Goal: Obtain resource: Download file/media

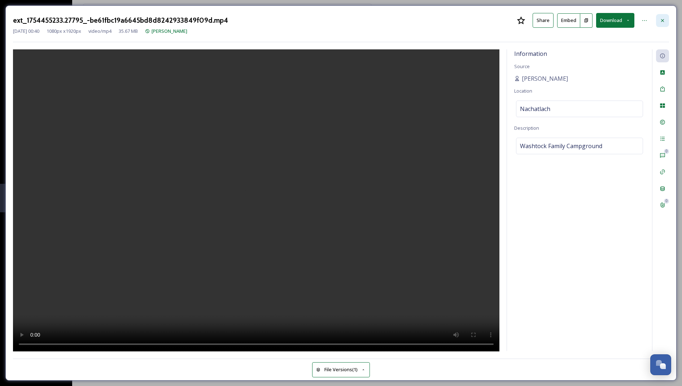
click at [661, 24] on div at bounding box center [662, 20] width 13 height 13
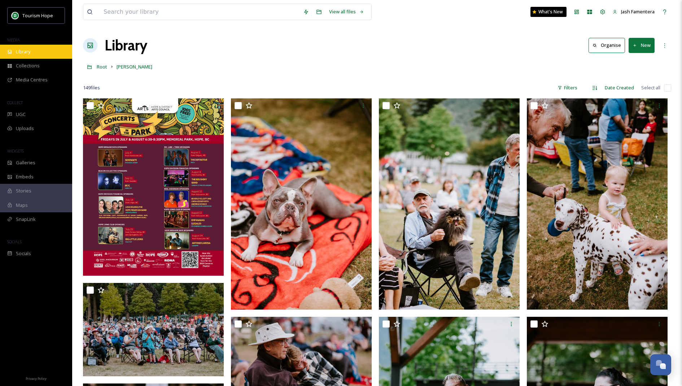
click at [22, 49] on span "Library" at bounding box center [23, 51] width 14 height 7
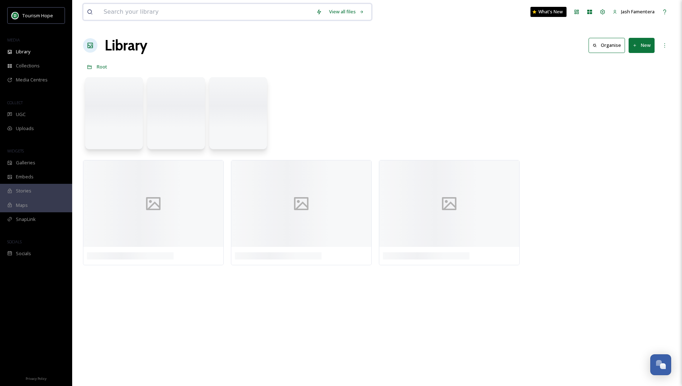
click at [157, 11] on input at bounding box center [206, 12] width 212 height 16
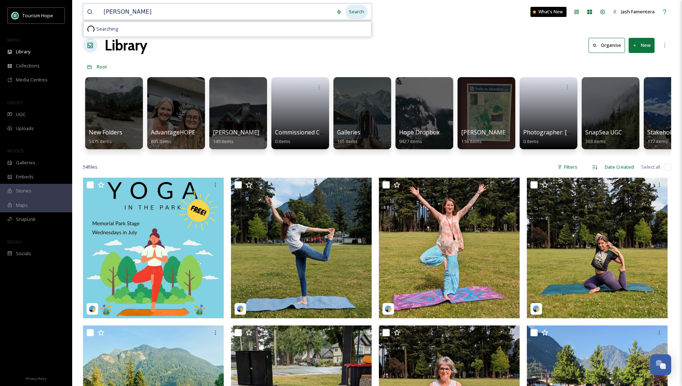
type input "[PERSON_NAME]"
click at [356, 15] on div "Search" at bounding box center [356, 12] width 22 height 14
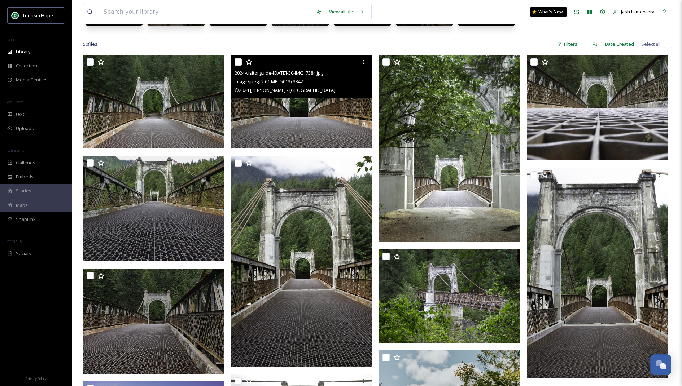
scroll to position [158, 0]
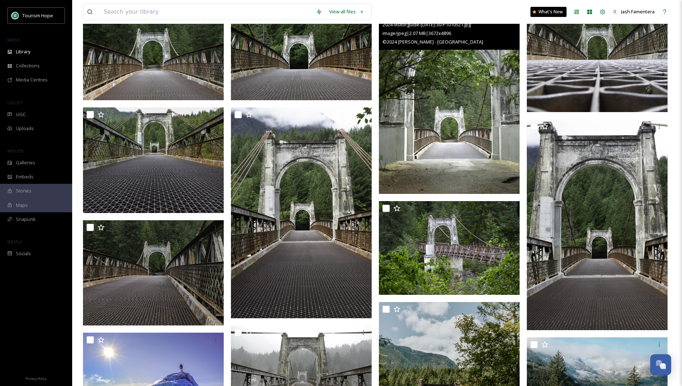
click at [420, 162] on img at bounding box center [449, 100] width 141 height 188
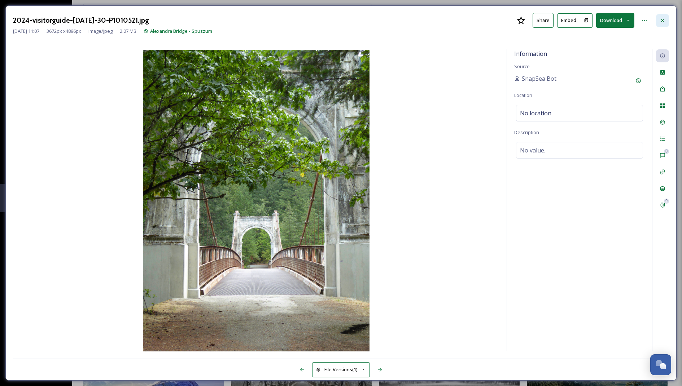
click at [663, 20] on icon at bounding box center [662, 21] width 6 height 6
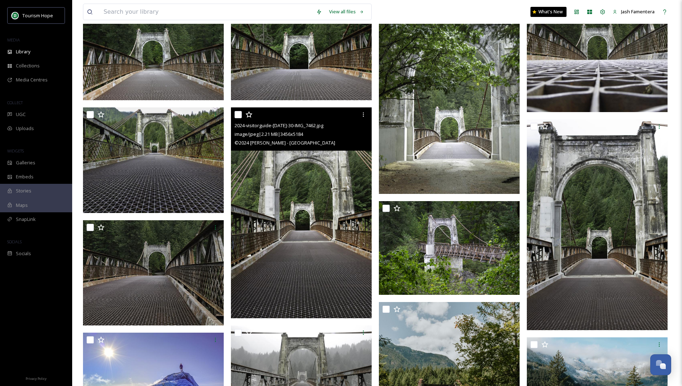
click at [316, 249] on img at bounding box center [301, 213] width 141 height 211
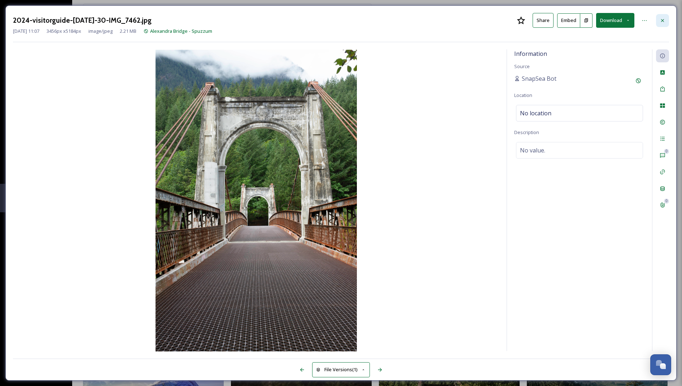
click at [659, 20] on icon at bounding box center [662, 21] width 6 height 6
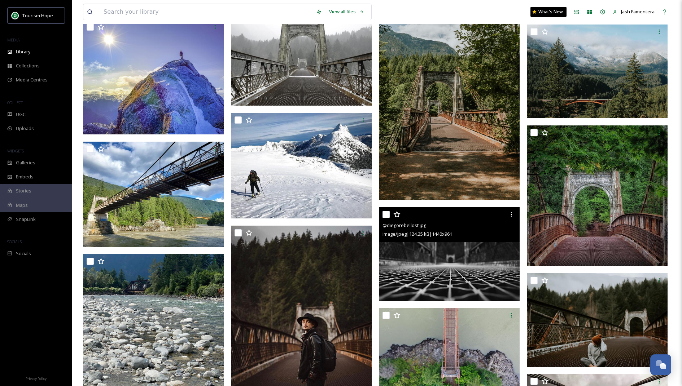
scroll to position [453, 0]
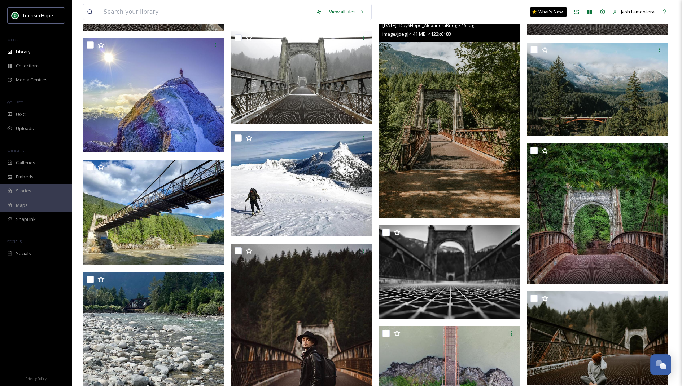
click at [483, 179] on img at bounding box center [449, 112] width 141 height 211
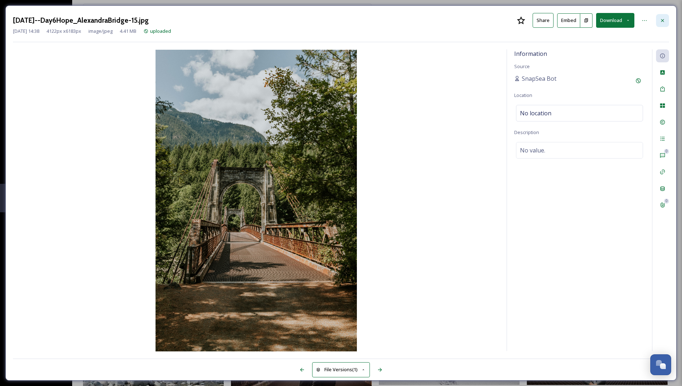
click at [663, 22] on icon at bounding box center [662, 21] width 6 height 6
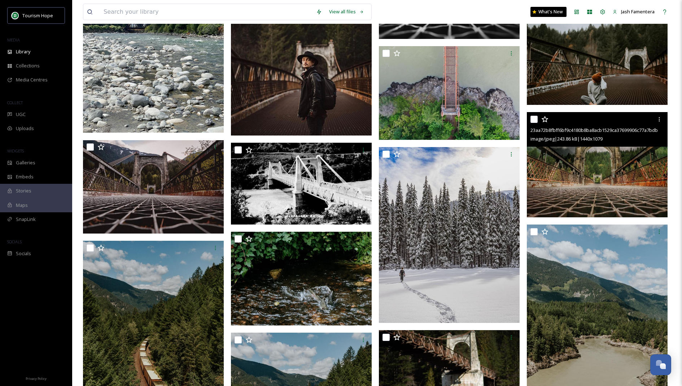
scroll to position [737, 0]
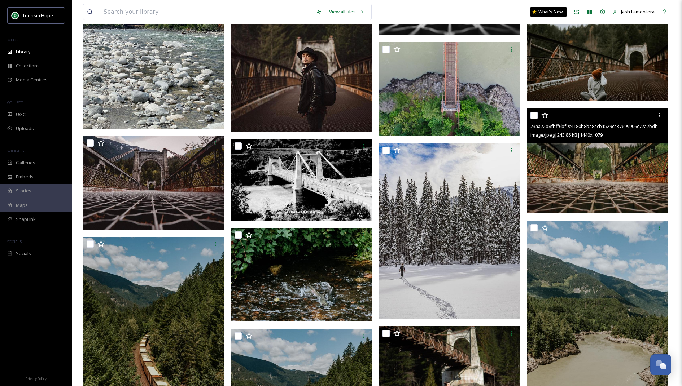
click at [589, 196] on img at bounding box center [597, 161] width 141 height 106
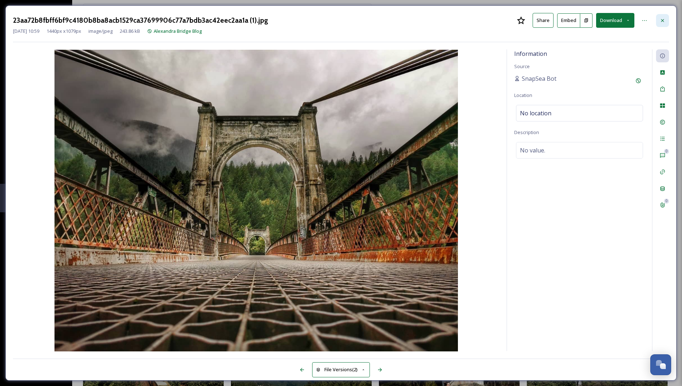
click at [665, 19] on div at bounding box center [662, 20] width 13 height 13
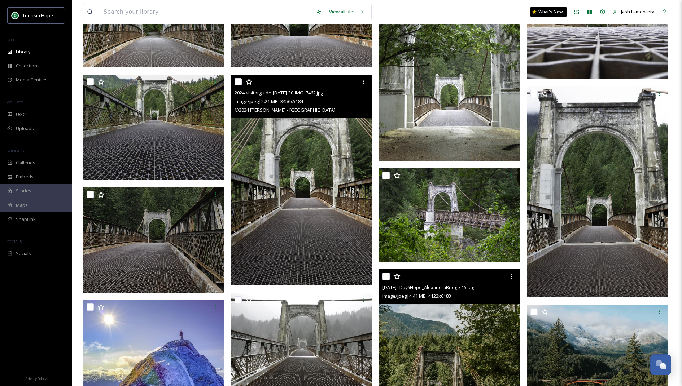
scroll to position [183, 0]
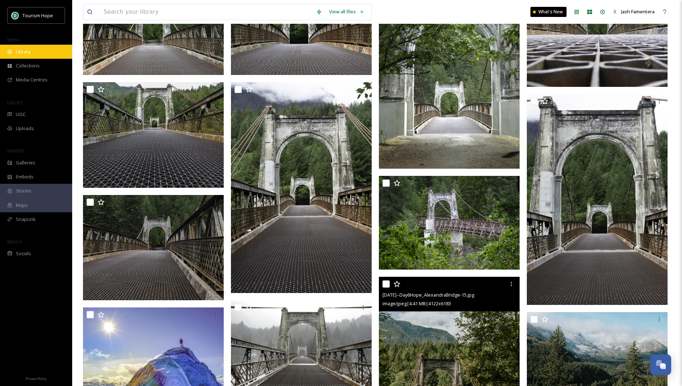
click at [23, 57] on div "Library" at bounding box center [36, 52] width 72 height 14
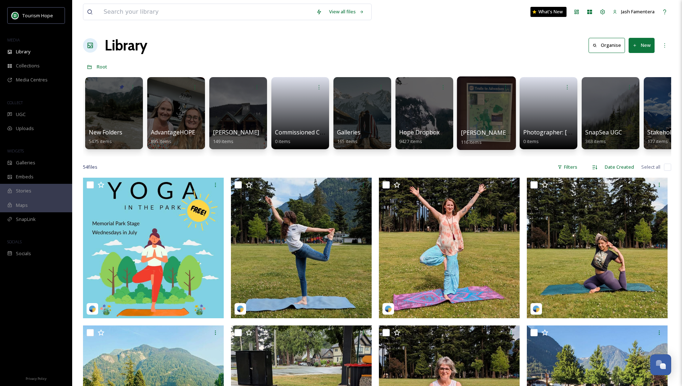
click at [465, 117] on div at bounding box center [486, 113] width 59 height 74
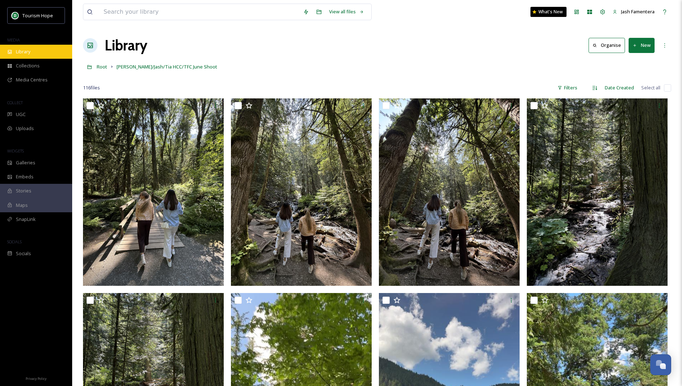
click at [15, 47] on div "Library" at bounding box center [36, 52] width 72 height 14
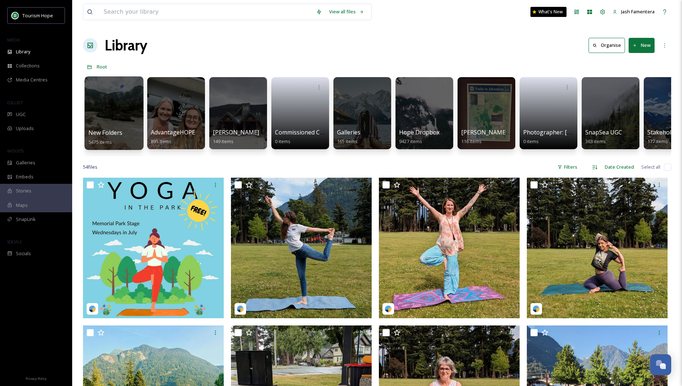
click at [108, 116] on div at bounding box center [113, 113] width 59 height 74
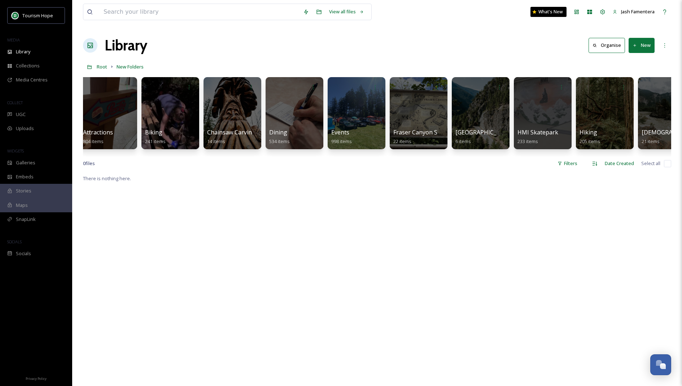
scroll to position [0, 89]
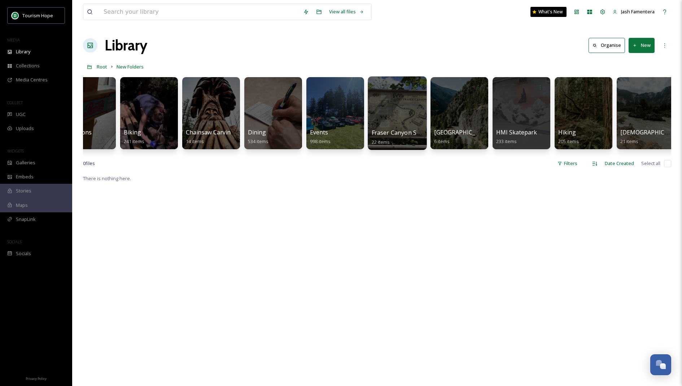
click at [376, 115] on div at bounding box center [397, 113] width 59 height 74
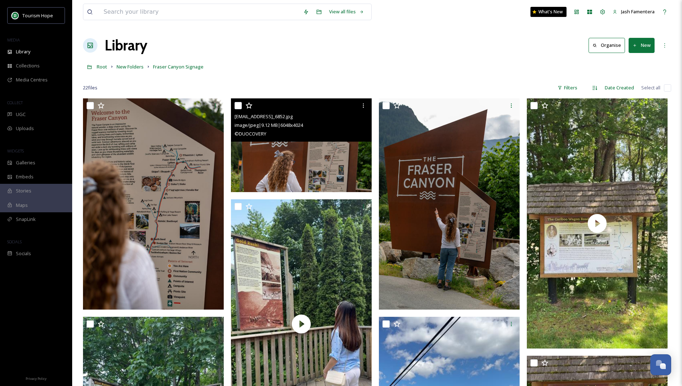
click at [263, 150] on img at bounding box center [301, 145] width 141 height 94
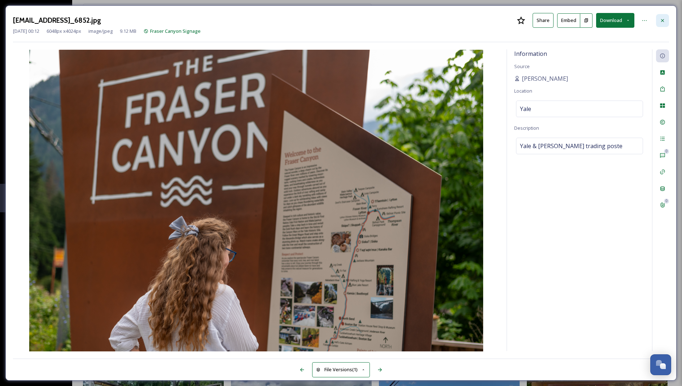
click at [663, 19] on icon at bounding box center [662, 21] width 6 height 6
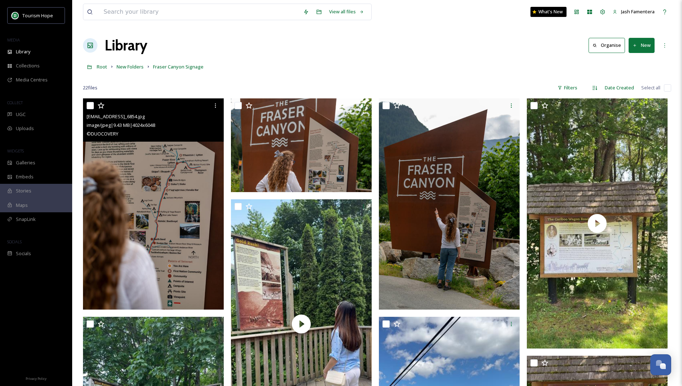
click at [148, 273] on img at bounding box center [153, 203] width 141 height 211
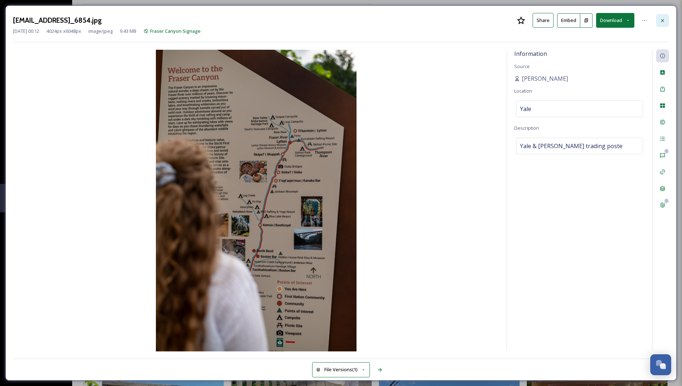
click at [663, 24] on div at bounding box center [662, 20] width 13 height 13
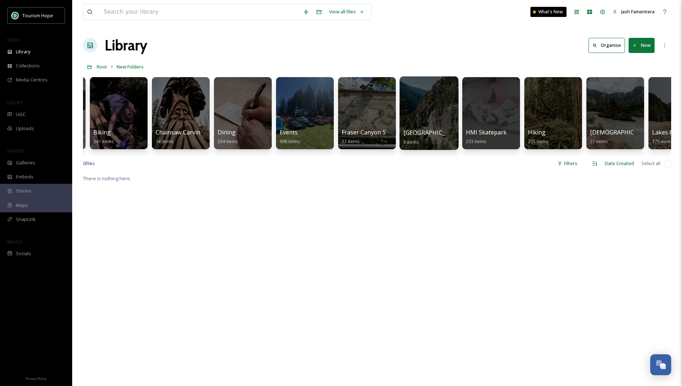
scroll to position [0, 125]
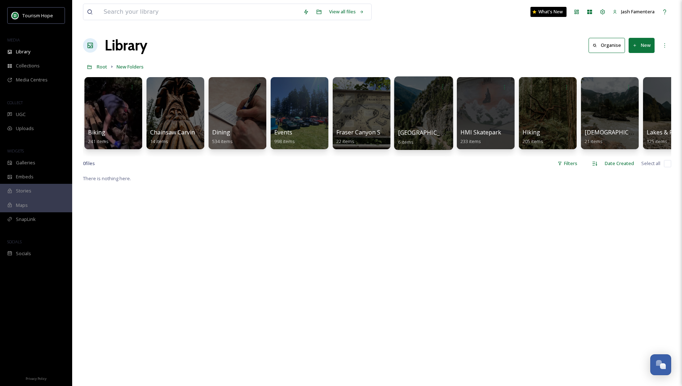
click at [424, 117] on div at bounding box center [423, 113] width 59 height 74
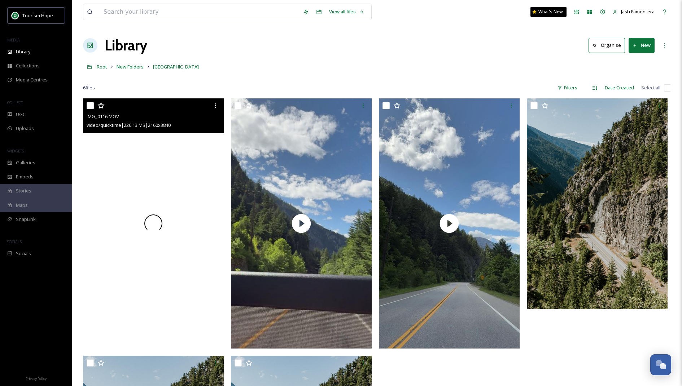
scroll to position [192, 0]
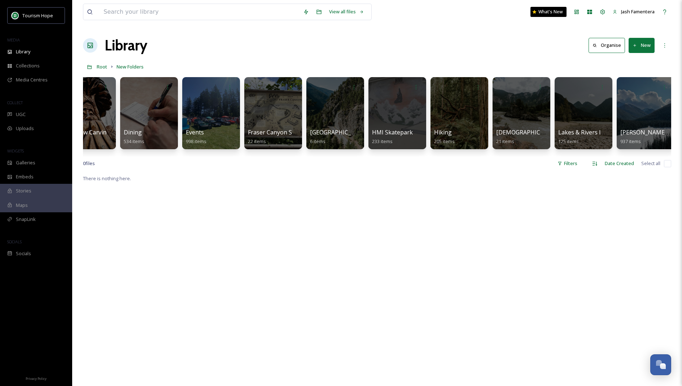
scroll to position [0, 215]
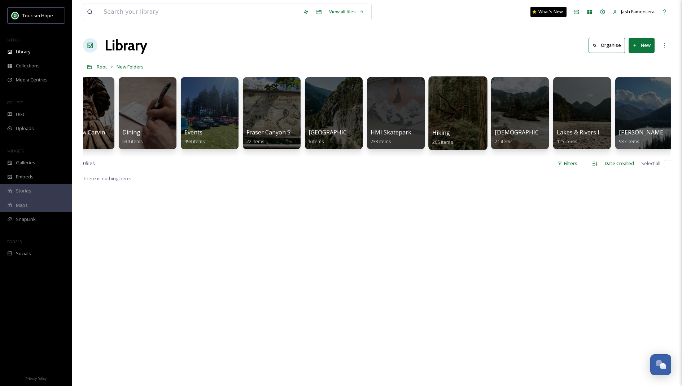
click at [447, 110] on div at bounding box center [457, 113] width 59 height 74
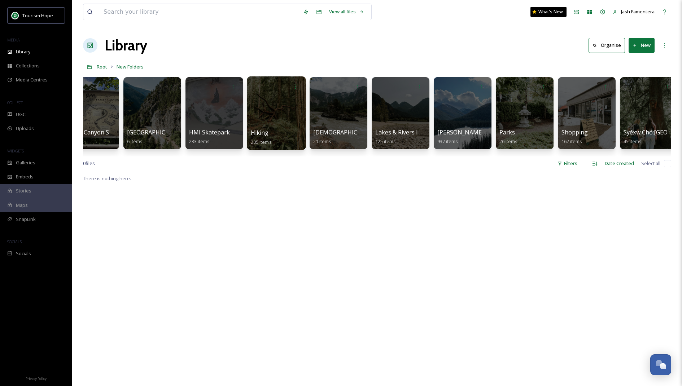
scroll to position [0, 404]
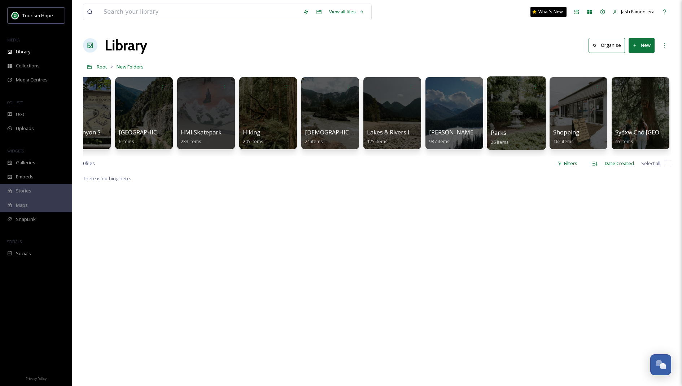
click at [528, 118] on div at bounding box center [516, 113] width 59 height 74
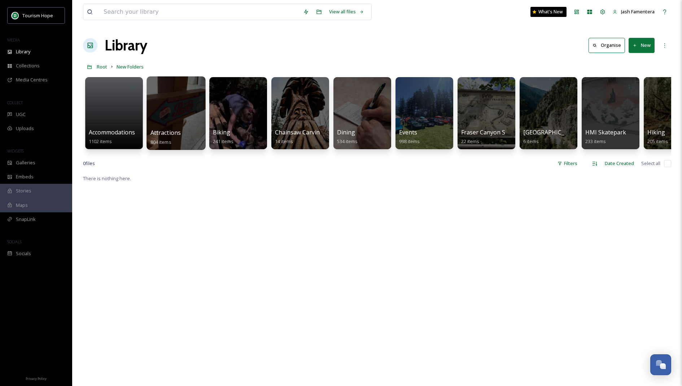
click at [167, 122] on div at bounding box center [175, 113] width 59 height 74
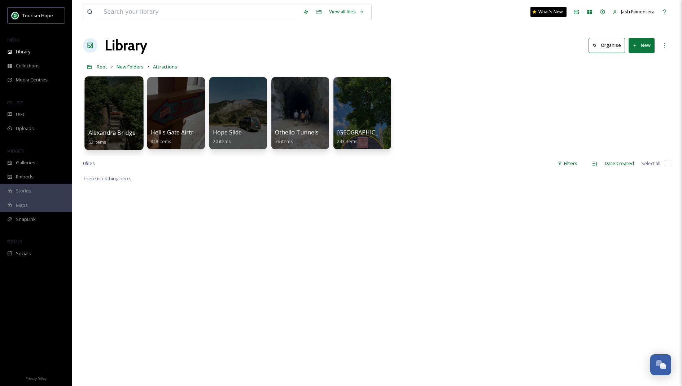
click at [127, 115] on div at bounding box center [113, 113] width 59 height 74
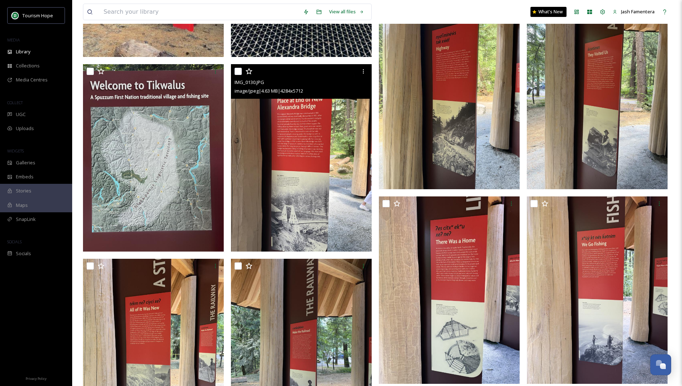
scroll to position [808, 0]
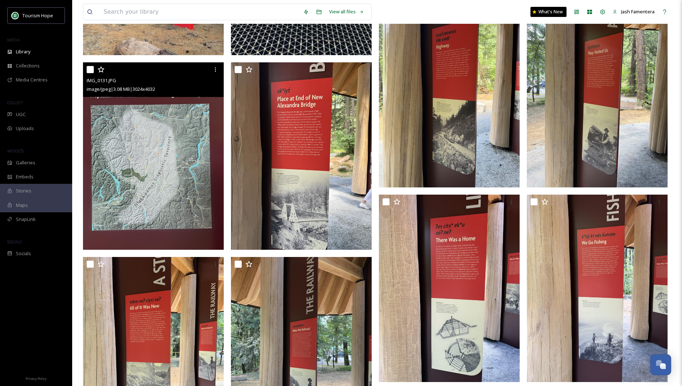
click at [205, 152] on img at bounding box center [153, 156] width 141 height 188
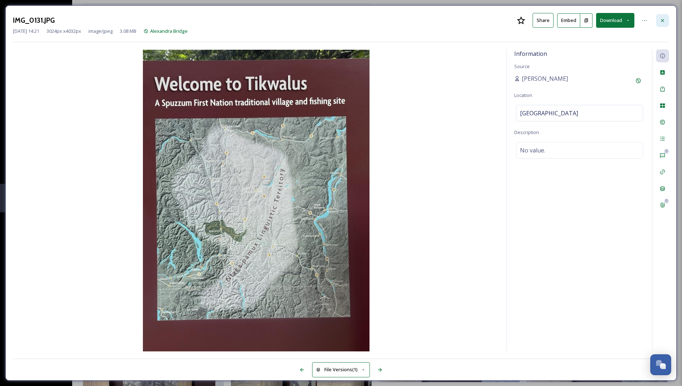
click at [665, 19] on div at bounding box center [662, 20] width 13 height 13
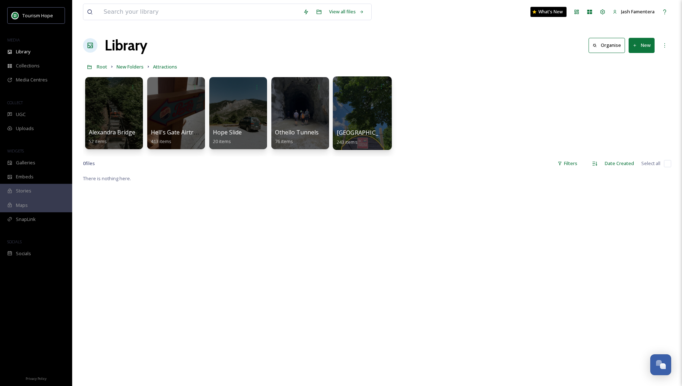
click at [348, 113] on div at bounding box center [362, 113] width 59 height 74
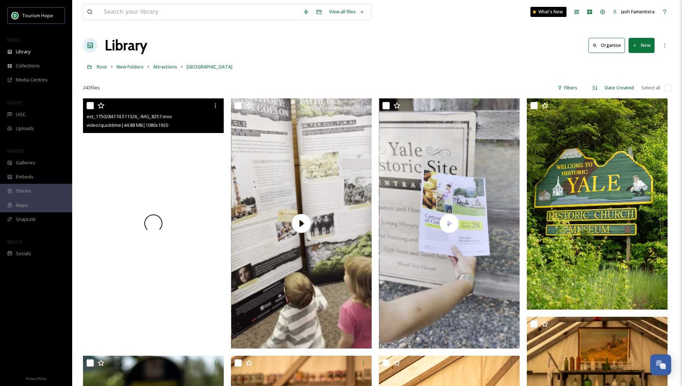
click at [179, 154] on div at bounding box center [153, 223] width 141 height 250
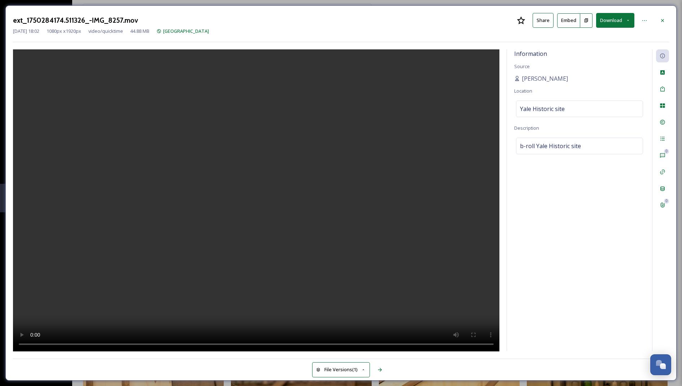
click at [299, 157] on video at bounding box center [256, 200] width 486 height 303
click at [666, 23] on div at bounding box center [662, 20] width 13 height 13
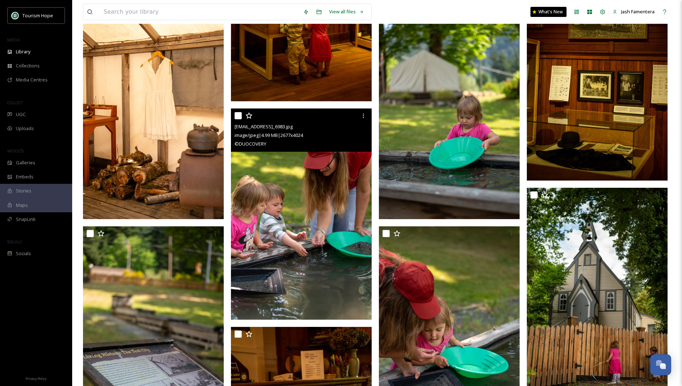
scroll to position [570, 0]
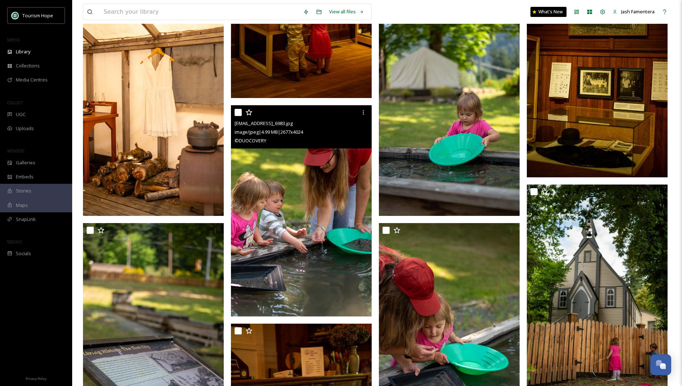
click at [237, 111] on input "checkbox" at bounding box center [237, 112] width 7 height 7
checkbox input "true"
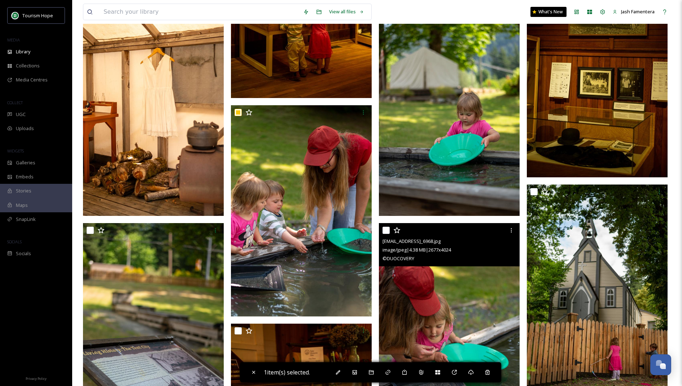
click at [384, 231] on input "checkbox" at bounding box center [385, 230] width 7 height 7
checkbox input "true"
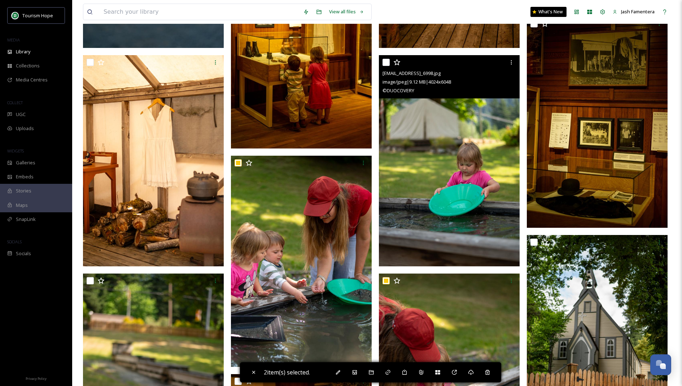
scroll to position [499, 0]
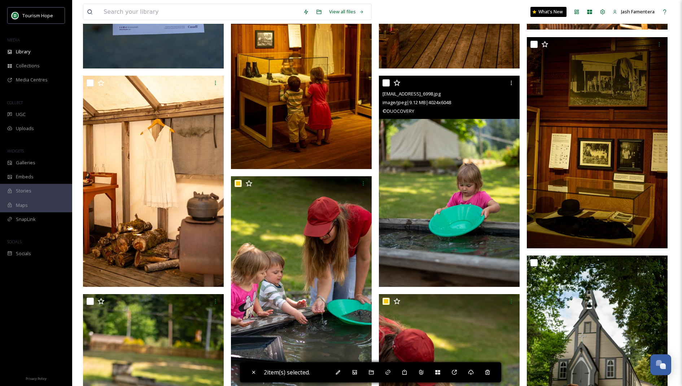
click at [386, 83] on input "checkbox" at bounding box center [385, 82] width 7 height 7
checkbox input "true"
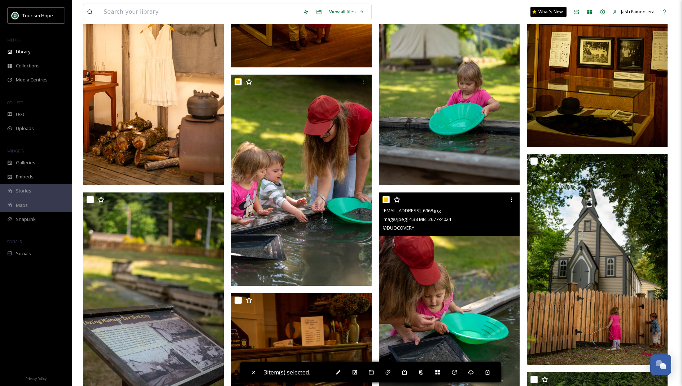
scroll to position [596, 0]
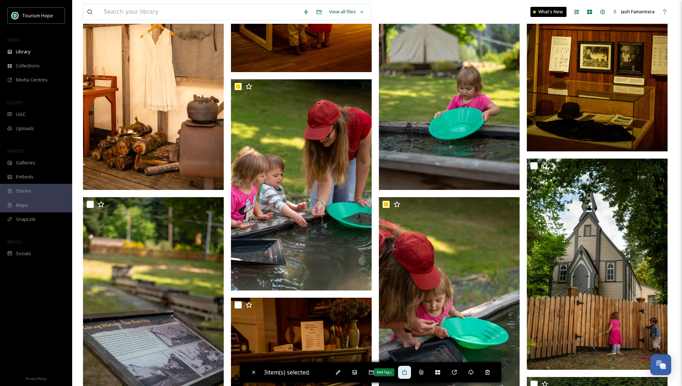
click at [404, 372] on icon at bounding box center [405, 373] width 6 height 6
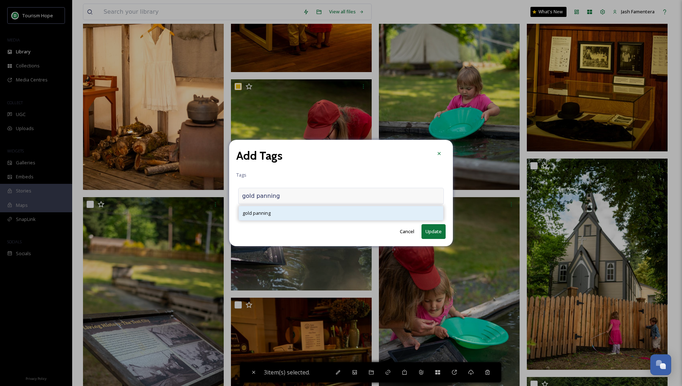
type input "gold panning"
click at [315, 211] on div "gold panning" at bounding box center [341, 213] width 204 height 14
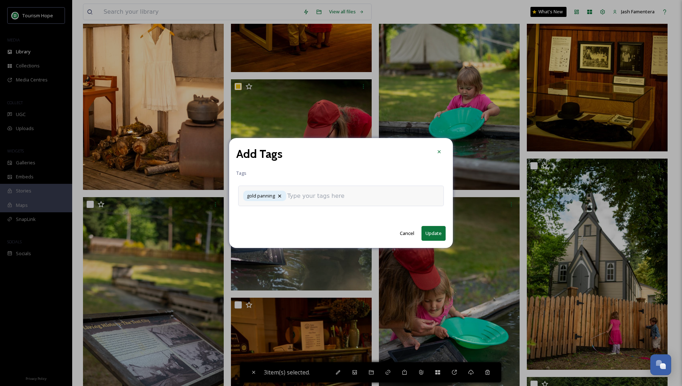
click at [327, 197] on input at bounding box center [323, 196] width 72 height 9
type input "kid"
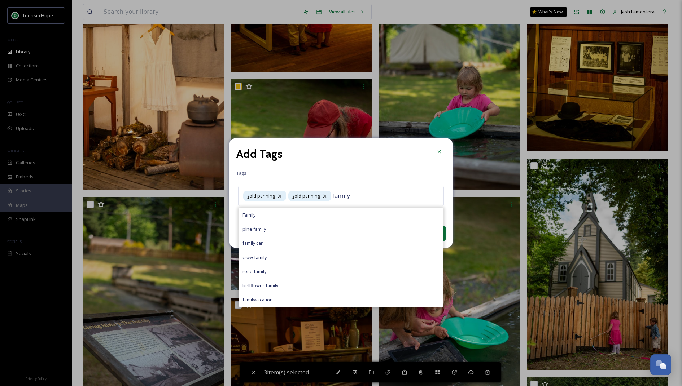
type input "family"
click at [285, 218] on div "Family" at bounding box center [341, 215] width 204 height 14
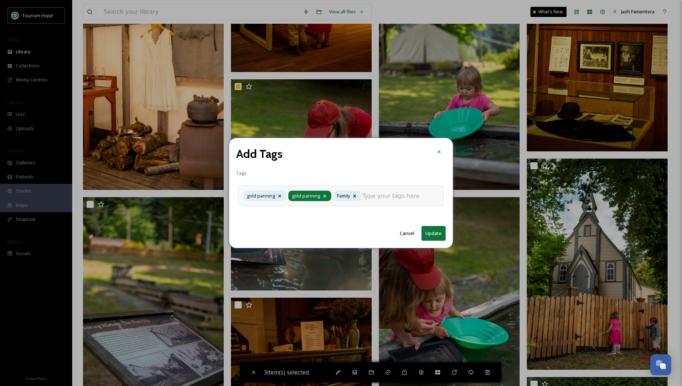
click at [323, 195] on icon at bounding box center [324, 195] width 3 height 3
click at [347, 198] on div "Family" at bounding box center [341, 196] width 206 height 21
click at [324, 195] on input at bounding box center [308, 196] width 72 height 9
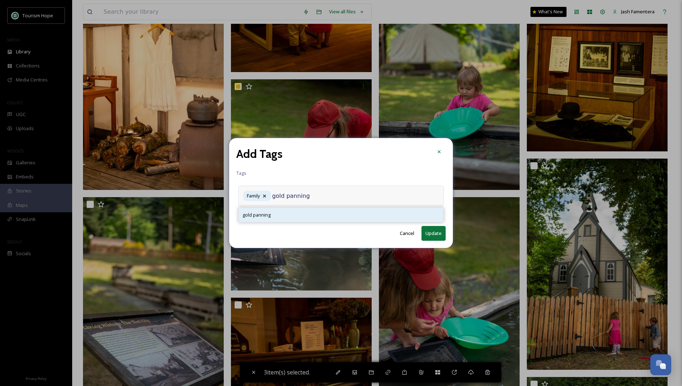
type input "gold panning"
click at [275, 219] on div "gold panning" at bounding box center [341, 215] width 204 height 14
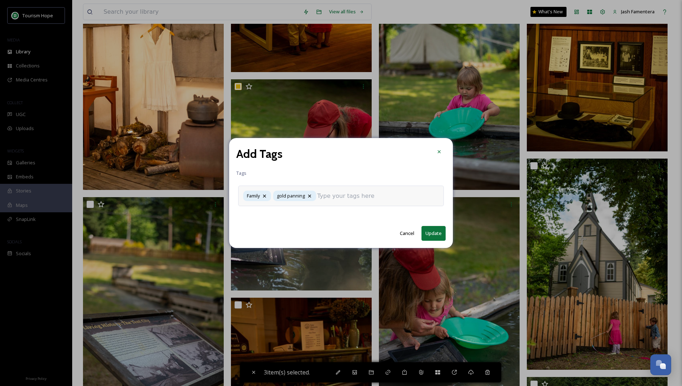
click at [370, 196] on input at bounding box center [353, 196] width 72 height 9
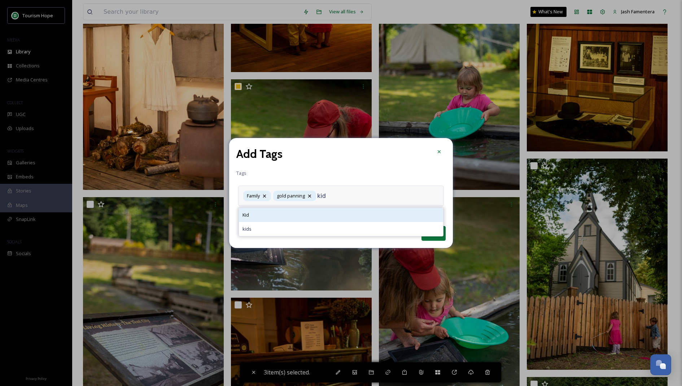
type input "kid"
click at [317, 215] on div "Kid" at bounding box center [341, 215] width 204 height 14
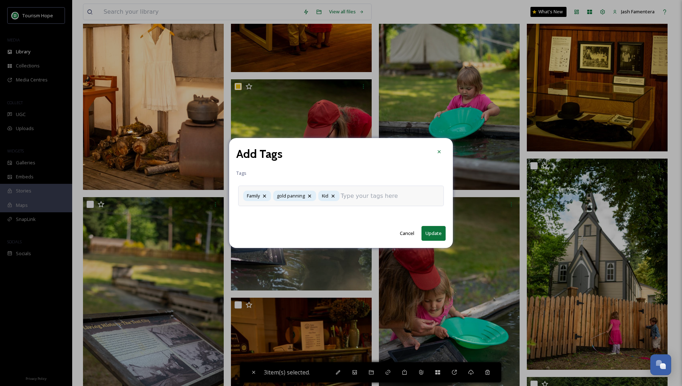
click at [373, 197] on input at bounding box center [377, 196] width 72 height 9
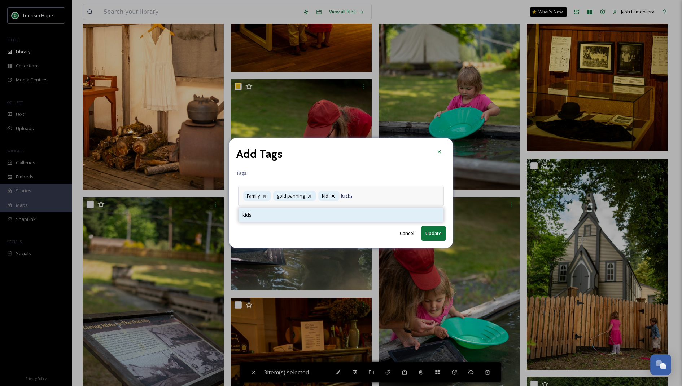
type input "kids"
click at [333, 219] on div "kids" at bounding box center [341, 215] width 204 height 14
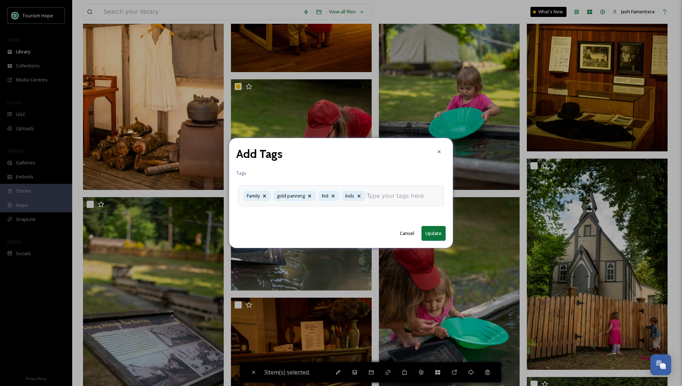
click at [389, 197] on input at bounding box center [403, 196] width 72 height 9
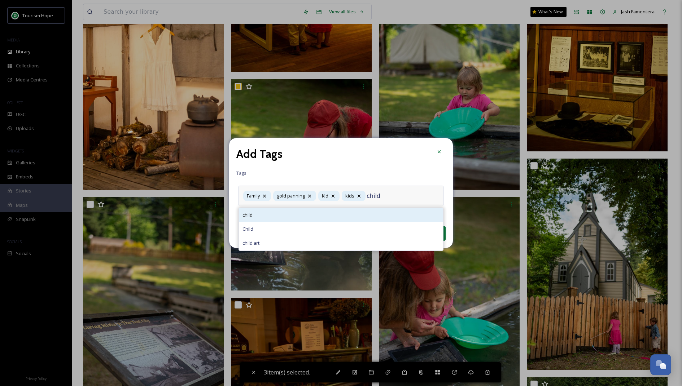
type input "child"
click at [324, 220] on div "child" at bounding box center [341, 215] width 204 height 14
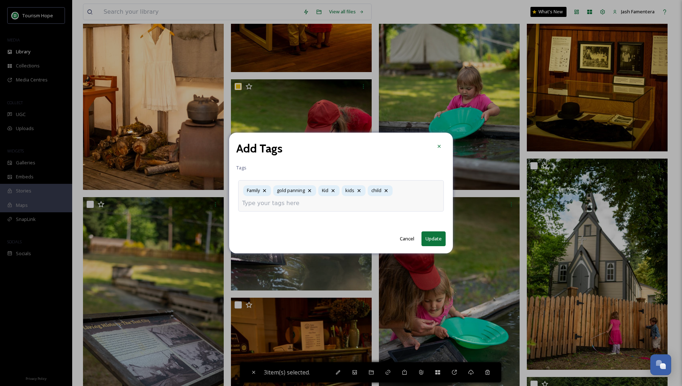
click at [434, 238] on button "Update" at bounding box center [433, 239] width 24 height 15
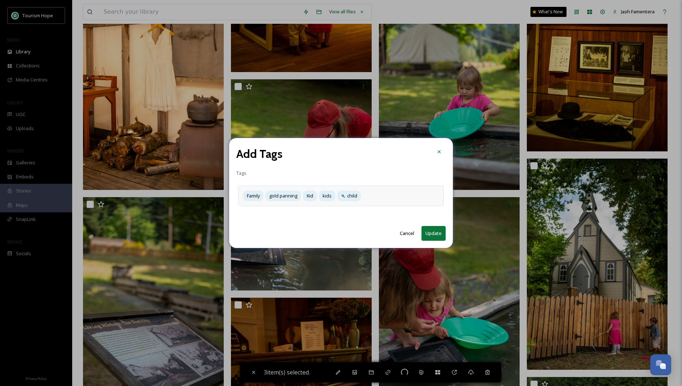
checkbox input "false"
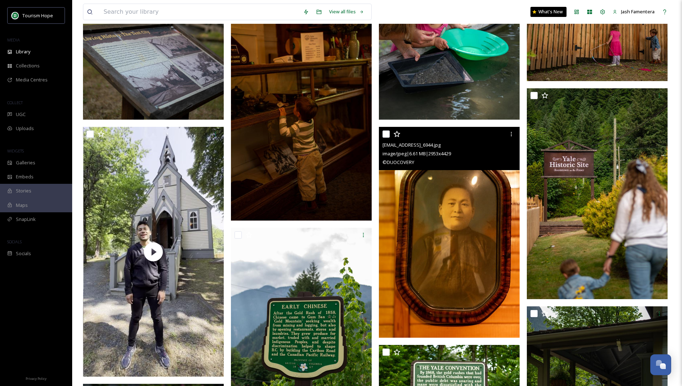
scroll to position [877, 0]
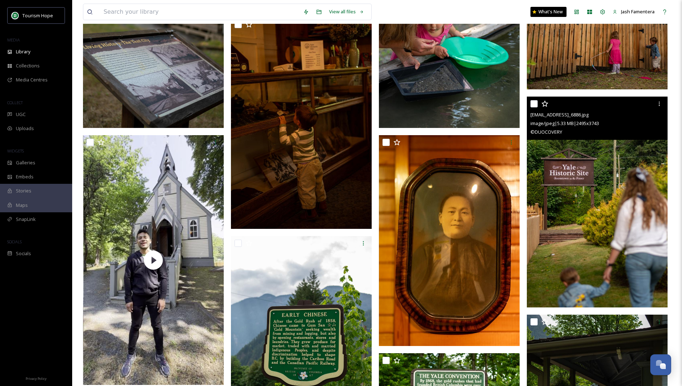
click at [537, 105] on input "checkbox" at bounding box center [533, 103] width 7 height 7
checkbox input "true"
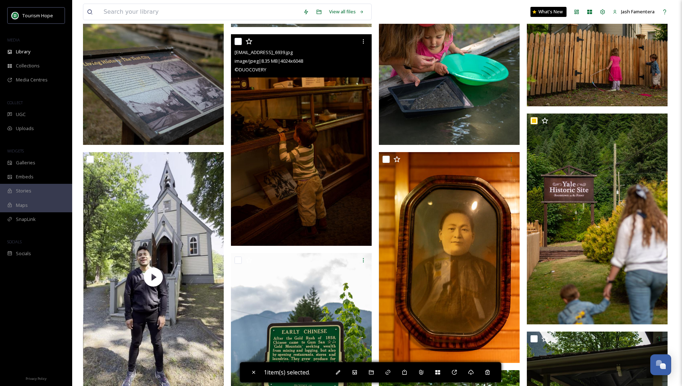
scroll to position [848, 0]
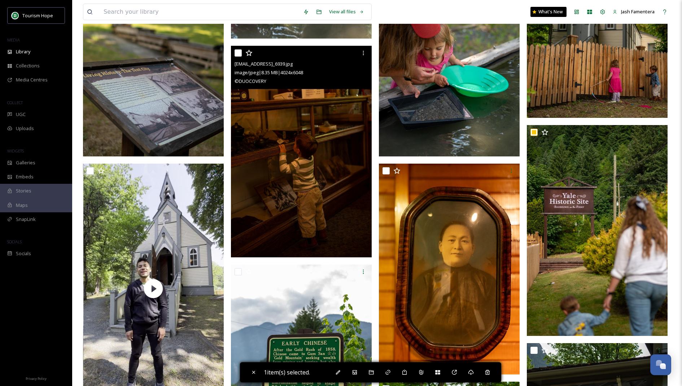
click at [237, 50] on input "checkbox" at bounding box center [237, 52] width 7 height 7
checkbox input "true"
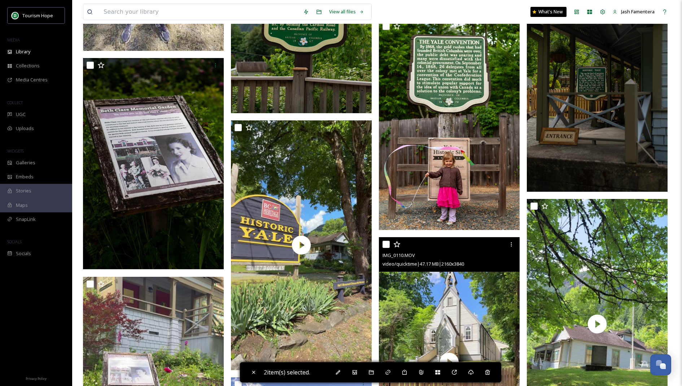
scroll to position [1180, 0]
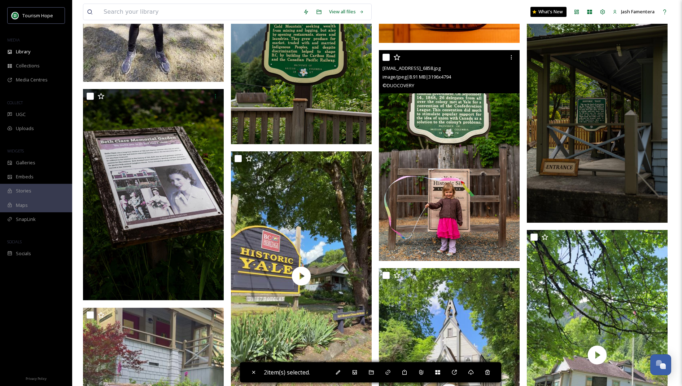
click at [386, 56] on input "checkbox" at bounding box center [385, 57] width 7 height 7
checkbox input "true"
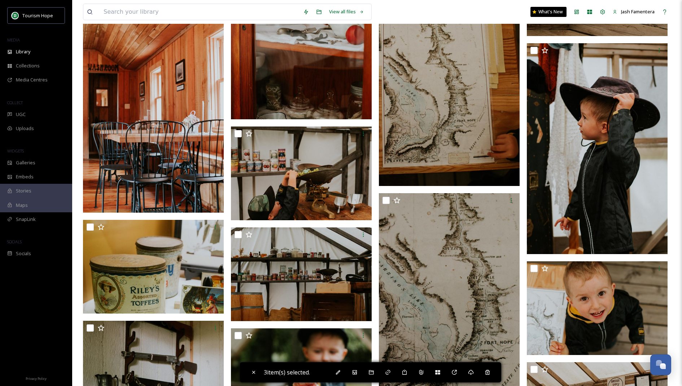
scroll to position [3422, 0]
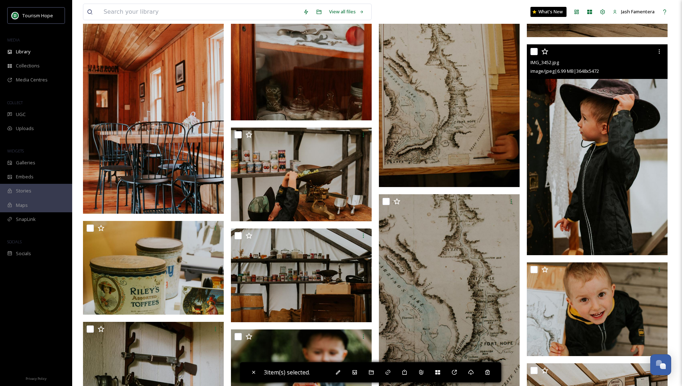
click at [536, 50] on input "checkbox" at bounding box center [533, 51] width 7 height 7
checkbox input "true"
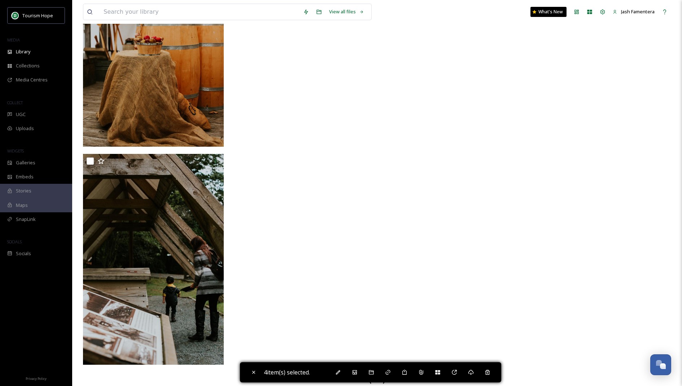
scroll to position [4649, 0]
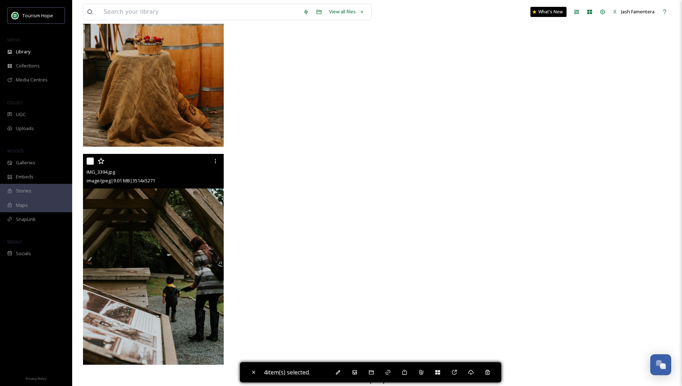
click at [91, 163] on input "checkbox" at bounding box center [90, 161] width 7 height 7
checkbox input "true"
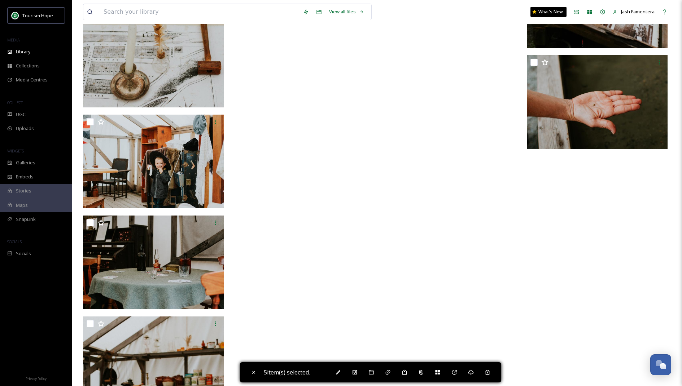
scroll to position [4220, 0]
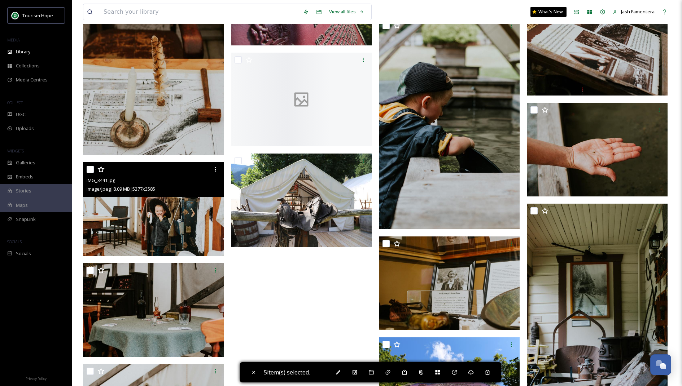
click at [89, 168] on input "checkbox" at bounding box center [90, 169] width 7 height 7
checkbox input "true"
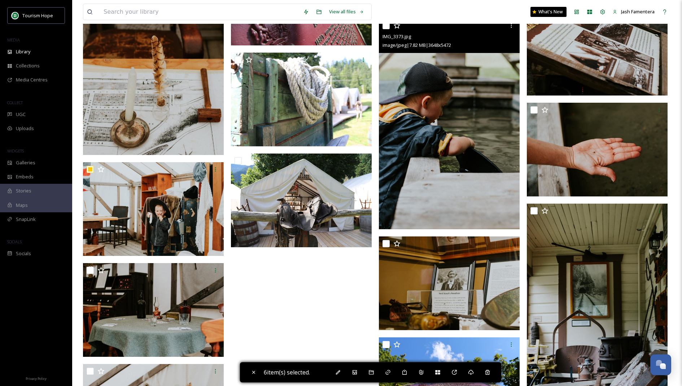
click at [384, 27] on input "checkbox" at bounding box center [385, 25] width 7 height 7
checkbox input "true"
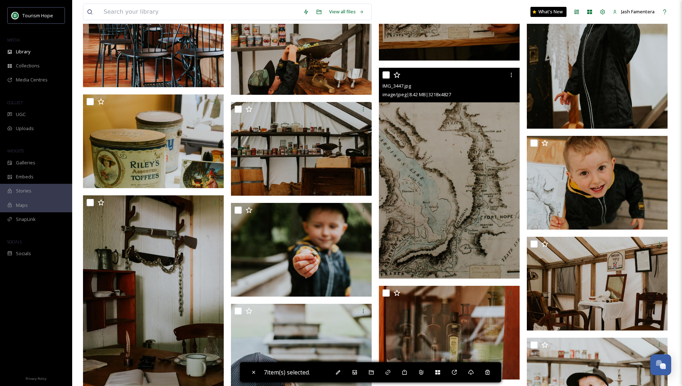
scroll to position [3684, 0]
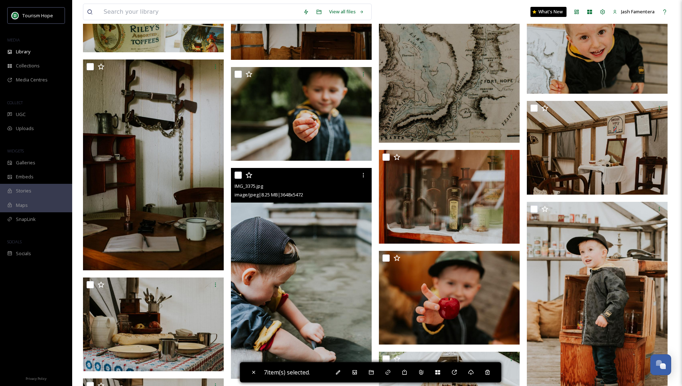
click at [237, 171] on div at bounding box center [301, 175] width 135 height 13
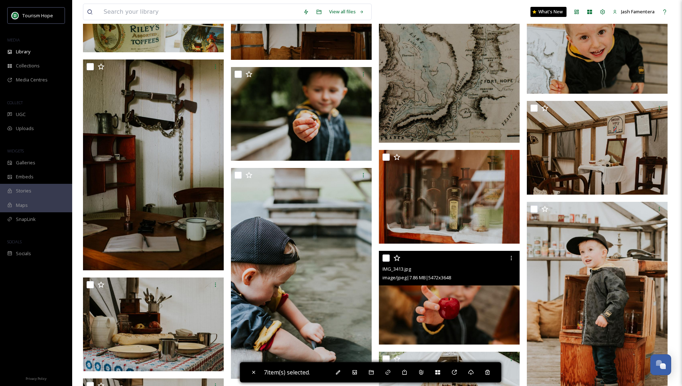
click at [387, 256] on input "checkbox" at bounding box center [385, 258] width 7 height 7
checkbox input "true"
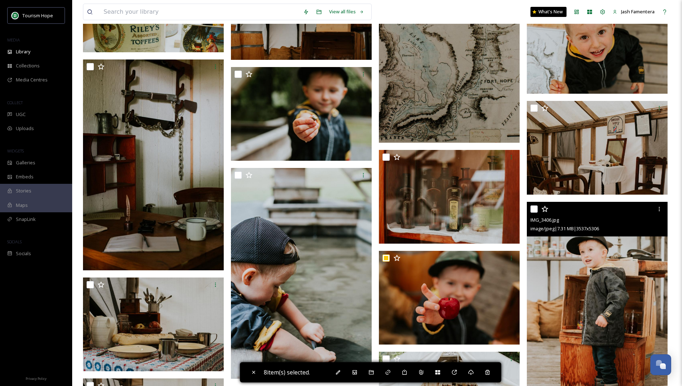
click at [531, 207] on input "checkbox" at bounding box center [533, 209] width 7 height 7
checkbox input "true"
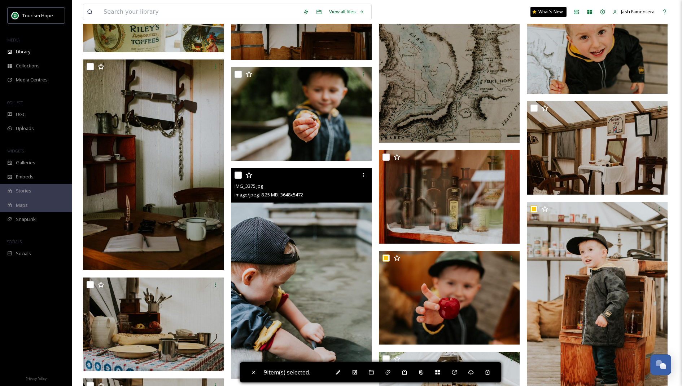
click at [237, 172] on input "checkbox" at bounding box center [237, 175] width 7 height 7
checkbox input "true"
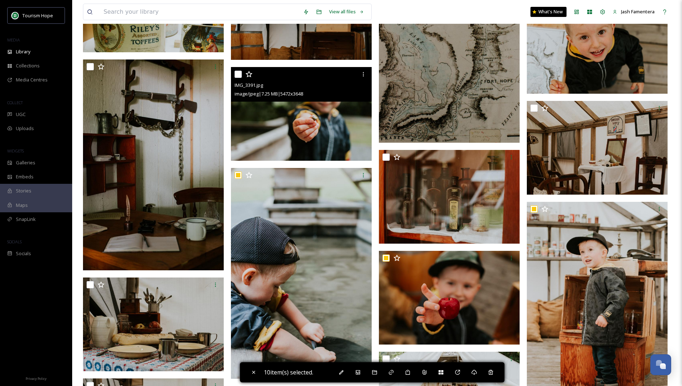
click at [236, 73] on input "checkbox" at bounding box center [237, 74] width 7 height 7
checkbox input "true"
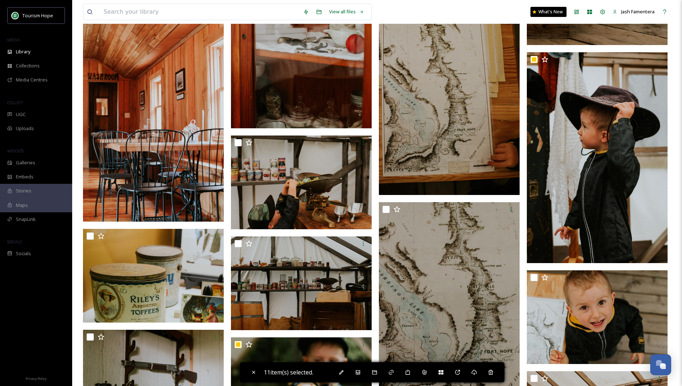
scroll to position [3408, 0]
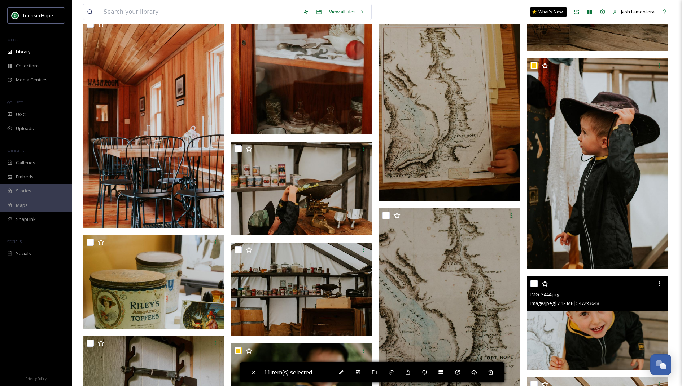
click at [532, 283] on input "checkbox" at bounding box center [533, 283] width 7 height 7
checkbox input "true"
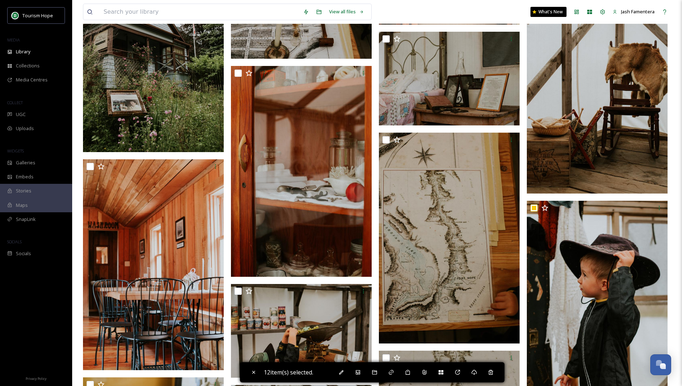
scroll to position [3340, 0]
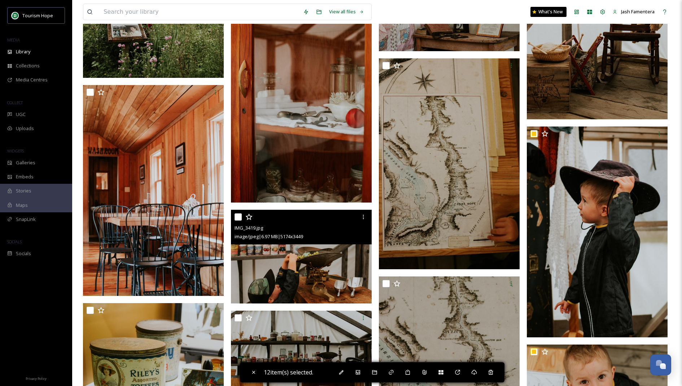
click at [238, 219] on input "checkbox" at bounding box center [237, 217] width 7 height 7
checkbox input "true"
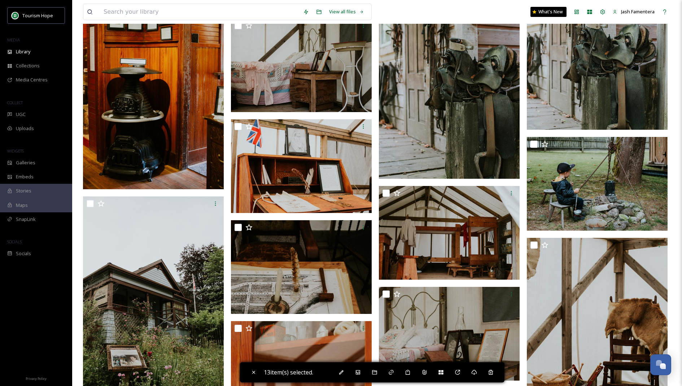
scroll to position [3003, 0]
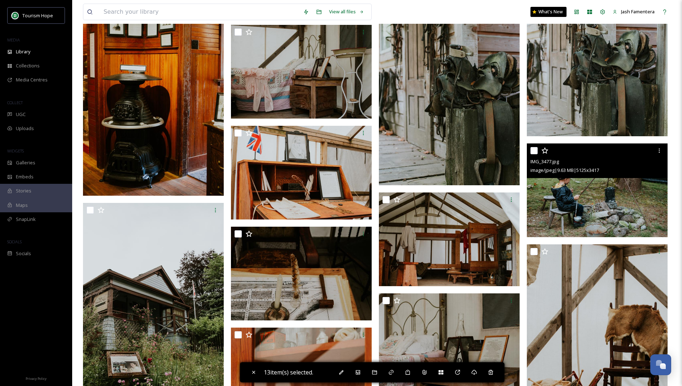
click at [535, 149] on input "checkbox" at bounding box center [533, 150] width 7 height 7
checkbox input "true"
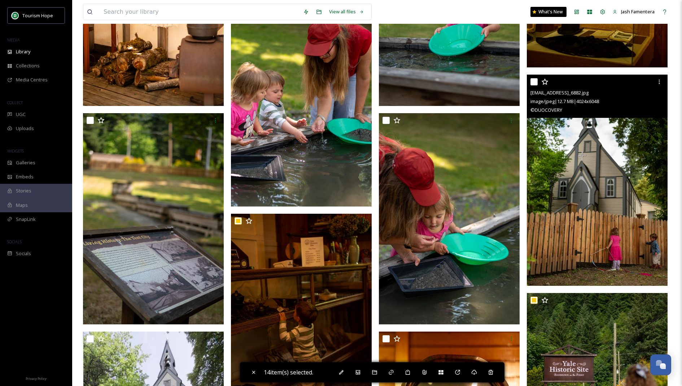
scroll to position [679, 0]
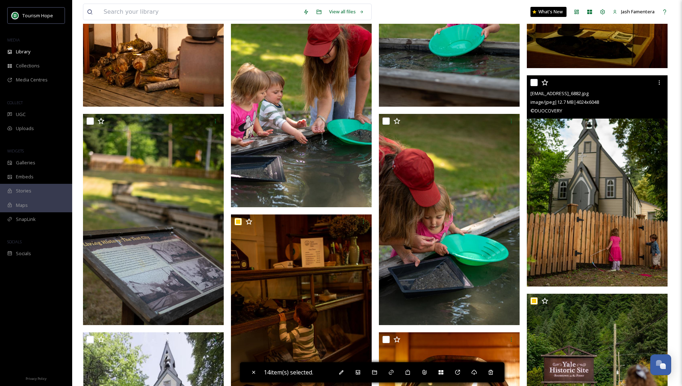
click at [535, 82] on input "checkbox" at bounding box center [533, 82] width 7 height 7
checkbox input "true"
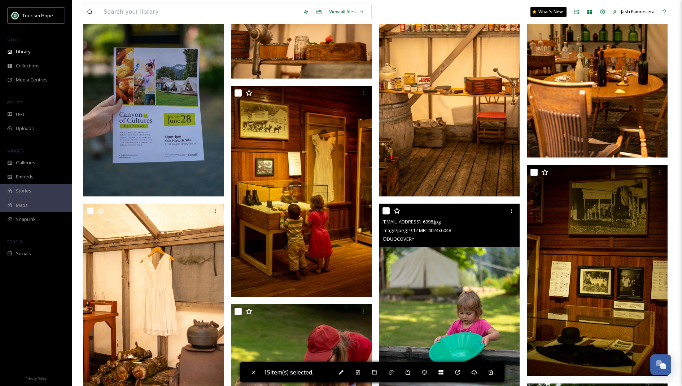
scroll to position [318, 0]
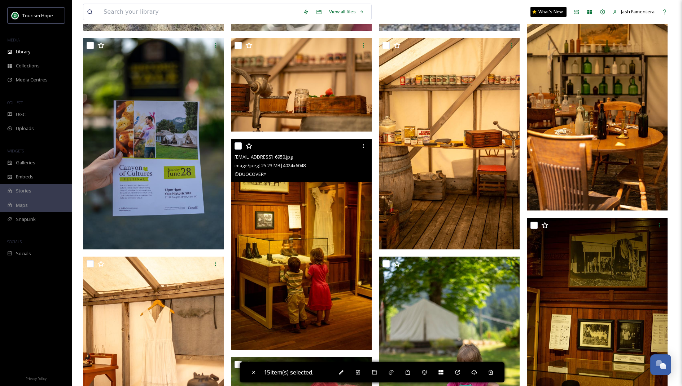
click at [240, 146] on input "checkbox" at bounding box center [237, 146] width 7 height 7
checkbox input "true"
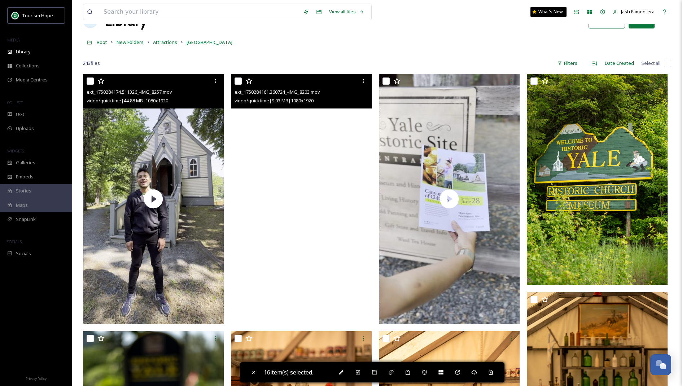
scroll to position [26, 0]
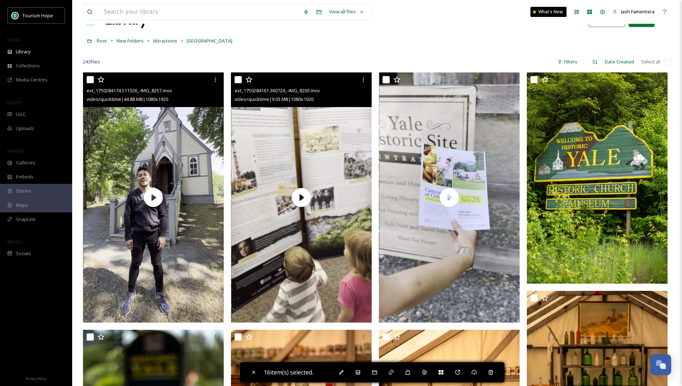
click at [240, 79] on input "checkbox" at bounding box center [237, 79] width 7 height 7
checkbox input "true"
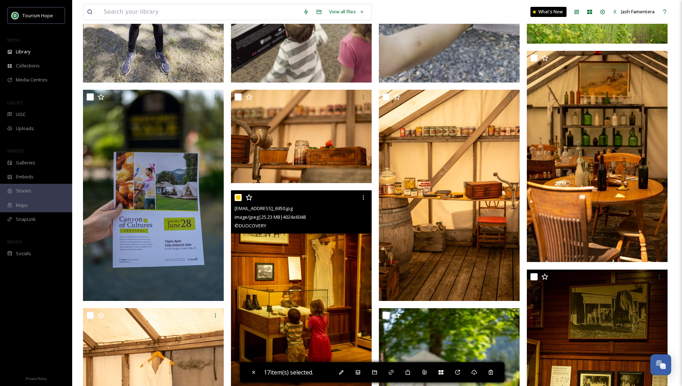
scroll to position [273, 0]
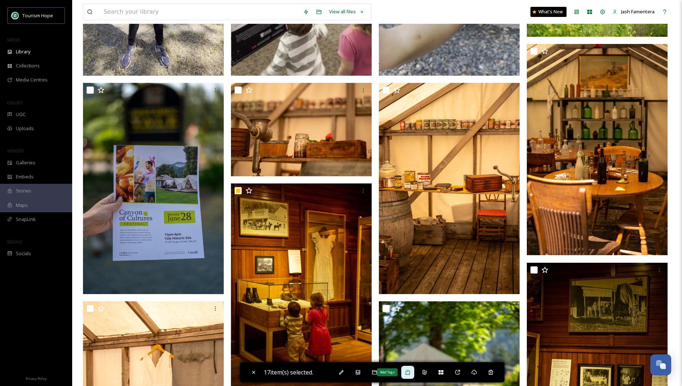
click at [409, 373] on icon at bounding box center [408, 373] width 6 height 6
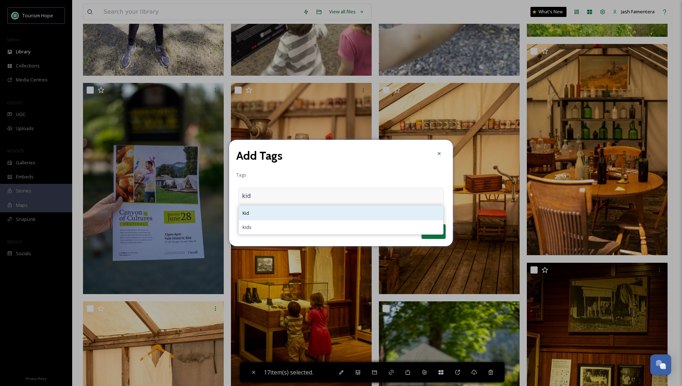
type input "kid"
click at [265, 214] on div "Kid" at bounding box center [341, 213] width 204 height 14
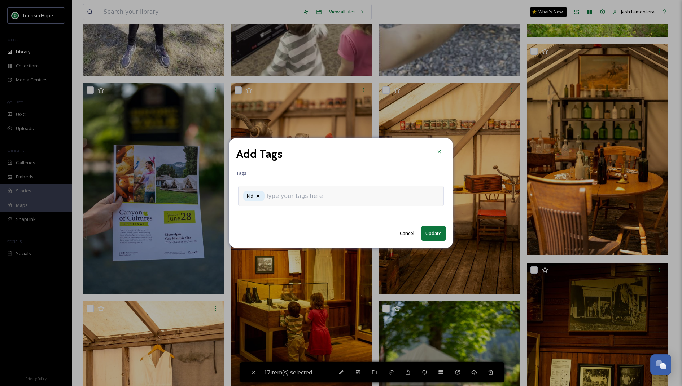
click at [271, 200] on input at bounding box center [302, 196] width 72 height 9
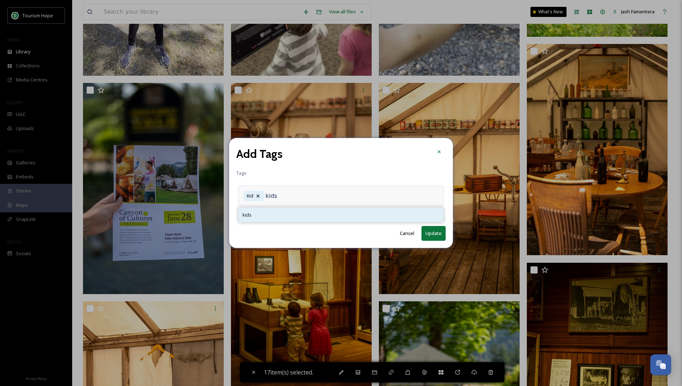
type input "kids"
click at [260, 216] on div "kids" at bounding box center [341, 215] width 204 height 14
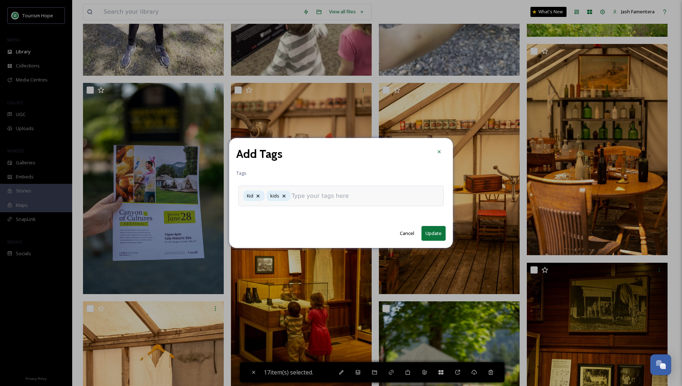
click at [332, 192] on input at bounding box center [327, 196] width 72 height 9
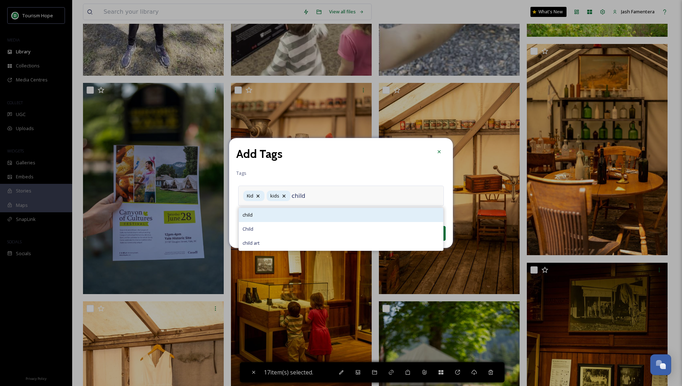
type input "child"
click at [284, 218] on div "child" at bounding box center [341, 215] width 204 height 14
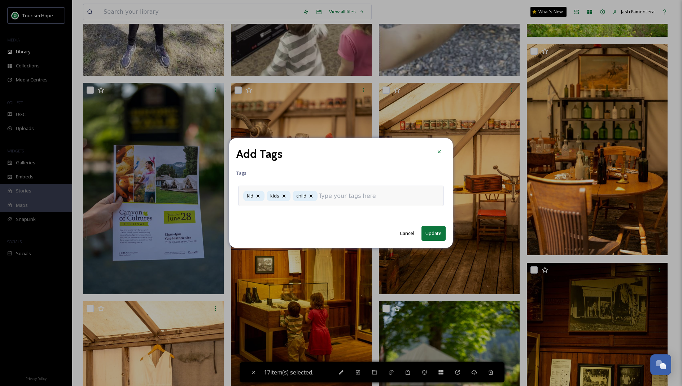
click at [321, 198] on input at bounding box center [355, 196] width 72 height 9
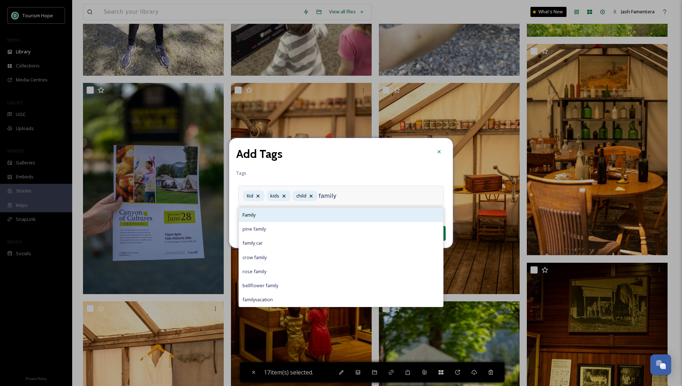
type input "family"
click at [326, 212] on div "Family" at bounding box center [341, 215] width 204 height 14
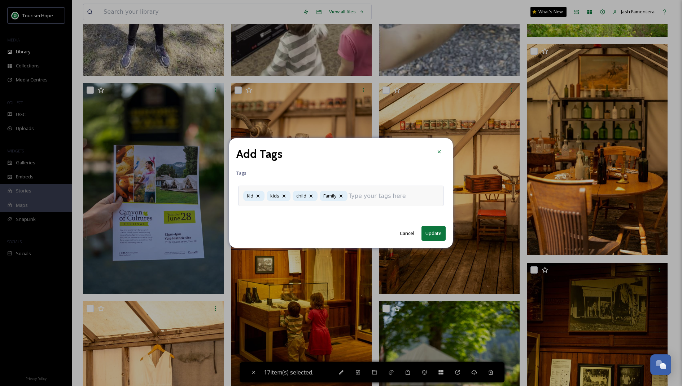
click at [432, 235] on button "Update" at bounding box center [433, 233] width 24 height 15
checkbox input "false"
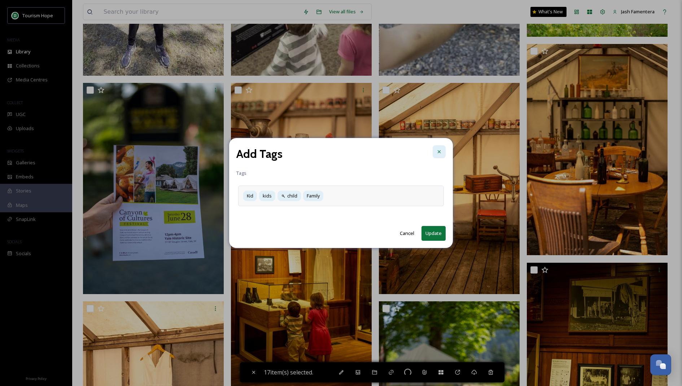
checkbox input "false"
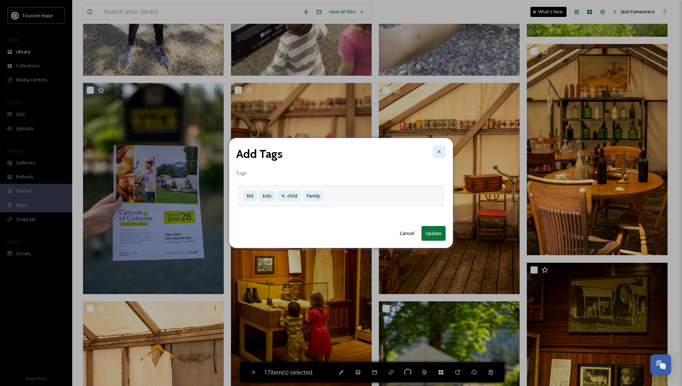
checkbox input "false"
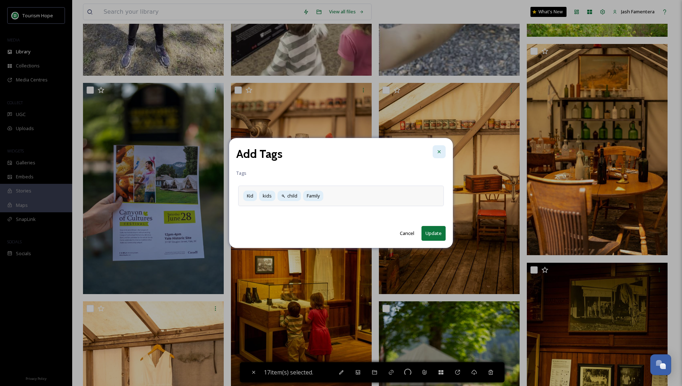
checkbox input "false"
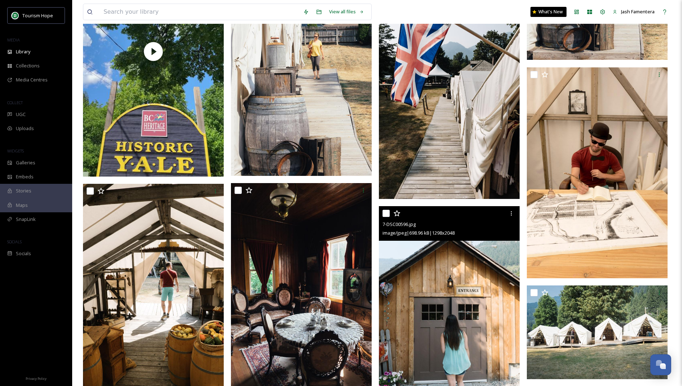
click at [379, 229] on div "7-DSC00596.jpg image/jpeg | 698.96 kB | 1298 x 2048" at bounding box center [449, 223] width 141 height 35
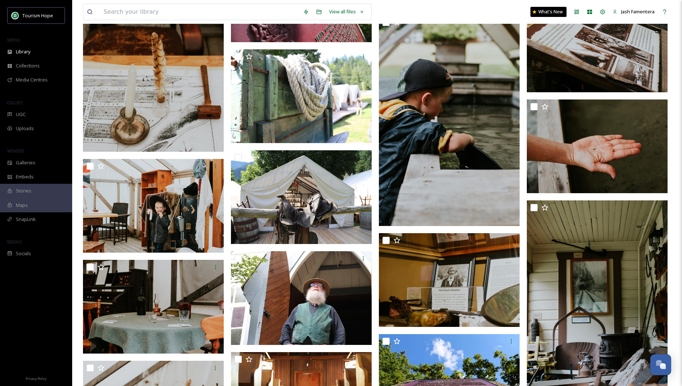
scroll to position [4214, 0]
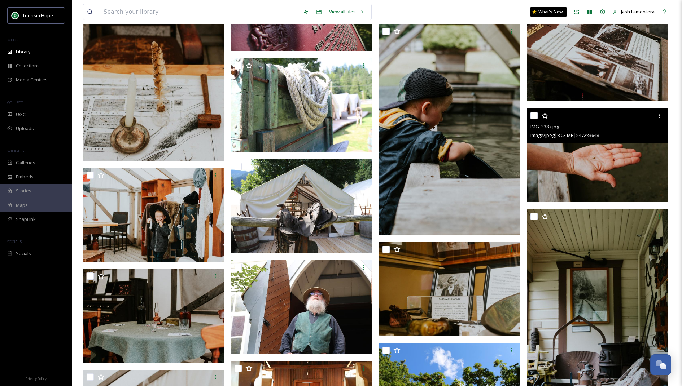
click at [535, 112] on input "checkbox" at bounding box center [533, 115] width 7 height 7
checkbox input "true"
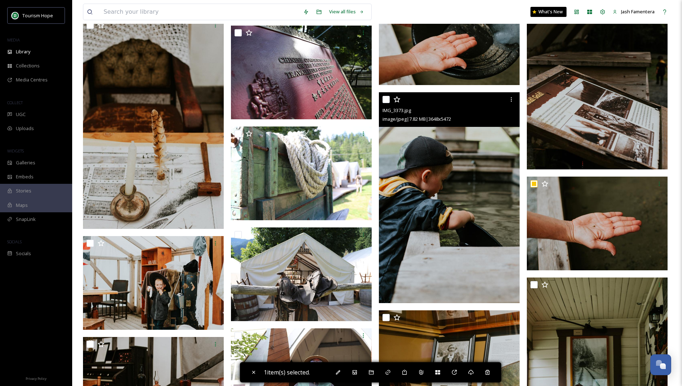
click at [387, 96] on input "checkbox" at bounding box center [385, 99] width 7 height 7
checkbox input "true"
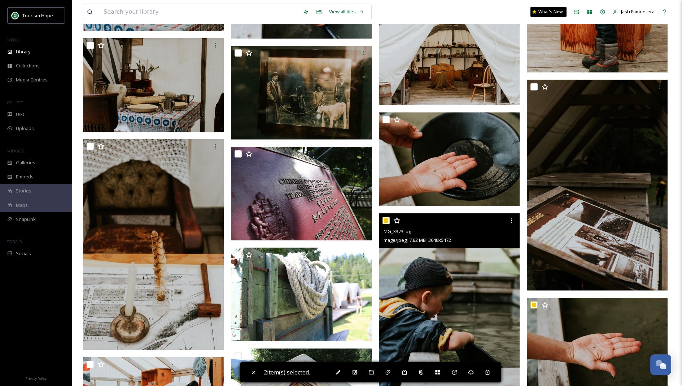
scroll to position [4005, 0]
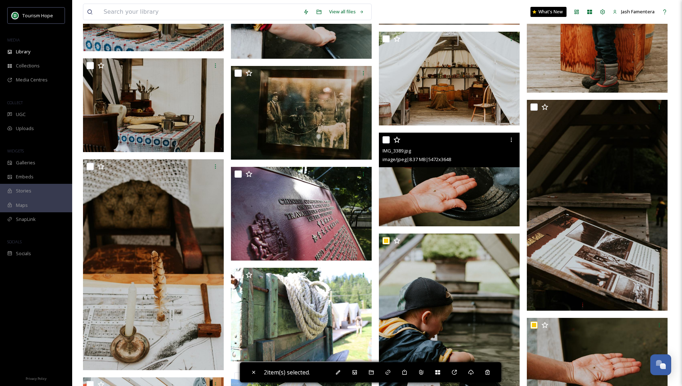
click at [388, 139] on input "checkbox" at bounding box center [385, 139] width 7 height 7
checkbox input "true"
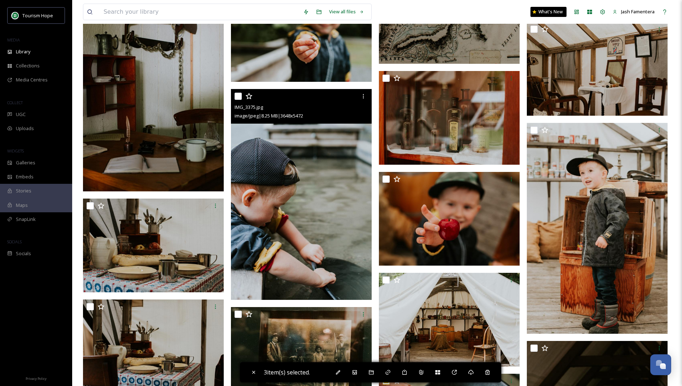
scroll to position [3754, 0]
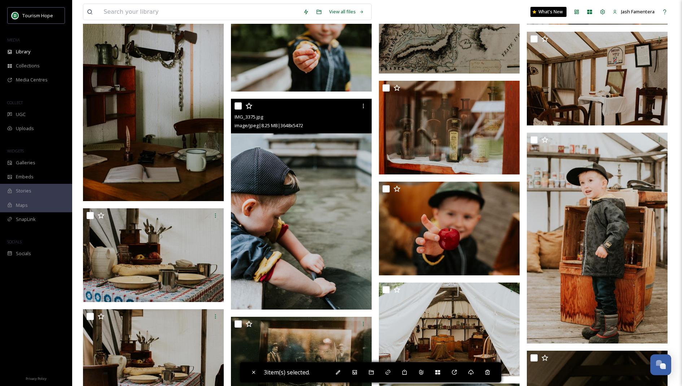
click at [238, 101] on div at bounding box center [301, 106] width 135 height 13
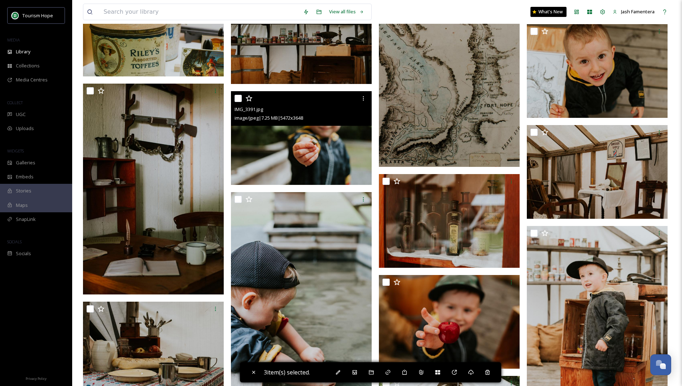
scroll to position [3652, 0]
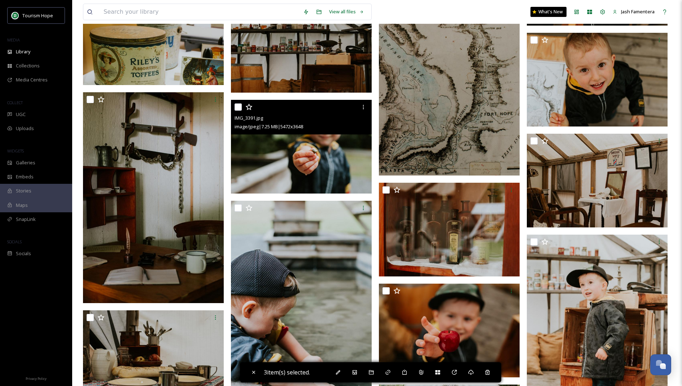
click at [236, 104] on input "checkbox" at bounding box center [237, 107] width 7 height 7
checkbox input "true"
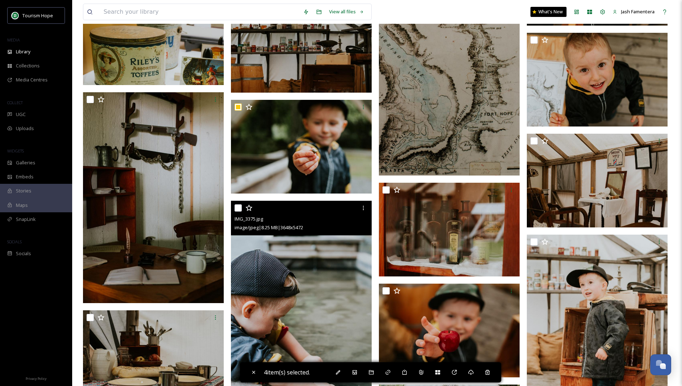
click at [236, 207] on input "checkbox" at bounding box center [237, 208] width 7 height 7
checkbox input "true"
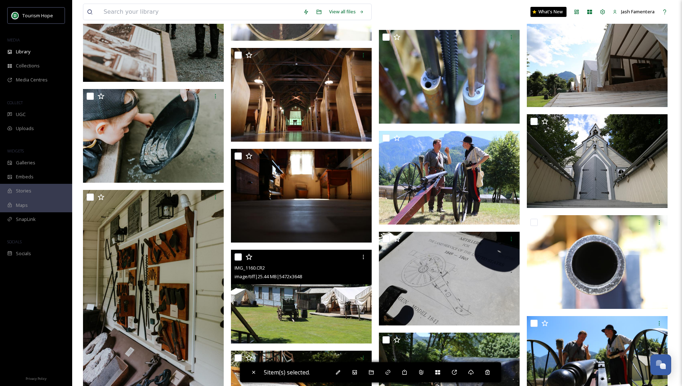
scroll to position [4909, 0]
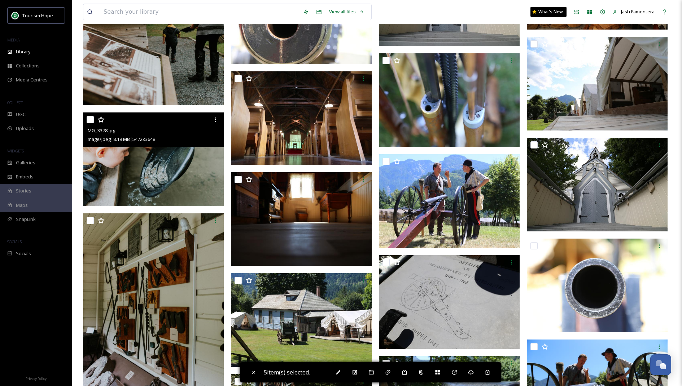
click at [89, 119] on input "checkbox" at bounding box center [90, 119] width 7 height 7
checkbox input "true"
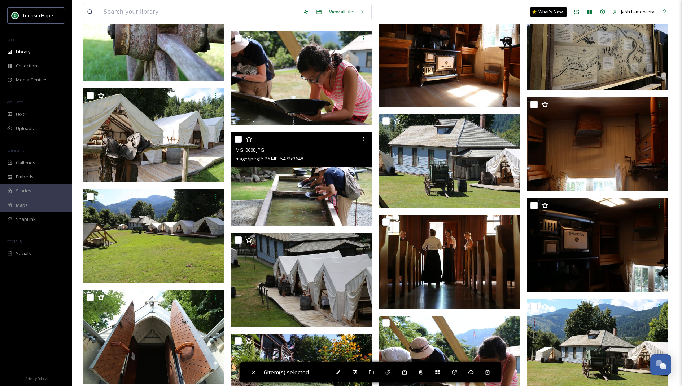
scroll to position [5446, 0]
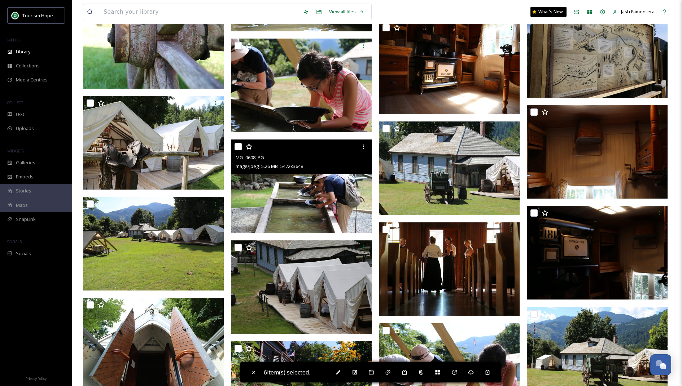
click at [238, 143] on input "checkbox" at bounding box center [237, 146] width 7 height 7
checkbox input "true"
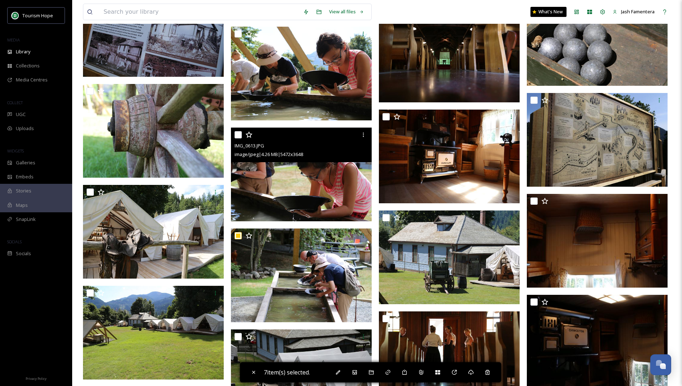
scroll to position [5338, 0]
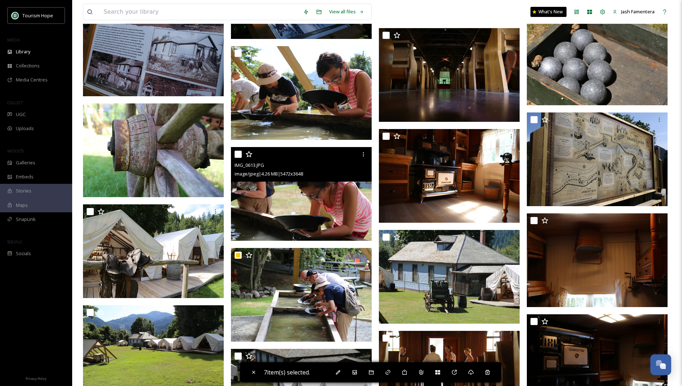
click at [239, 152] on input "checkbox" at bounding box center [237, 154] width 7 height 7
checkbox input "true"
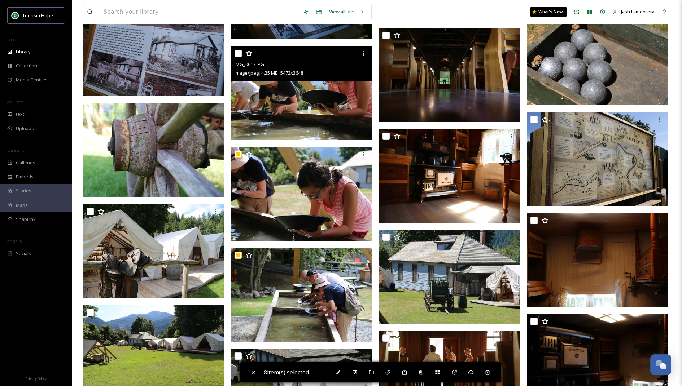
click at [237, 54] on input "checkbox" at bounding box center [237, 53] width 7 height 7
checkbox input "true"
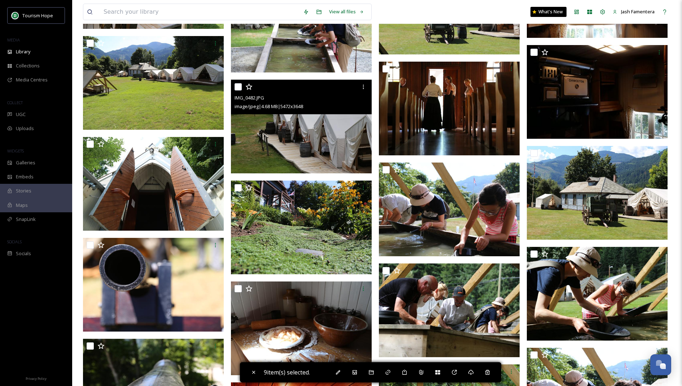
scroll to position [5633, 0]
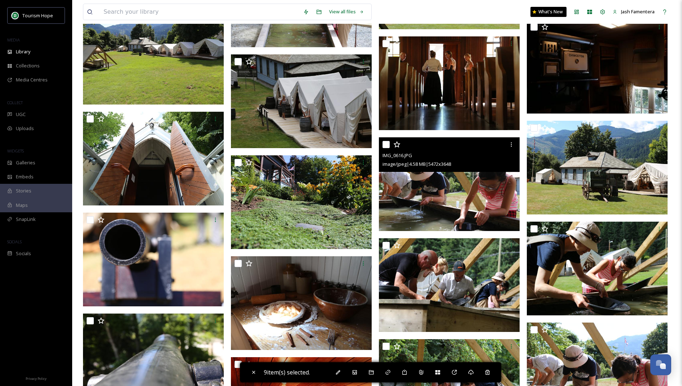
click at [385, 141] on input "checkbox" at bounding box center [385, 144] width 7 height 7
checkbox input "true"
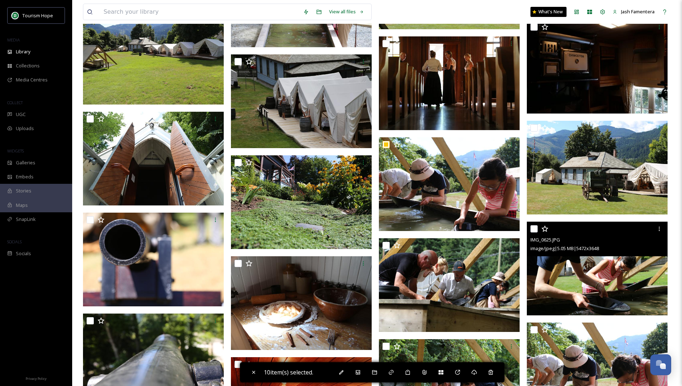
click at [530, 228] on div "IMG_0625.JPG image/jpeg | 5.05 MB | 5472 x 3648" at bounding box center [597, 239] width 141 height 35
click at [532, 228] on input "checkbox" at bounding box center [533, 228] width 7 height 7
checkbox input "true"
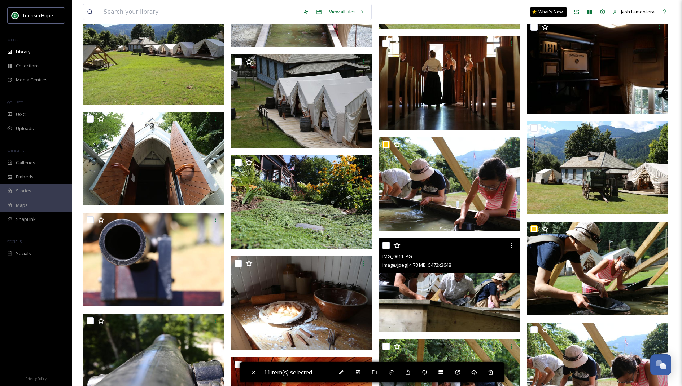
click at [387, 242] on input "checkbox" at bounding box center [385, 245] width 7 height 7
checkbox input "true"
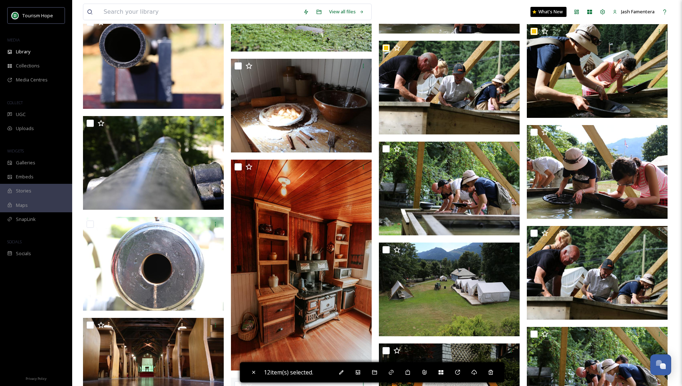
scroll to position [5836, 0]
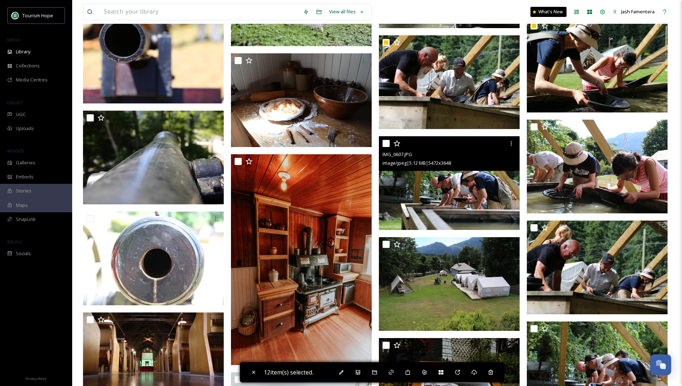
click at [389, 143] on input "checkbox" at bounding box center [385, 143] width 7 height 7
checkbox input "true"
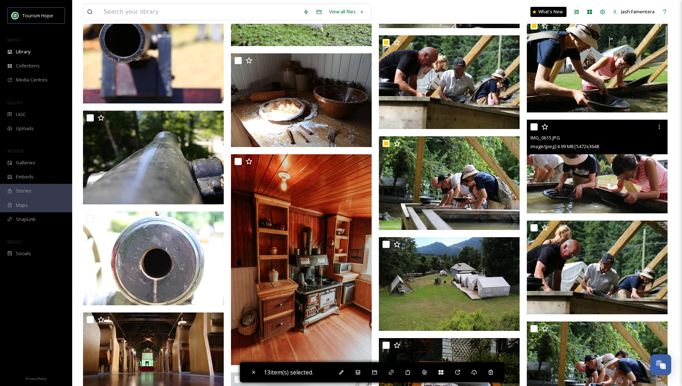
click at [532, 122] on div at bounding box center [597, 126] width 135 height 13
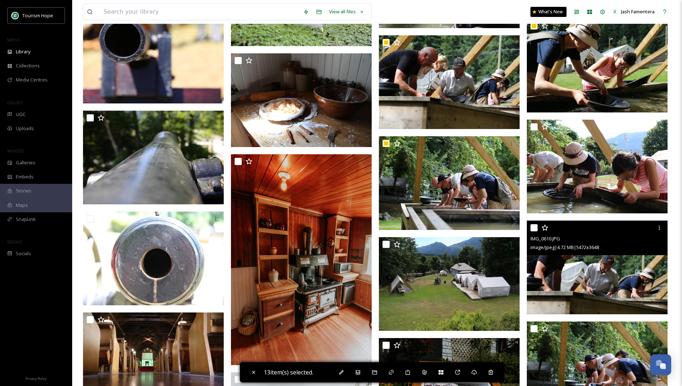
click at [531, 225] on input "checkbox" at bounding box center [533, 227] width 7 height 7
checkbox input "true"
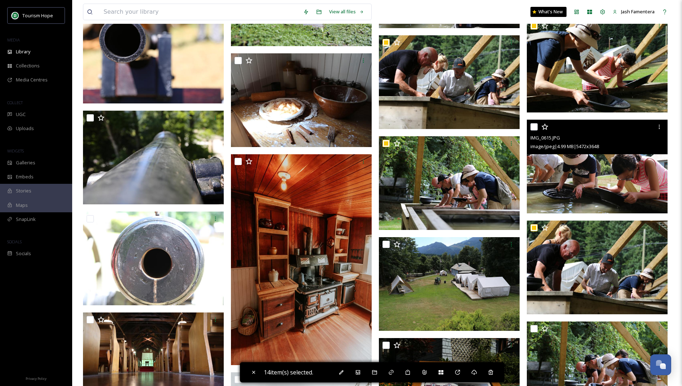
click at [533, 126] on input "checkbox" at bounding box center [533, 126] width 7 height 7
checkbox input "true"
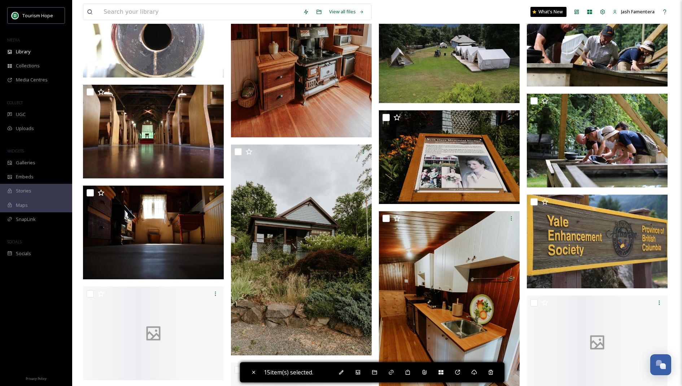
scroll to position [6076, 0]
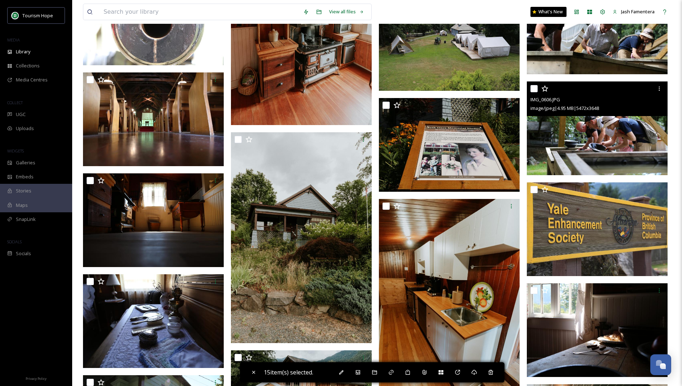
click at [533, 88] on input "checkbox" at bounding box center [533, 88] width 7 height 7
checkbox input "true"
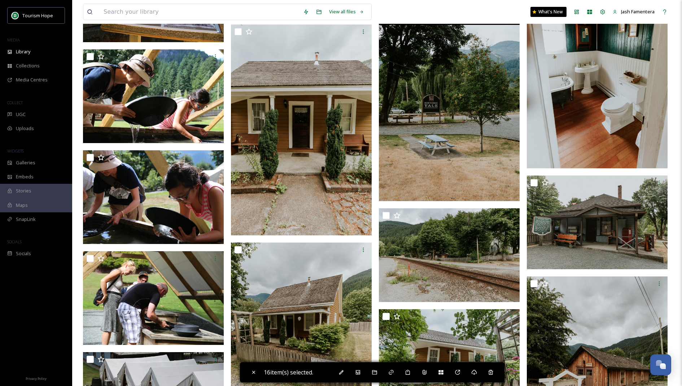
scroll to position [6502, 0]
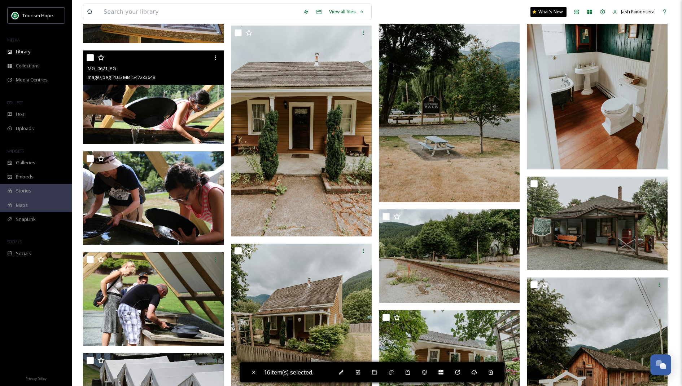
click at [91, 57] on input "checkbox" at bounding box center [90, 57] width 7 height 7
checkbox input "true"
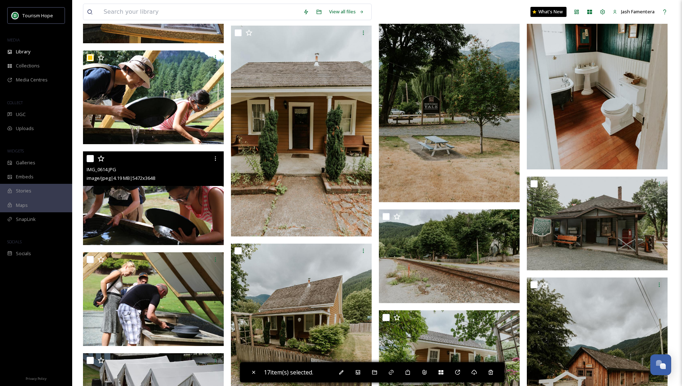
click at [91, 158] on input "checkbox" at bounding box center [90, 158] width 7 height 7
checkbox input "true"
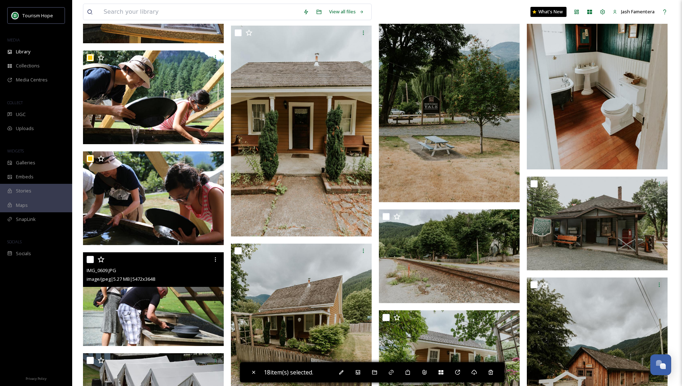
click at [90, 259] on input "checkbox" at bounding box center [90, 259] width 7 height 7
checkbox input "true"
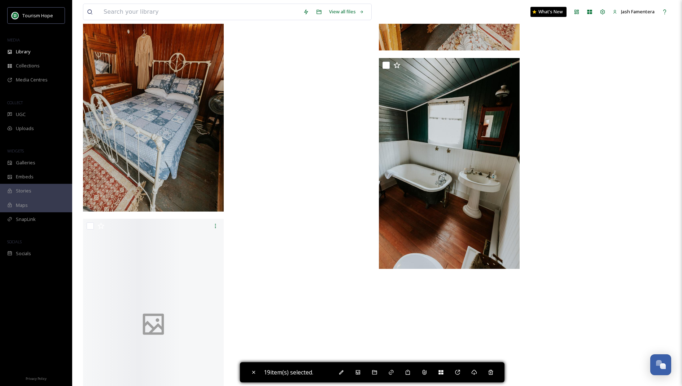
scroll to position [9296, 0]
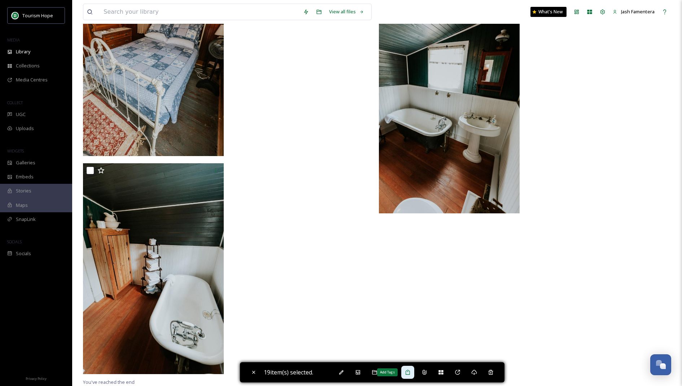
click at [409, 370] on icon at bounding box center [408, 373] width 6 height 6
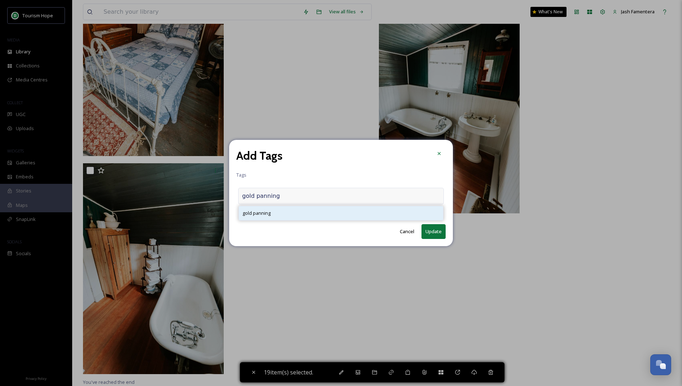
type input "gold panning"
click at [329, 213] on div "gold panning" at bounding box center [341, 213] width 204 height 14
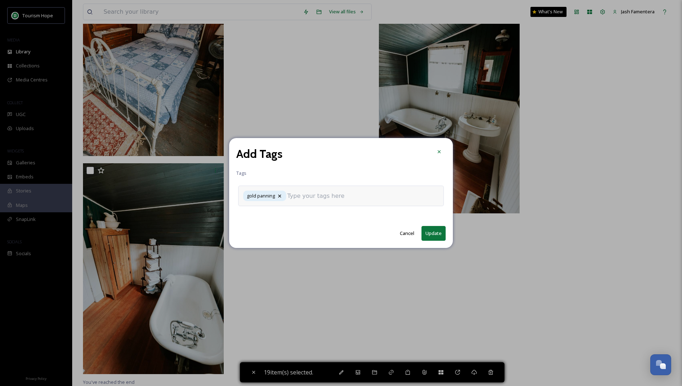
click at [431, 234] on button "Update" at bounding box center [433, 233] width 24 height 15
checkbox input "false"
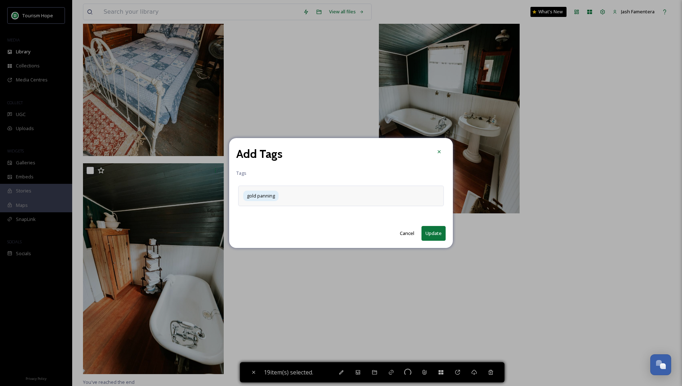
checkbox input "false"
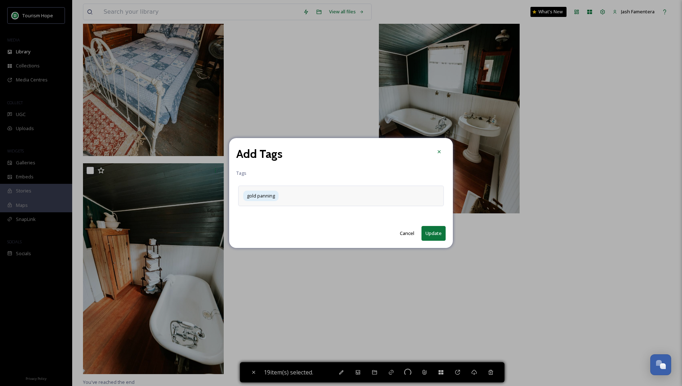
checkbox input "false"
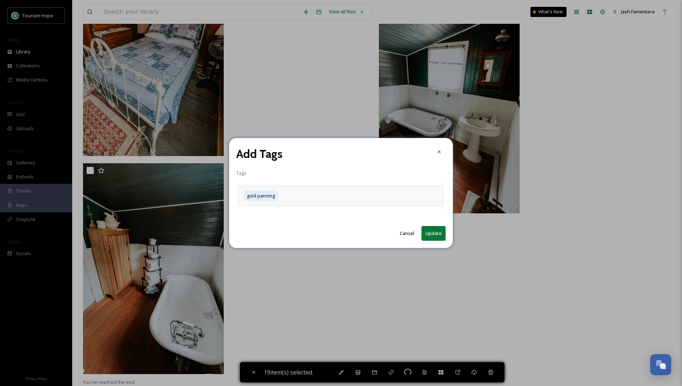
checkbox input "false"
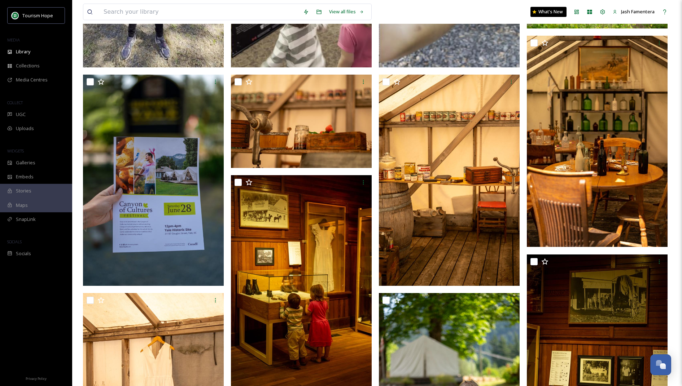
scroll to position [0, 0]
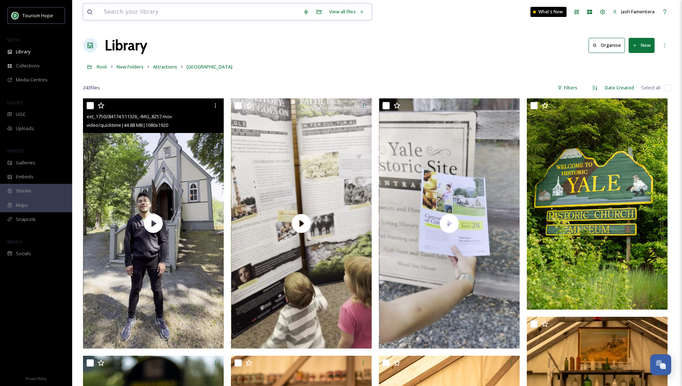
click at [216, 17] on input at bounding box center [200, 12] width 200 height 16
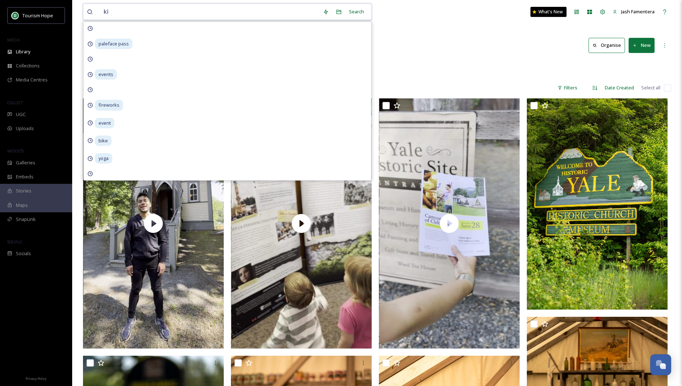
type input "kid"
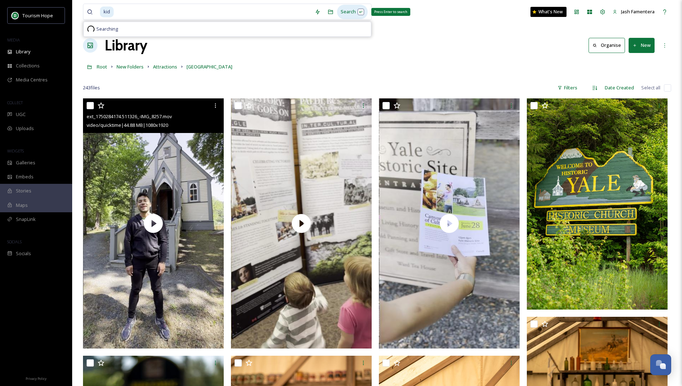
click at [351, 8] on div "Search Press Enter to search" at bounding box center [352, 12] width 31 height 14
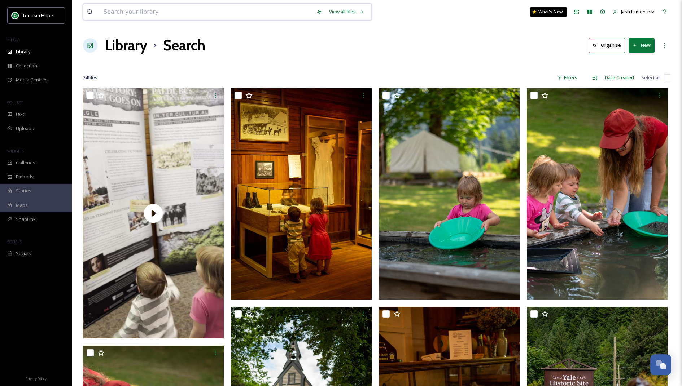
click at [162, 12] on input at bounding box center [206, 12] width 212 height 16
type input "family"
click at [356, 10] on div "Search" at bounding box center [356, 12] width 22 height 14
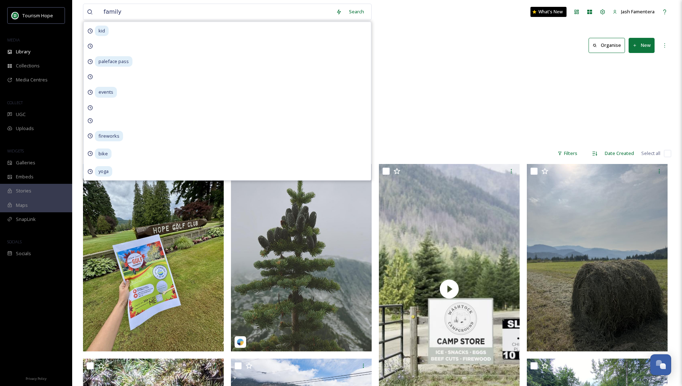
click at [496, 128] on div "Advantage Hope Images For Blog Family Restaurants 3 items [DATE] - Family 5 ite…" at bounding box center [377, 101] width 588 height 83
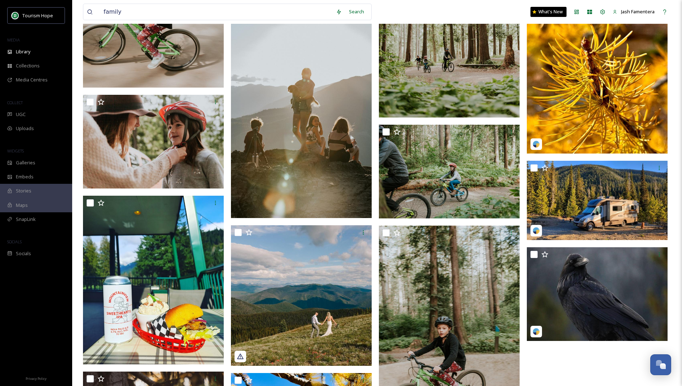
scroll to position [4744, 0]
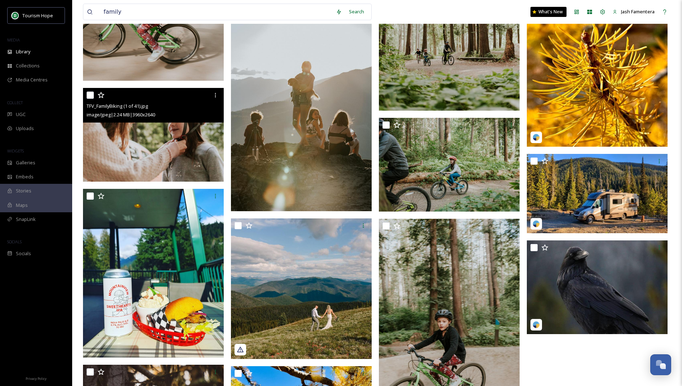
click at [91, 93] on input "checkbox" at bounding box center [90, 95] width 7 height 7
checkbox input "true"
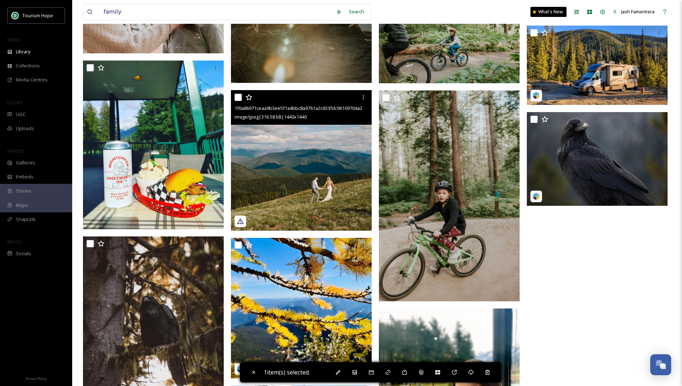
scroll to position [4845, 0]
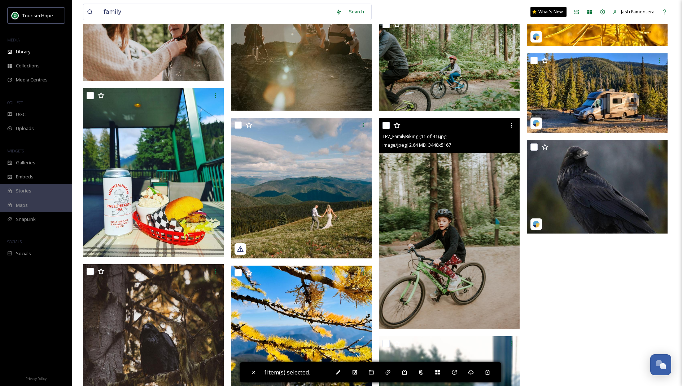
click at [386, 127] on input "checkbox" at bounding box center [385, 125] width 7 height 7
checkbox input "true"
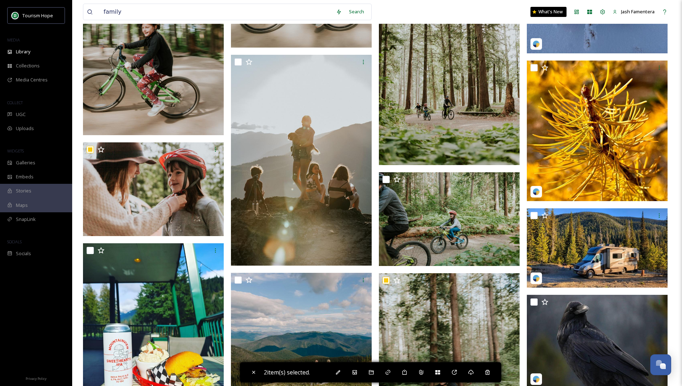
scroll to position [4680, 0]
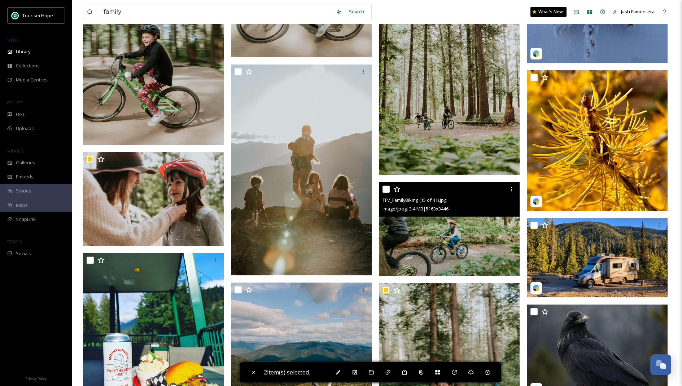
click at [386, 189] on input "checkbox" at bounding box center [385, 189] width 7 height 7
checkbox input "true"
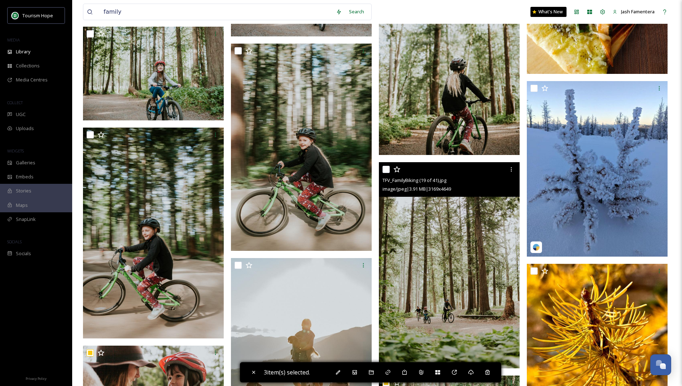
scroll to position [4483, 0]
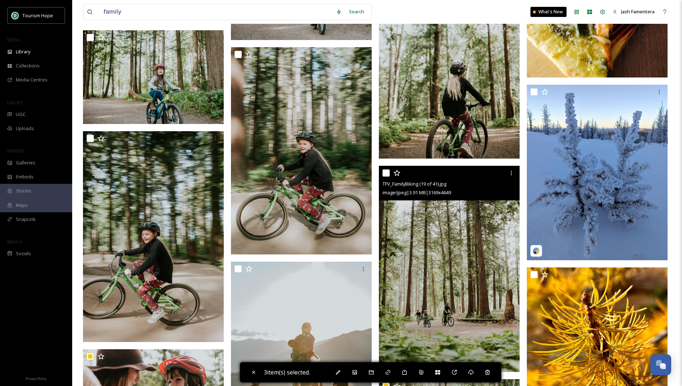
click at [387, 171] on input "checkbox" at bounding box center [385, 173] width 7 height 7
checkbox input "true"
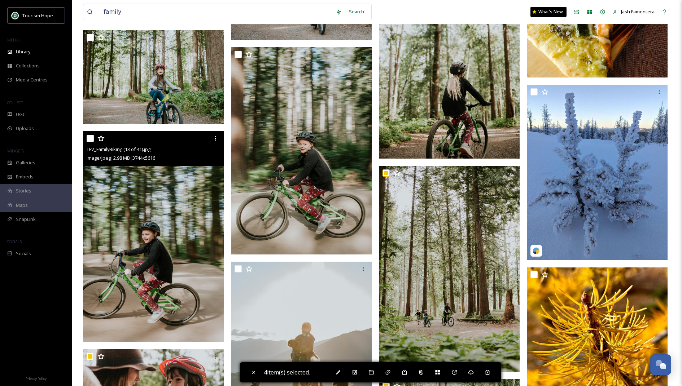
click at [92, 138] on input "checkbox" at bounding box center [90, 138] width 7 height 7
checkbox input "true"
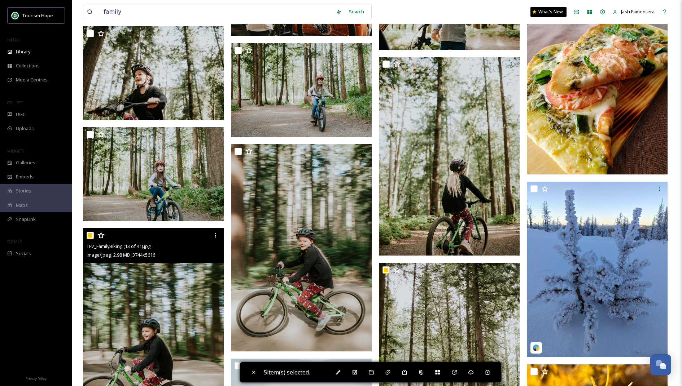
scroll to position [4339, 0]
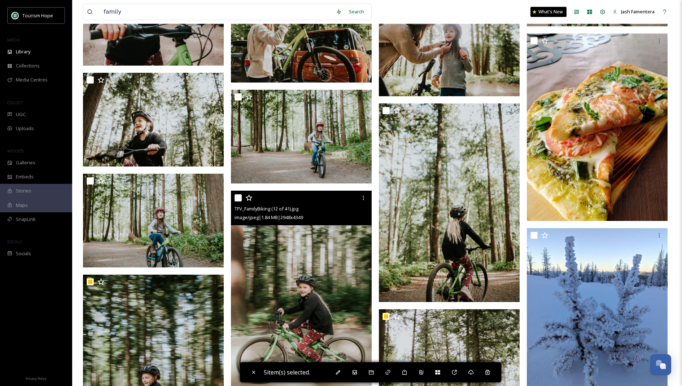
click at [238, 197] on input "checkbox" at bounding box center [237, 197] width 7 height 7
checkbox input "true"
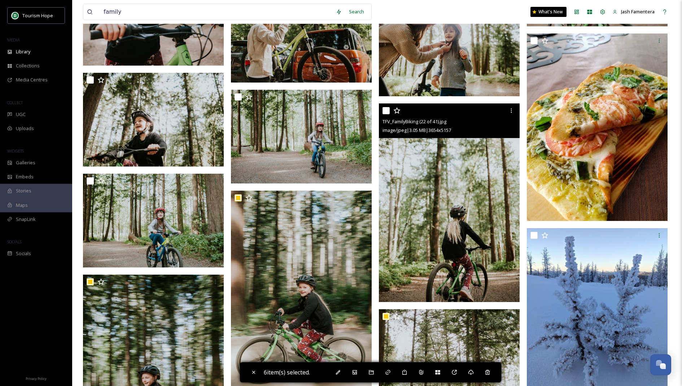
click at [385, 110] on input "checkbox" at bounding box center [385, 110] width 7 height 7
checkbox input "true"
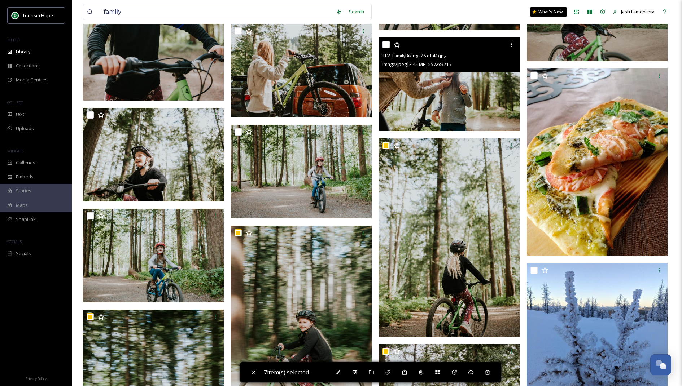
scroll to position [4297, 0]
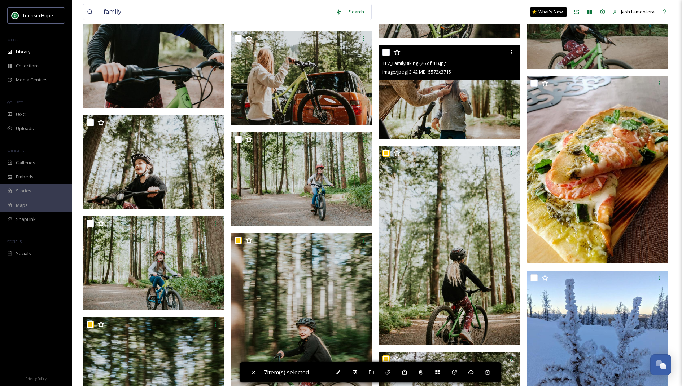
click at [389, 50] on input "checkbox" at bounding box center [385, 52] width 7 height 7
checkbox input "true"
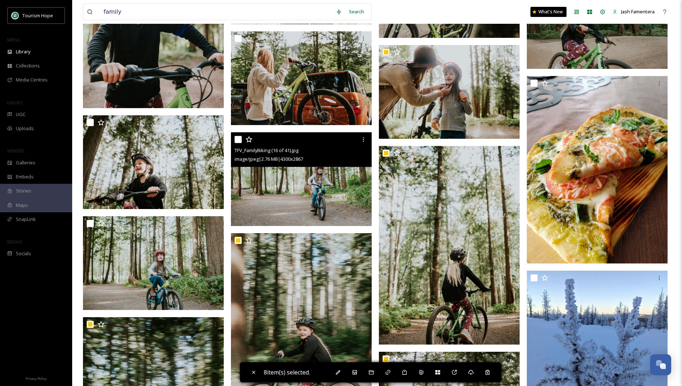
click at [234, 144] on div at bounding box center [301, 139] width 135 height 13
click at [241, 137] on input "checkbox" at bounding box center [237, 139] width 7 height 7
checkbox input "true"
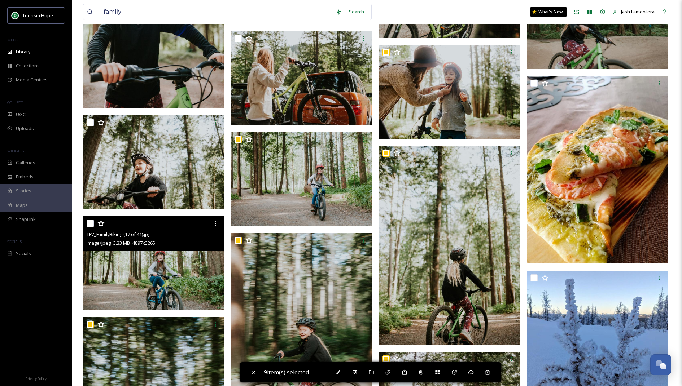
click at [92, 221] on input "checkbox" at bounding box center [90, 223] width 7 height 7
checkbox input "true"
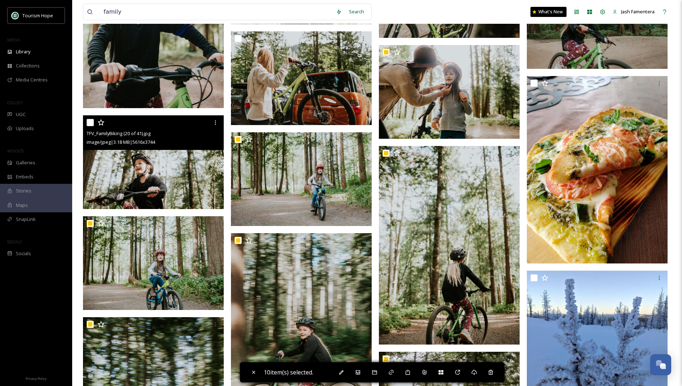
click at [91, 119] on input "checkbox" at bounding box center [90, 122] width 7 height 7
checkbox input "true"
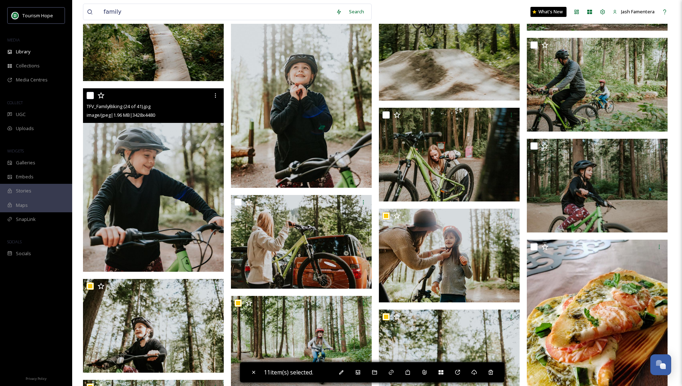
scroll to position [4126, 0]
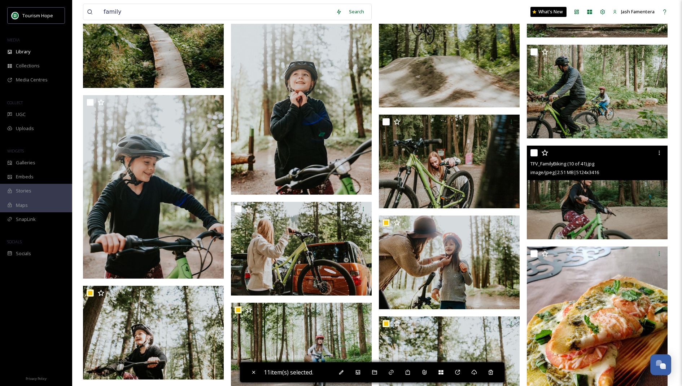
click at [534, 150] on input "checkbox" at bounding box center [533, 152] width 7 height 7
checkbox input "true"
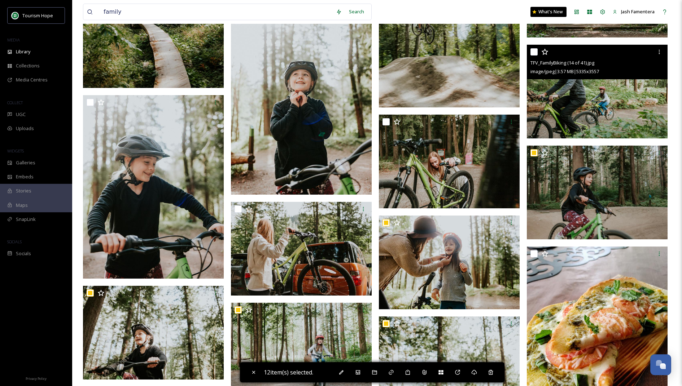
click at [534, 52] on input "checkbox" at bounding box center [533, 51] width 7 height 7
checkbox input "true"
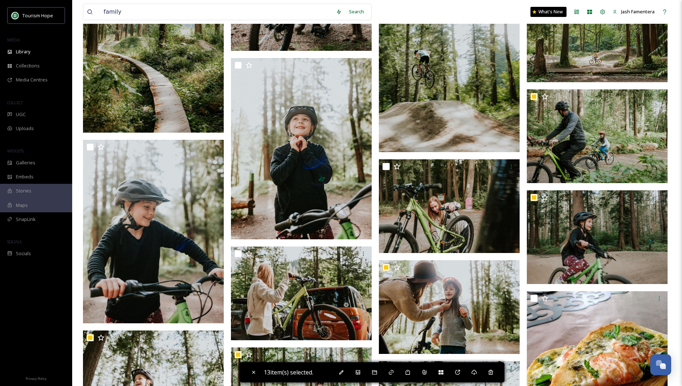
scroll to position [4068, 0]
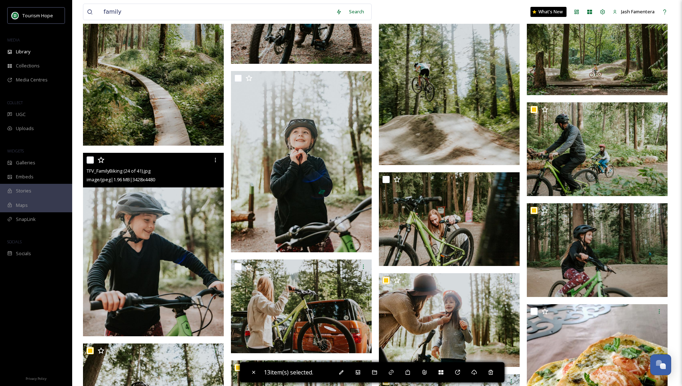
click at [88, 157] on input "checkbox" at bounding box center [90, 160] width 7 height 7
checkbox input "true"
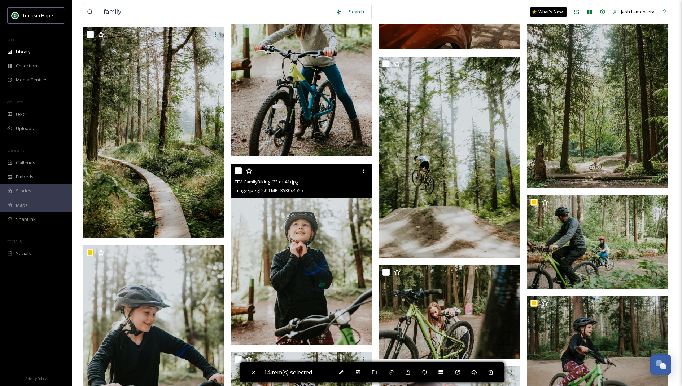
click at [236, 170] on input "checkbox" at bounding box center [237, 170] width 7 height 7
checkbox input "true"
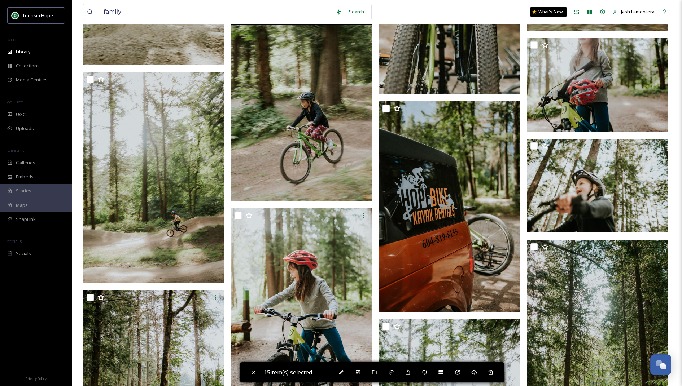
scroll to position [3710, 0]
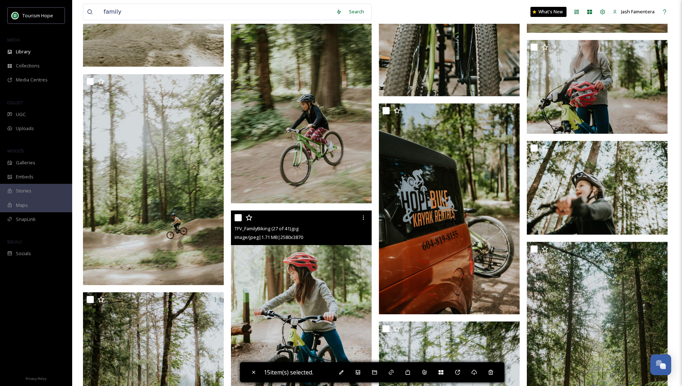
click at [237, 217] on input "checkbox" at bounding box center [237, 217] width 7 height 7
checkbox input "true"
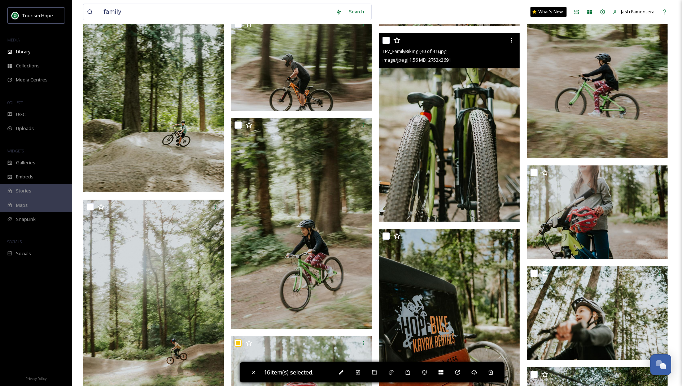
scroll to position [3579, 0]
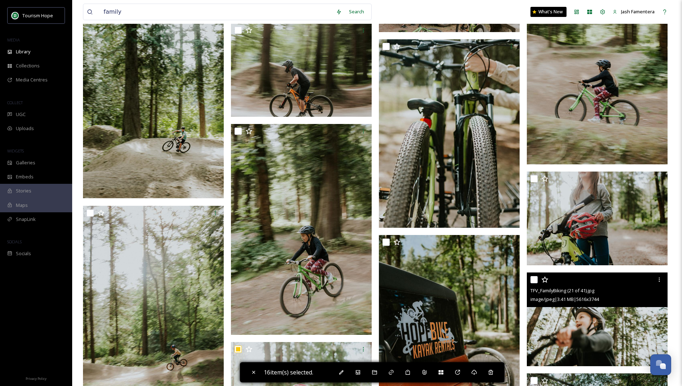
click at [532, 276] on input "checkbox" at bounding box center [533, 279] width 7 height 7
checkbox input "true"
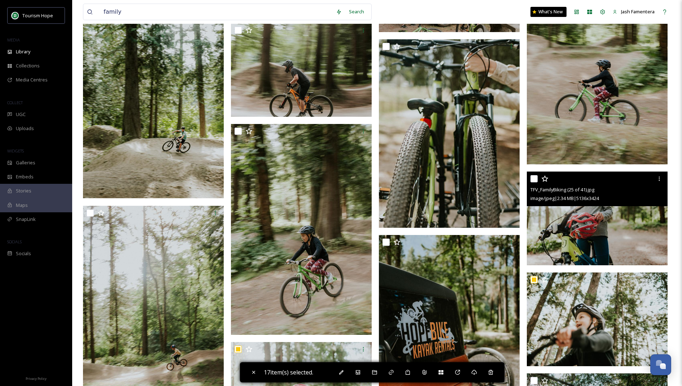
click at [534, 178] on input "checkbox" at bounding box center [533, 178] width 7 height 7
checkbox input "true"
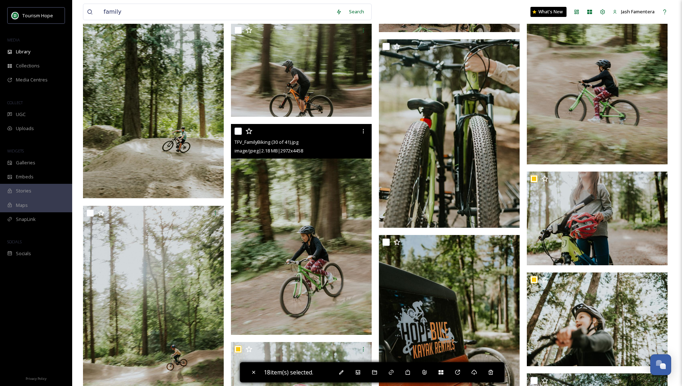
click at [239, 129] on input "checkbox" at bounding box center [237, 131] width 7 height 7
checkbox input "true"
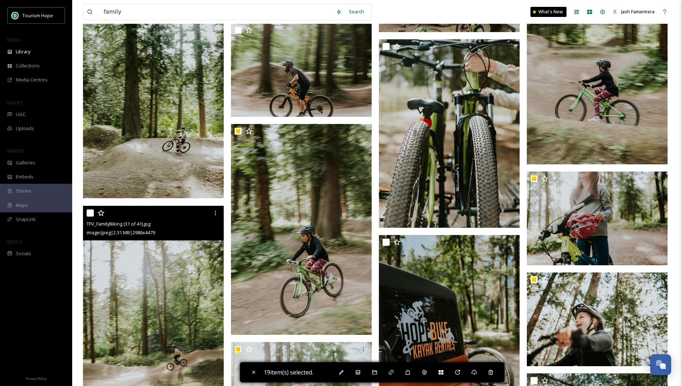
click at [91, 212] on input "checkbox" at bounding box center [90, 213] width 7 height 7
checkbox input "true"
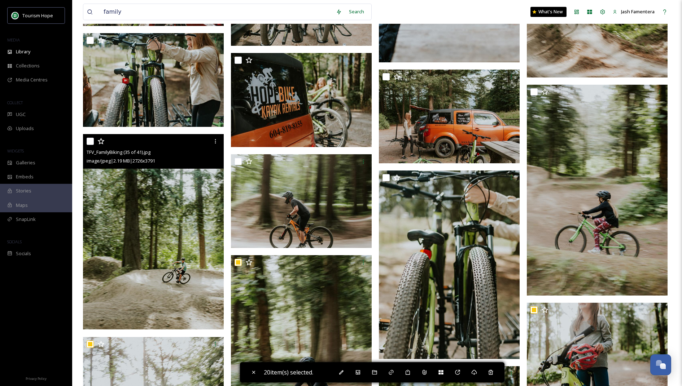
scroll to position [3418, 0]
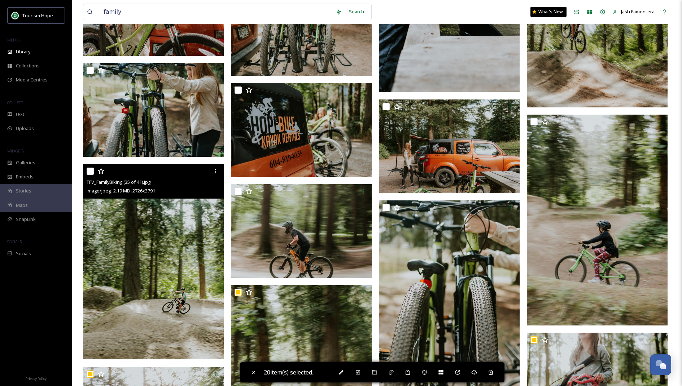
click at [88, 171] on input "checkbox" at bounding box center [90, 171] width 7 height 7
checkbox input "true"
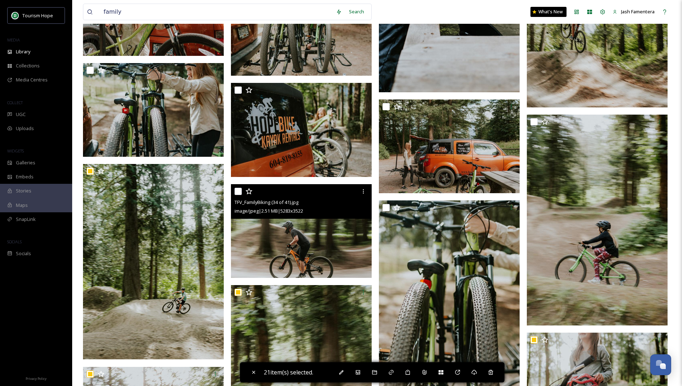
click at [241, 191] on input "checkbox" at bounding box center [237, 191] width 7 height 7
checkbox input "true"
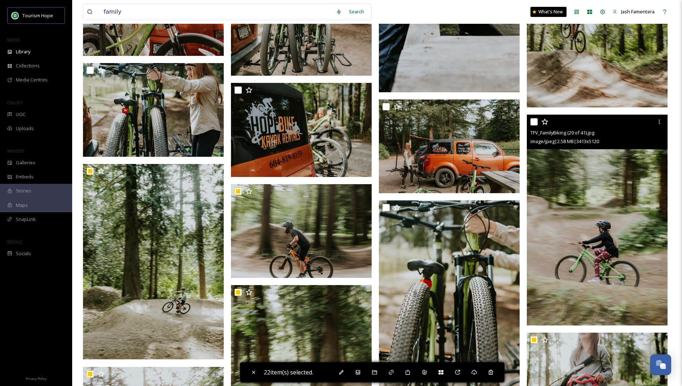
click at [535, 120] on input "checkbox" at bounding box center [533, 121] width 7 height 7
checkbox input "true"
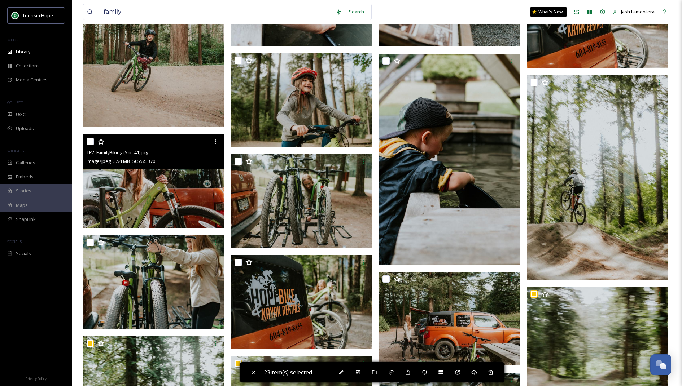
scroll to position [3237, 0]
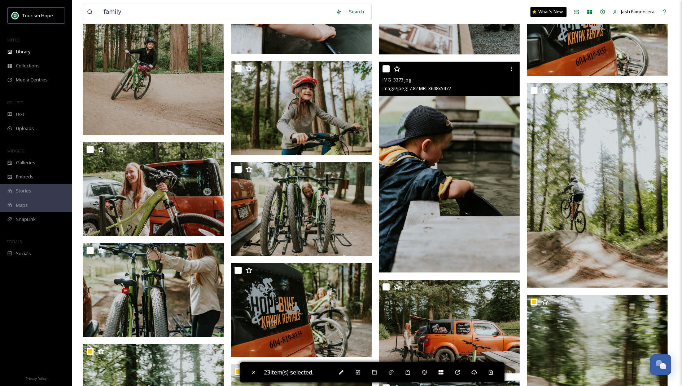
click at [387, 68] on input "checkbox" at bounding box center [385, 68] width 7 height 7
checkbox input "true"
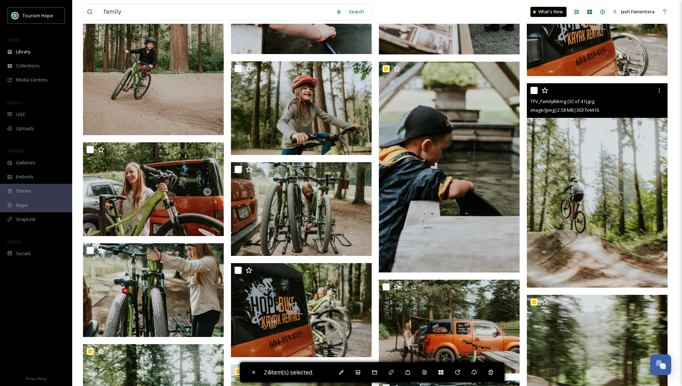
click at [534, 89] on input "checkbox" at bounding box center [533, 90] width 7 height 7
checkbox input "true"
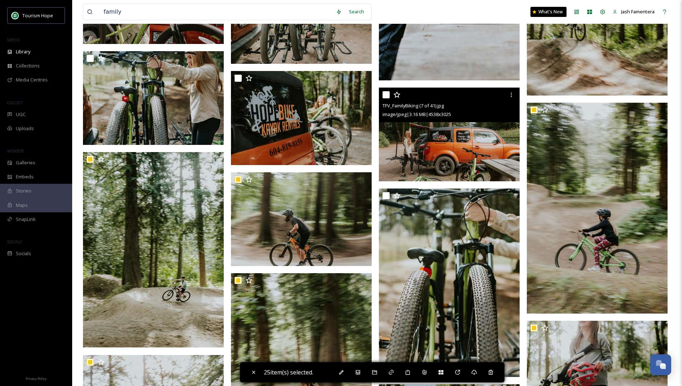
scroll to position [3439, 0]
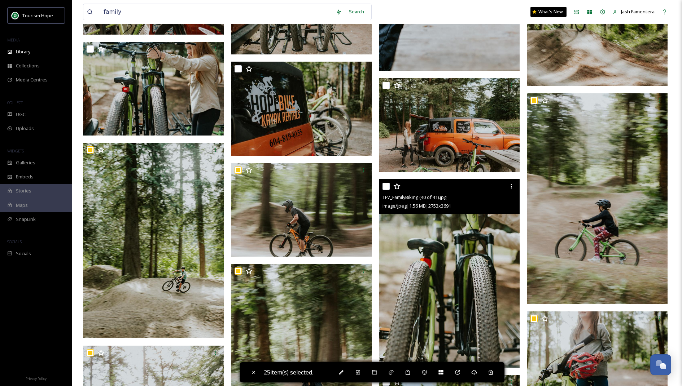
click at [384, 184] on input "checkbox" at bounding box center [385, 186] width 7 height 7
checkbox input "true"
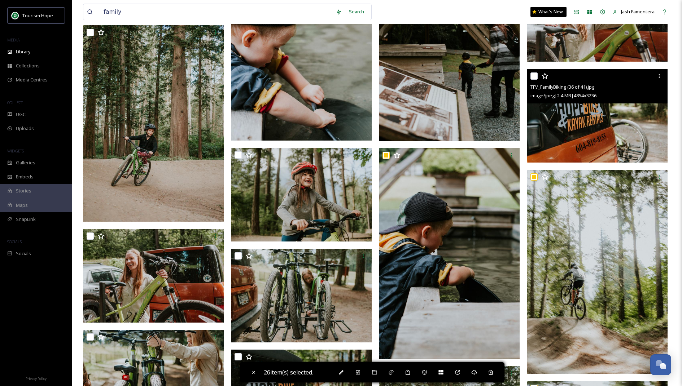
scroll to position [3145, 0]
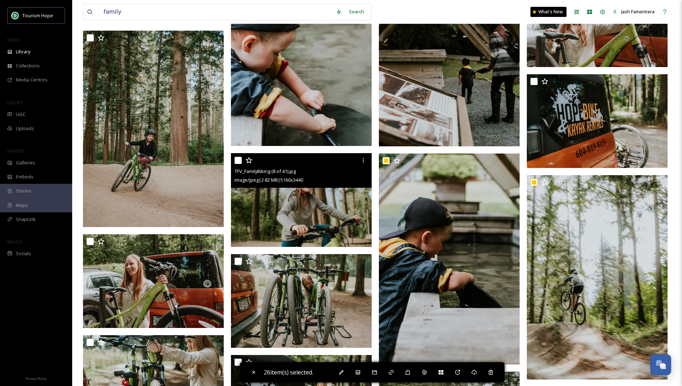
click at [238, 159] on input "checkbox" at bounding box center [237, 160] width 7 height 7
checkbox input "true"
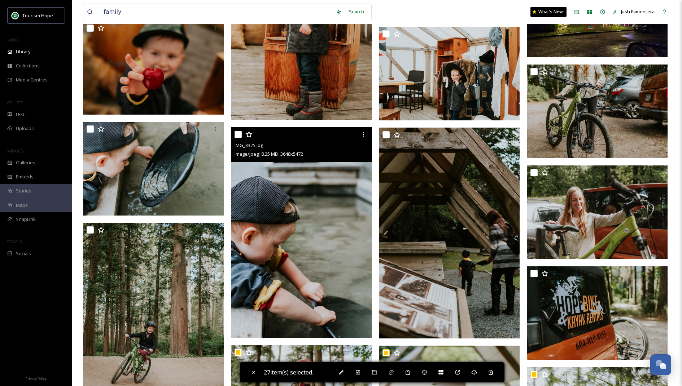
scroll to position [2947, 0]
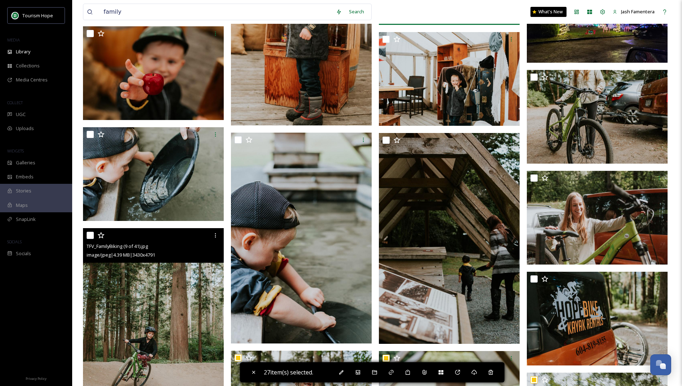
click at [88, 236] on input "checkbox" at bounding box center [90, 235] width 7 height 7
checkbox input "true"
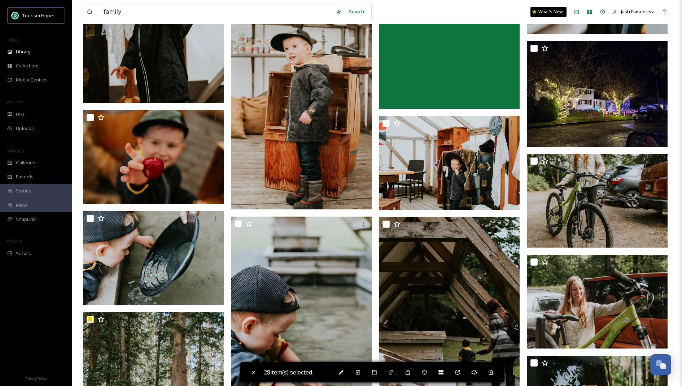
scroll to position [2852, 0]
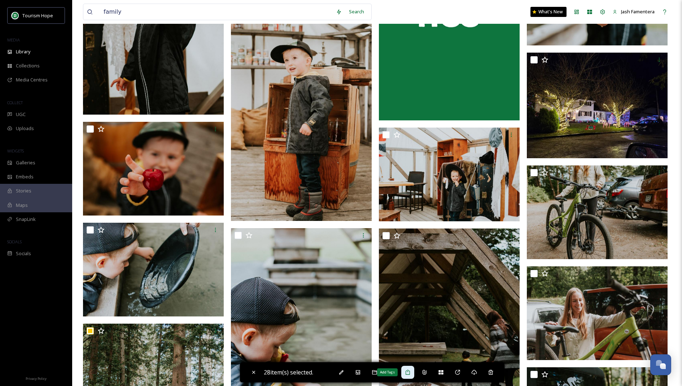
click at [414, 373] on div "Add Tags" at bounding box center [407, 372] width 13 height 13
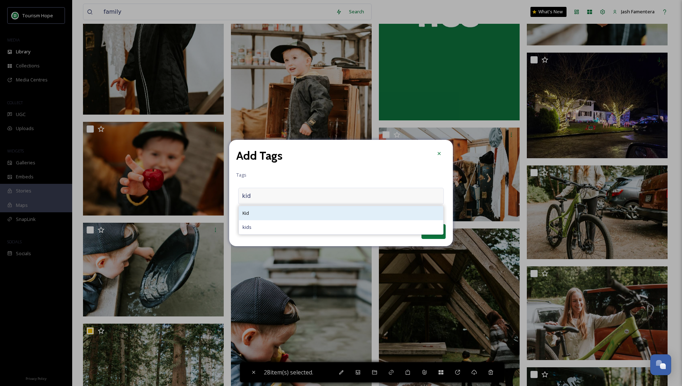
type input "kid"
click at [351, 216] on div "Kid" at bounding box center [341, 213] width 204 height 14
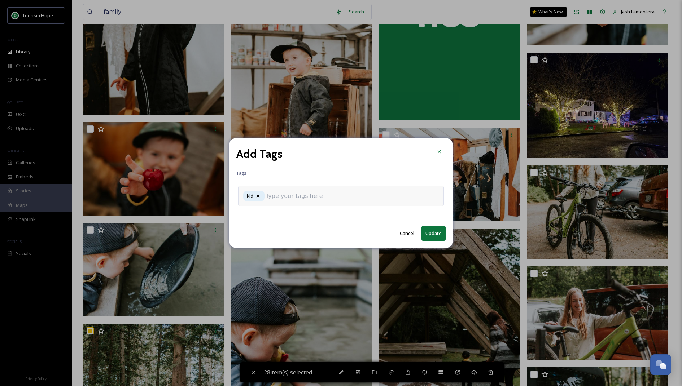
click at [339, 197] on div "Kid" at bounding box center [341, 196] width 206 height 21
click at [332, 196] on div "Kid" at bounding box center [341, 196] width 206 height 21
click at [297, 198] on input at bounding box center [302, 196] width 72 height 9
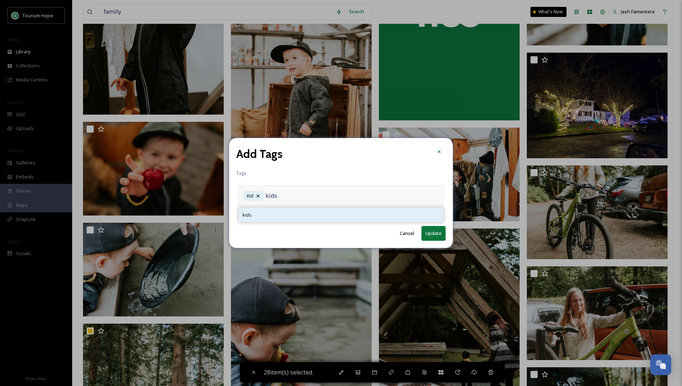
type input "kids"
click at [279, 214] on div "kids" at bounding box center [341, 215] width 204 height 14
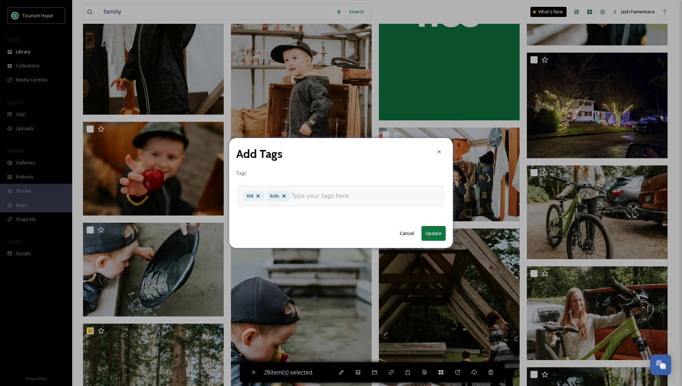
click at [438, 235] on button "Update" at bounding box center [433, 233] width 24 height 15
click at [431, 231] on button "Update" at bounding box center [433, 233] width 24 height 15
checkbox input "false"
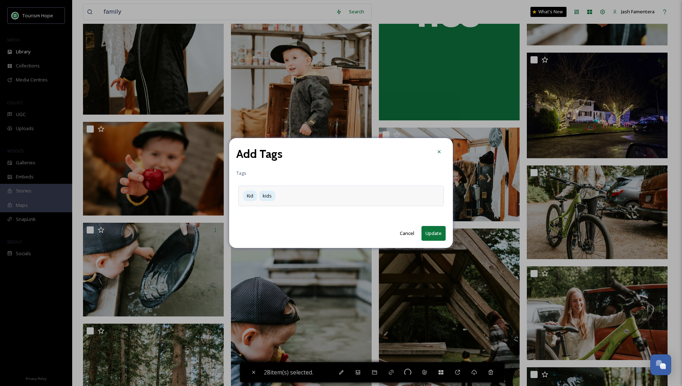
checkbox input "false"
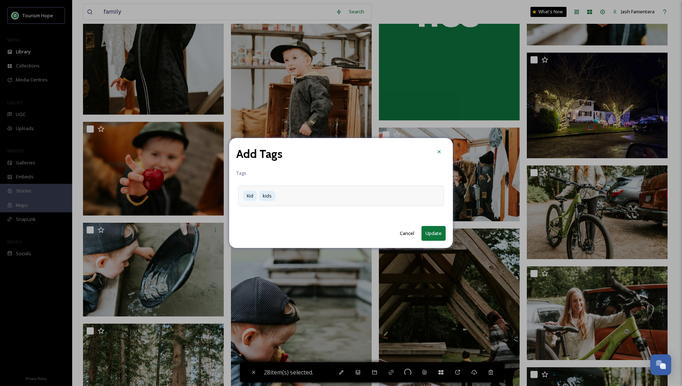
checkbox input "false"
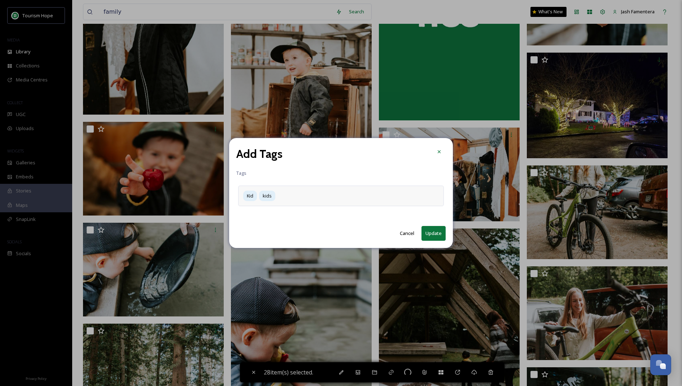
checkbox input "false"
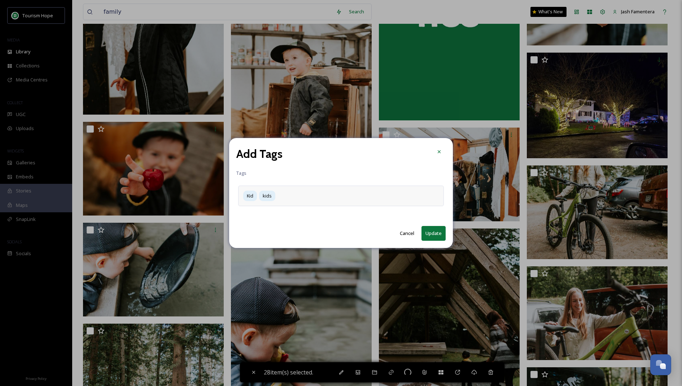
checkbox input "false"
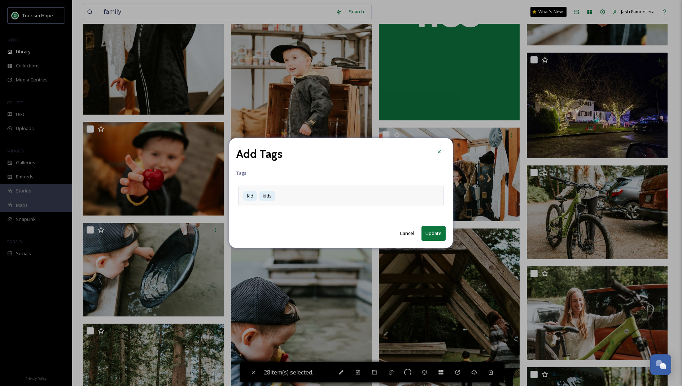
checkbox input "false"
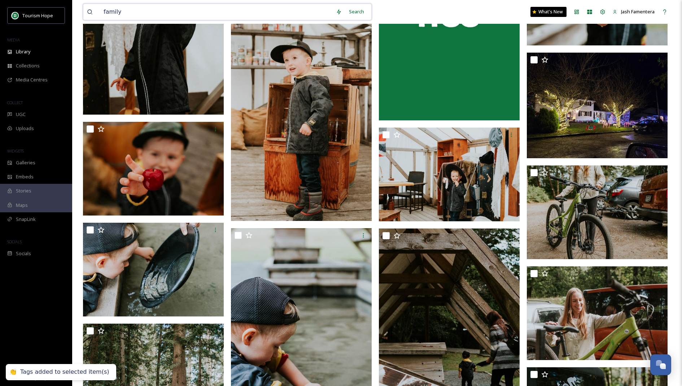
click at [183, 6] on input "family" at bounding box center [216, 12] width 232 height 16
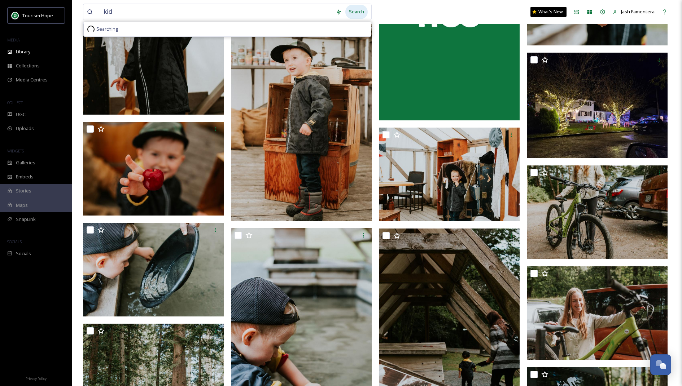
click at [359, 9] on div "Search" at bounding box center [356, 12] width 22 height 14
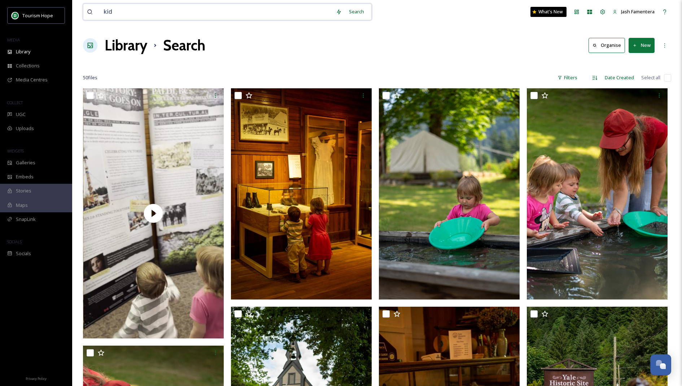
click at [224, 18] on input "kid" at bounding box center [216, 12] width 232 height 16
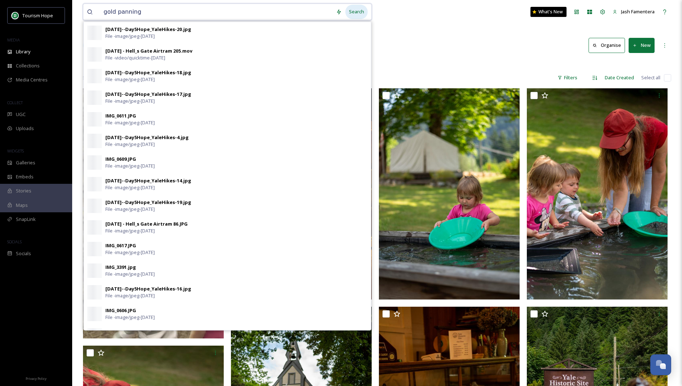
type input "gold panning"
click at [360, 14] on div "Search" at bounding box center [356, 12] width 22 height 14
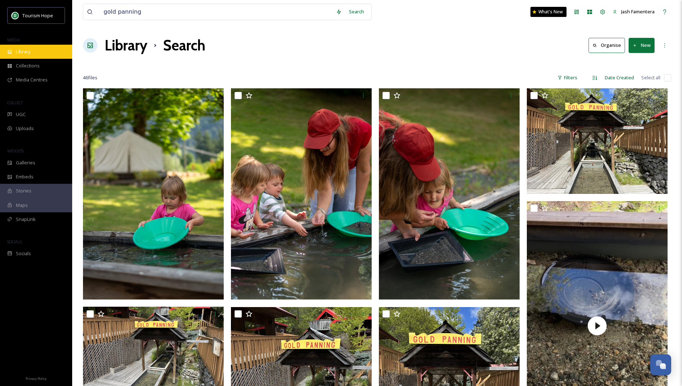
click at [51, 51] on div "Library" at bounding box center [36, 52] width 72 height 14
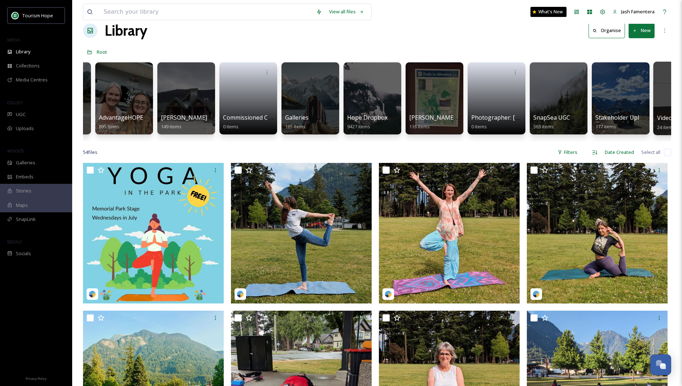
scroll to position [0, 27]
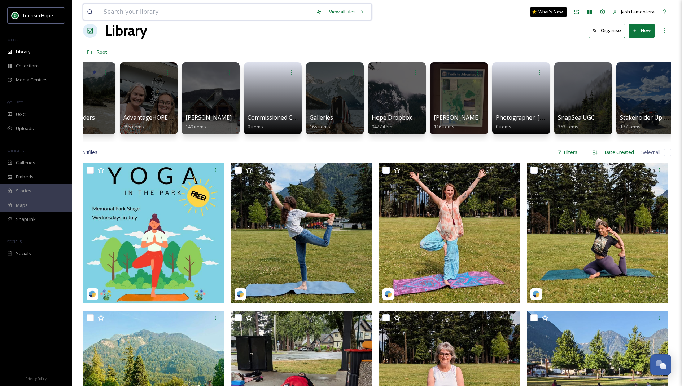
click at [195, 10] on input at bounding box center [206, 12] width 212 height 16
type input "washtock"
click at [351, 10] on div "Search Press Enter to search" at bounding box center [352, 12] width 31 height 14
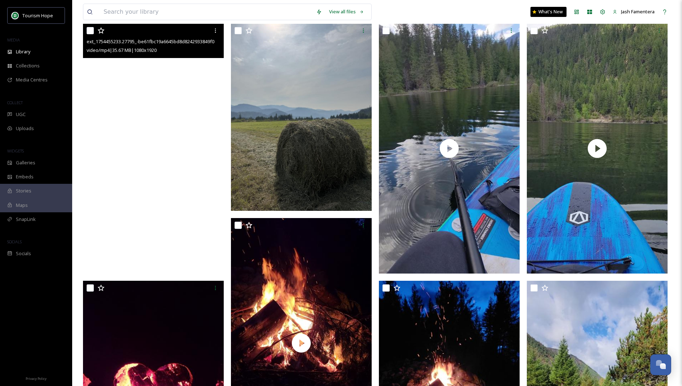
scroll to position [124, 0]
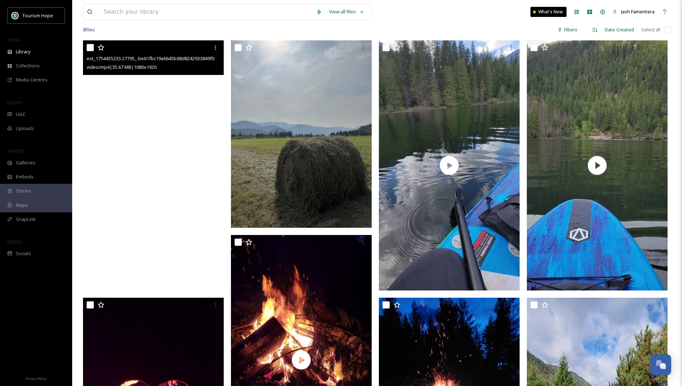
click at [190, 197] on video "ext_1754455233.27795_-be61fbc19a6645bd8d8242933849f09d.mp4" at bounding box center [153, 165] width 141 height 250
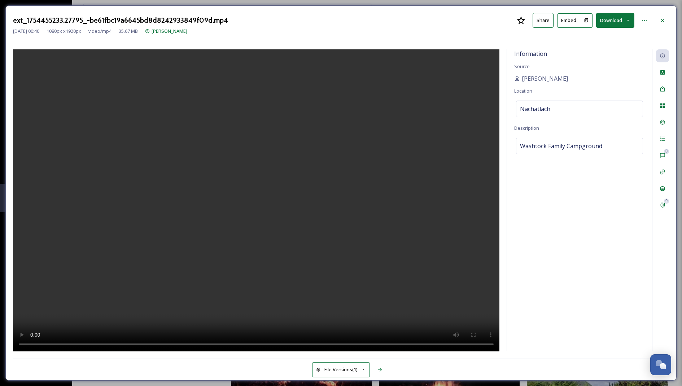
click at [438, 223] on div at bounding box center [256, 200] width 486 height 302
click at [271, 250] on video at bounding box center [256, 200] width 486 height 303
click at [232, 271] on video at bounding box center [256, 200] width 486 height 303
click at [255, 226] on video at bounding box center [256, 200] width 486 height 303
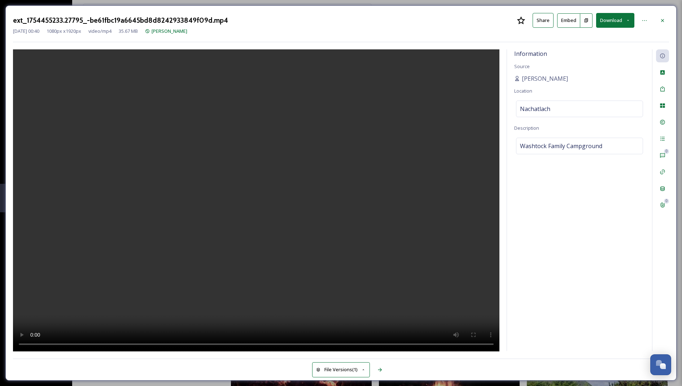
click at [255, 226] on video at bounding box center [256, 200] width 486 height 303
click at [262, 193] on video at bounding box center [256, 200] width 486 height 303
click at [267, 165] on video at bounding box center [256, 200] width 486 height 303
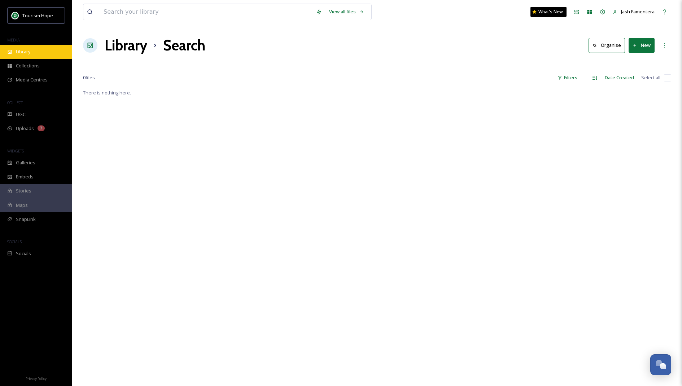
click at [38, 52] on div "Library" at bounding box center [36, 52] width 72 height 14
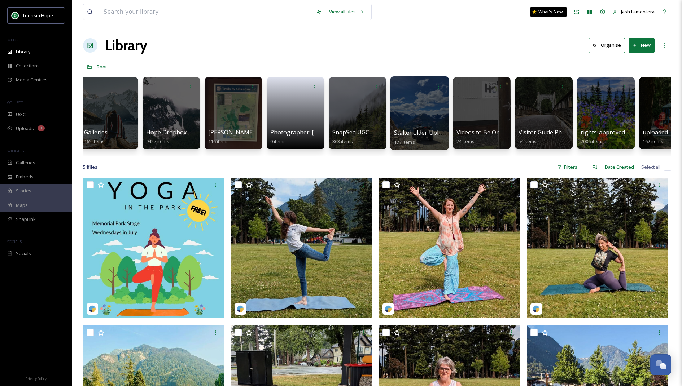
scroll to position [0, 281]
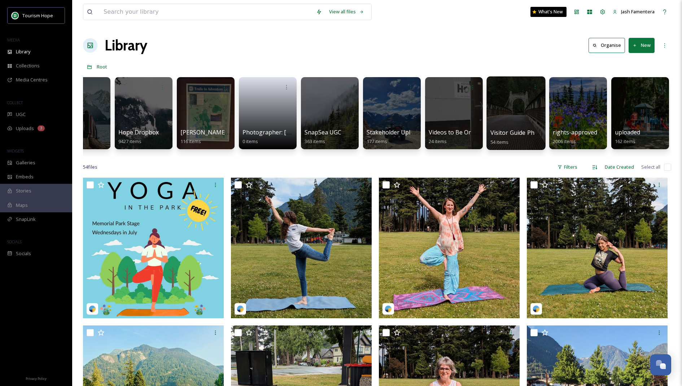
click at [520, 118] on div at bounding box center [515, 113] width 59 height 74
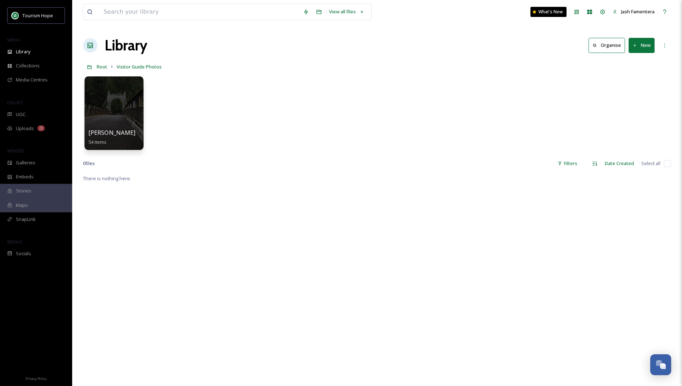
click at [126, 108] on div at bounding box center [113, 113] width 59 height 74
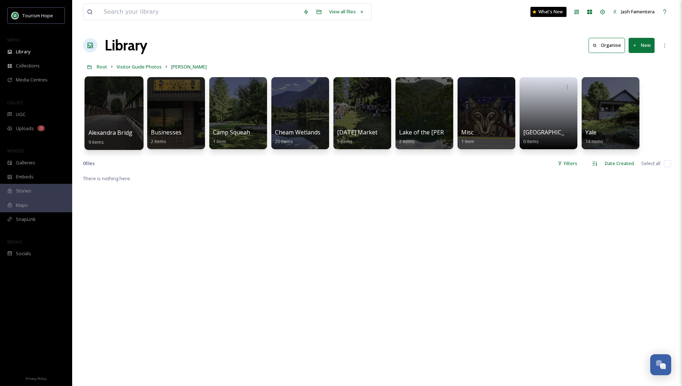
click at [102, 108] on div at bounding box center [113, 113] width 59 height 74
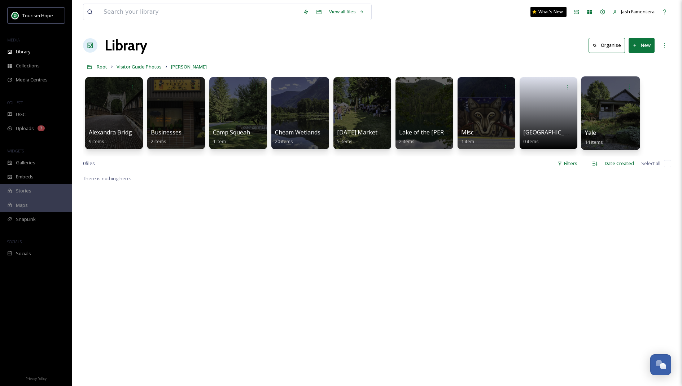
click at [604, 105] on div at bounding box center [610, 113] width 59 height 74
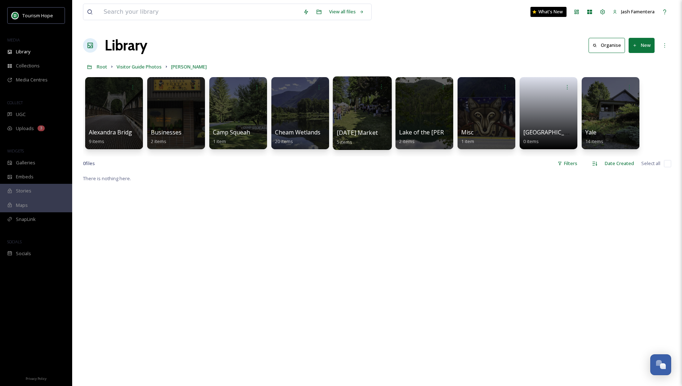
click at [378, 100] on div at bounding box center [362, 113] width 59 height 74
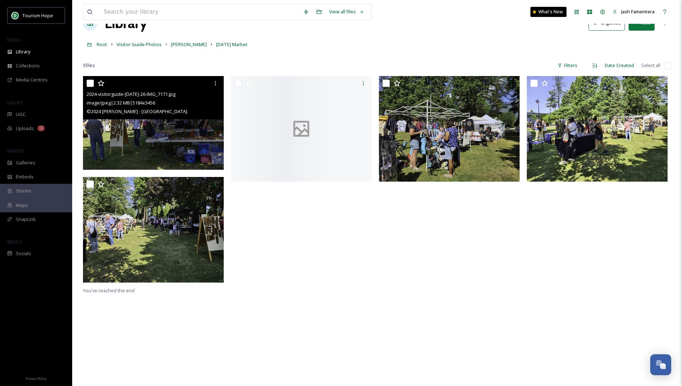
scroll to position [30, 0]
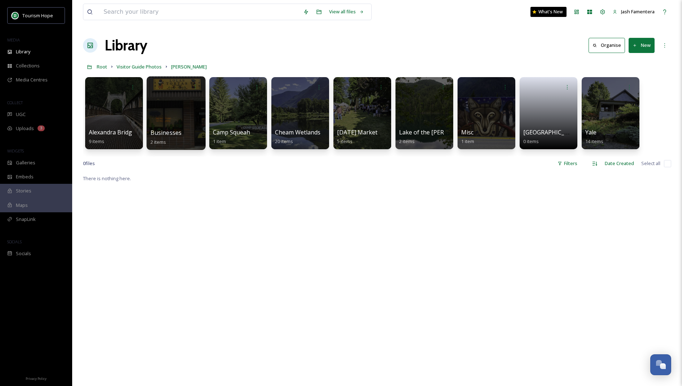
click at [166, 131] on span "Businesses" at bounding box center [165, 133] width 31 height 8
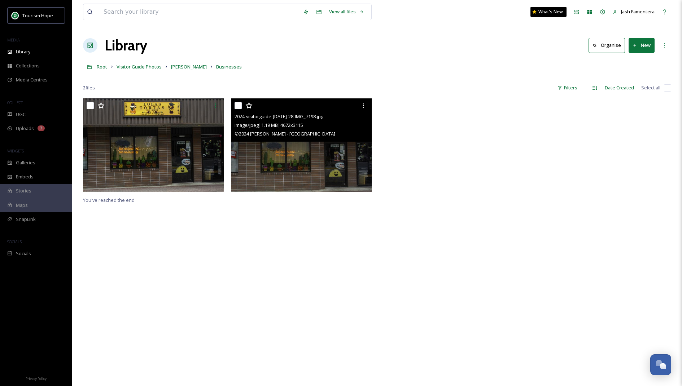
click at [218, 29] on div "View all files What's New Jash Famentera Library Organise New Root Visitor Guid…" at bounding box center [377, 242] width 610 height 485
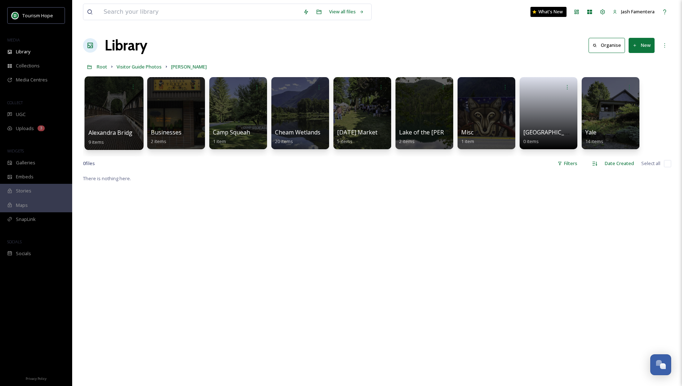
click at [112, 113] on div at bounding box center [113, 113] width 59 height 74
click at [154, 13] on input at bounding box center [200, 12] width 200 height 16
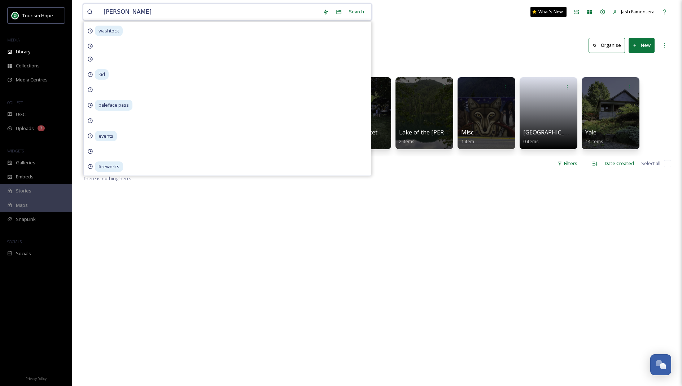
type input "[PERSON_NAME]"
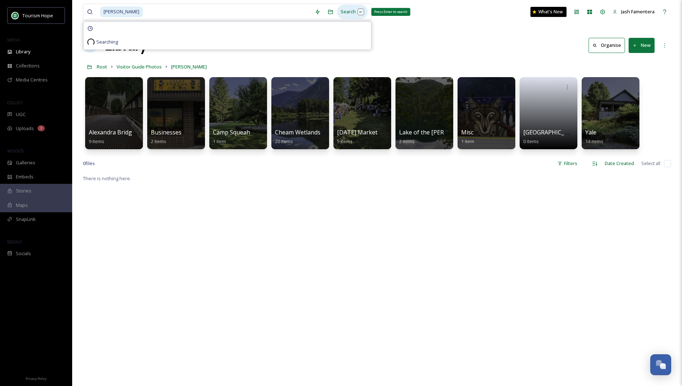
click at [361, 10] on div "Search Press Enter to search" at bounding box center [352, 12] width 31 height 14
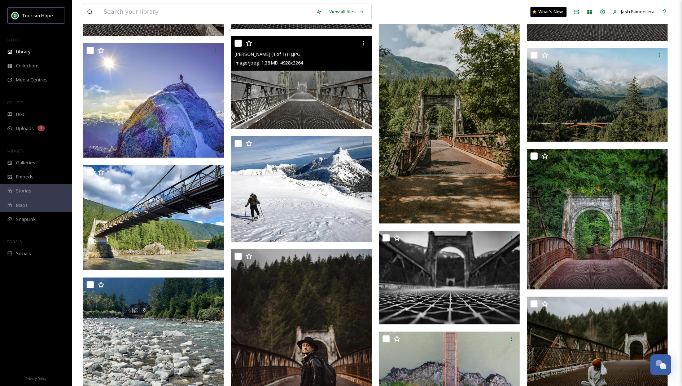
scroll to position [439, 0]
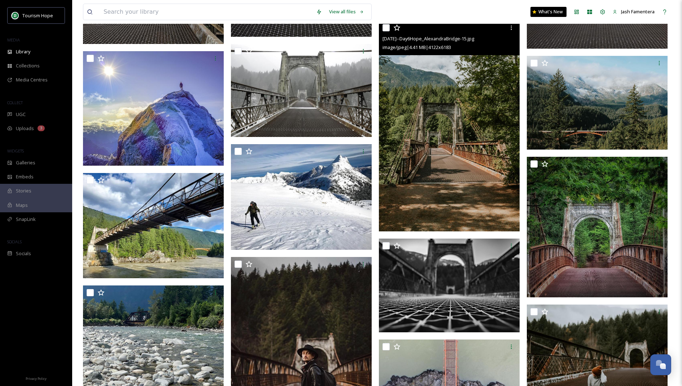
click at [474, 98] on img at bounding box center [449, 126] width 141 height 211
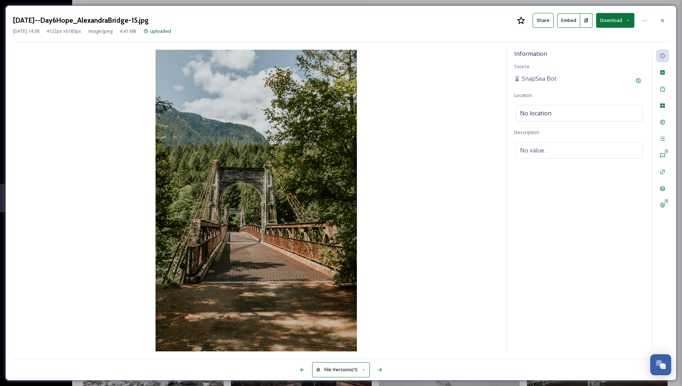
click at [611, 22] on button "Download" at bounding box center [615, 20] width 38 height 15
click at [581, 38] on span "Download Original (4122 x 6183)" at bounding box center [596, 37] width 68 height 7
click at [666, 19] on div at bounding box center [662, 20] width 13 height 13
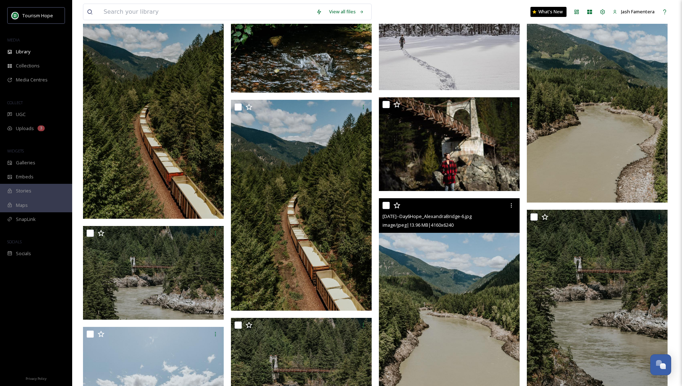
scroll to position [960, 0]
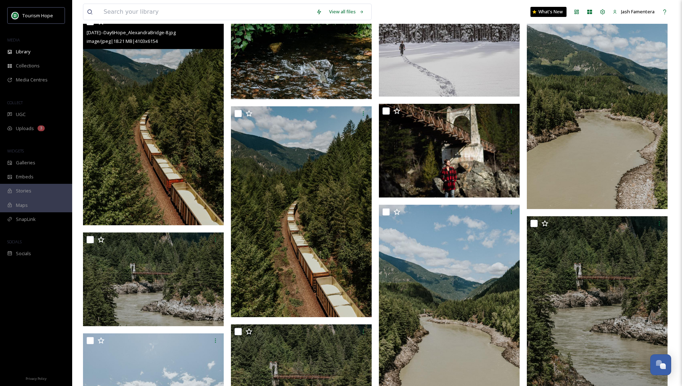
click at [136, 148] on img at bounding box center [153, 119] width 141 height 211
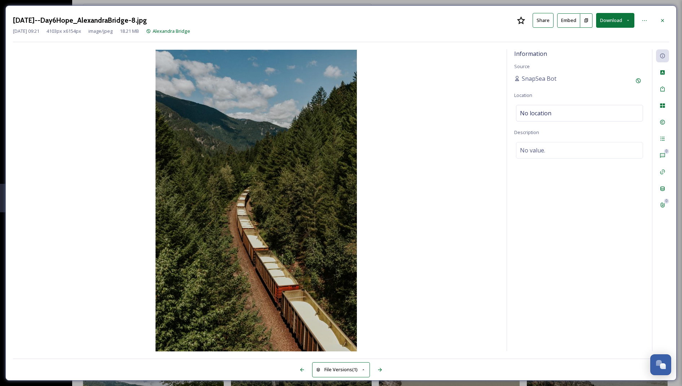
click at [604, 23] on button "Download" at bounding box center [615, 20] width 38 height 15
click at [579, 66] on span "Download Medium (720 x 1080)" at bounding box center [595, 65] width 67 height 7
click at [664, 14] on div at bounding box center [662, 20] width 13 height 13
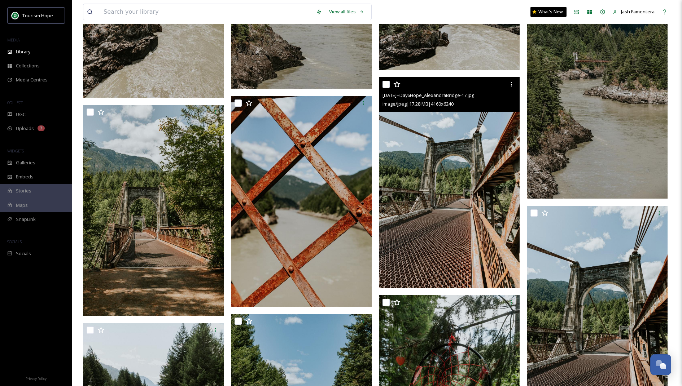
scroll to position [1411, 0]
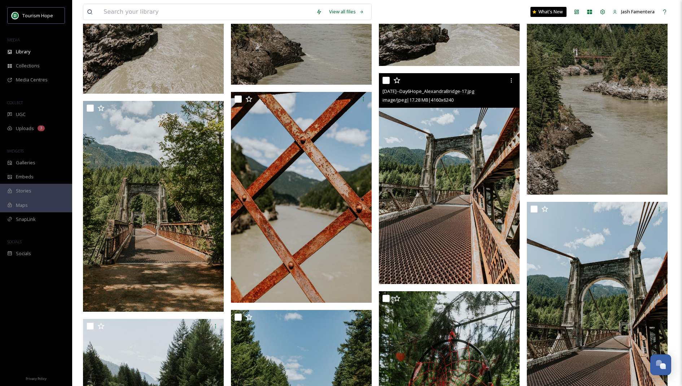
click at [463, 159] on img at bounding box center [449, 178] width 141 height 211
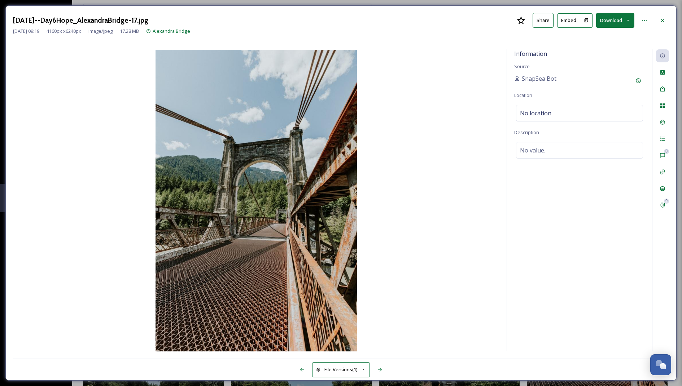
click at [613, 23] on button "Download" at bounding box center [615, 20] width 38 height 15
click at [593, 62] on span "Download Medium (720 x 1080)" at bounding box center [595, 65] width 67 height 7
click at [661, 16] on div at bounding box center [662, 20] width 13 height 13
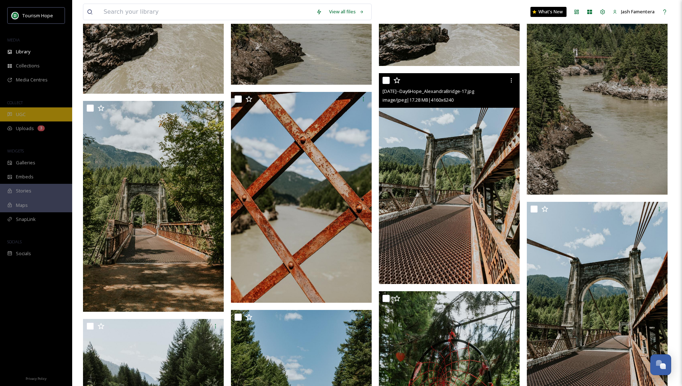
click at [20, 118] on div "UGC" at bounding box center [36, 115] width 72 height 14
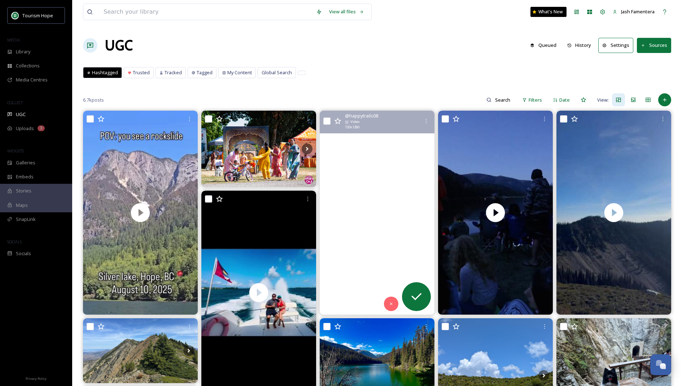
click at [347, 141] on video ".\aYesterday mornings adventure around Lightning Lakes in Manning Park. It was …" at bounding box center [377, 213] width 115 height 204
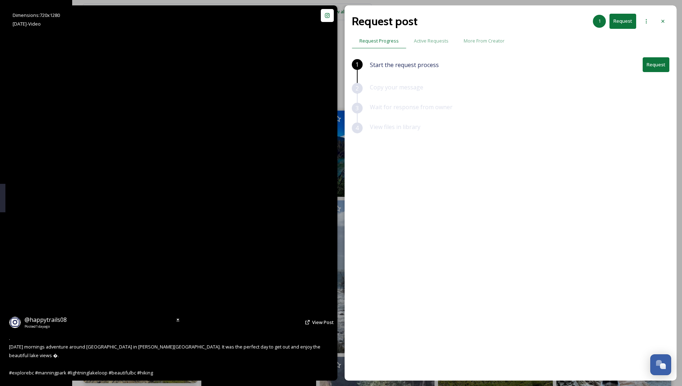
click at [239, 180] on video ".\aYesterday mornings adventure around Lightning Lakes in Manning Park. It was …" at bounding box center [171, 193] width 211 height 376
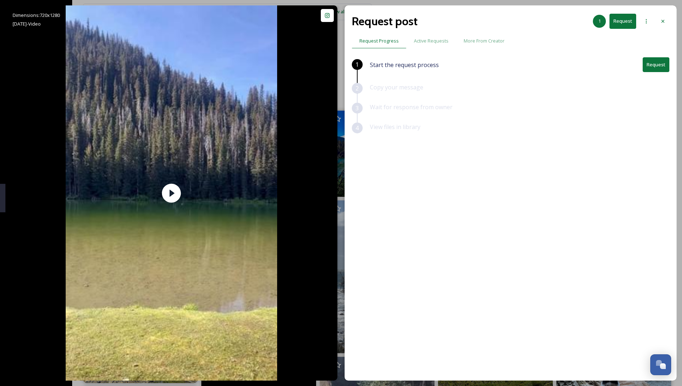
click at [649, 69] on button "Request" at bounding box center [656, 64] width 27 height 15
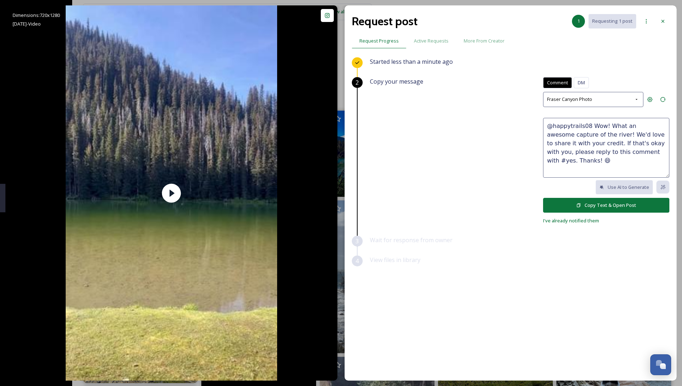
click at [615, 140] on textarea "@happytrails08 Wow! What an awesome capture of the river! We'd love to share it…" at bounding box center [606, 148] width 126 height 60
drag, startPoint x: 591, startPoint y: 126, endPoint x: 601, endPoint y: 134, distance: 13.1
click at [602, 135] on textarea "@happytrails08 Wow! What an awesome capture of the river! We'd love to share it…" at bounding box center [606, 148] width 126 height 60
type textarea "@happytrails08 The best scenery 😍 What a beautiful capture! We'd love to share …"
click at [601, 206] on button "Copy Text & Open Post" at bounding box center [606, 205] width 126 height 15
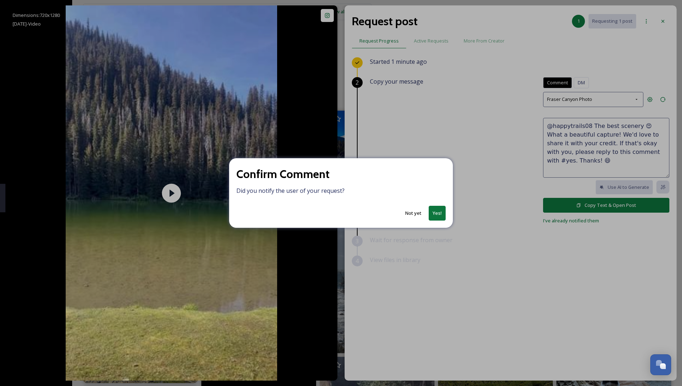
click at [441, 216] on button "Yes!" at bounding box center [437, 213] width 17 height 15
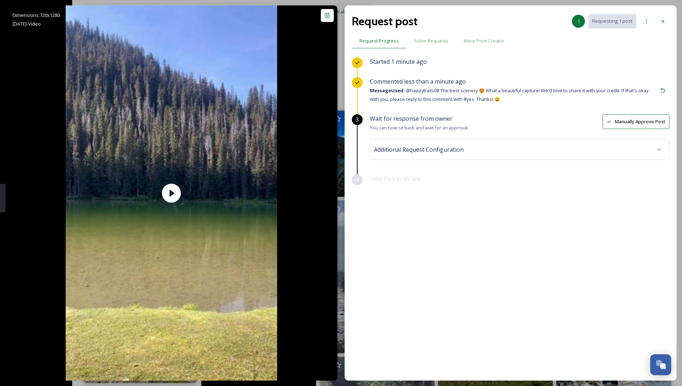
click at [485, 150] on div "Additional Request Configuration" at bounding box center [519, 149] width 291 height 13
click at [425, 207] on div "No tags" at bounding box center [520, 207] width 288 height 17
click at [413, 180] on div "SnapSea UGC" at bounding box center [400, 178] width 40 height 9
click at [403, 209] on div "No tags" at bounding box center [520, 207] width 288 height 17
click at [413, 183] on input at bounding box center [415, 179] width 79 height 16
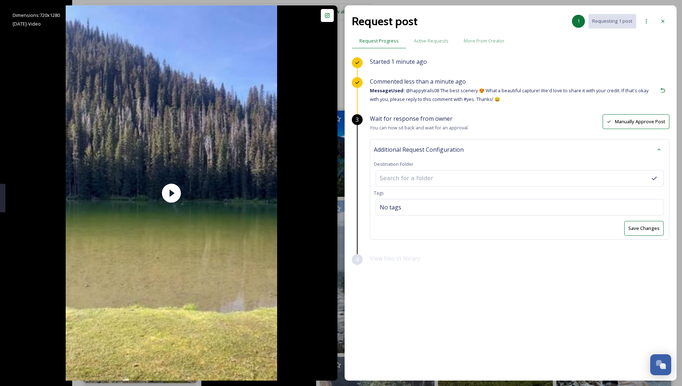
click at [455, 178] on div at bounding box center [520, 178] width 288 height 17
click at [426, 204] on div "No tags" at bounding box center [520, 207] width 288 height 17
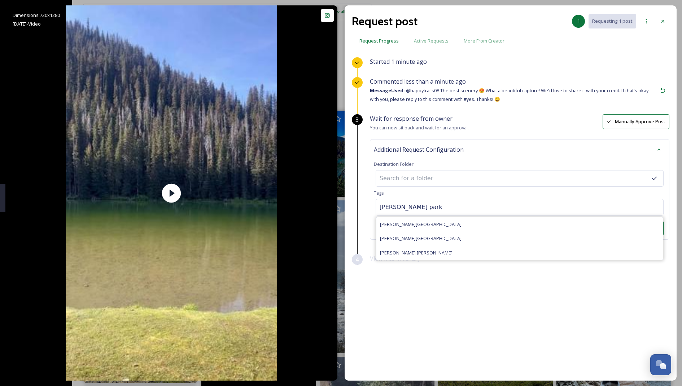
type input "manning park"
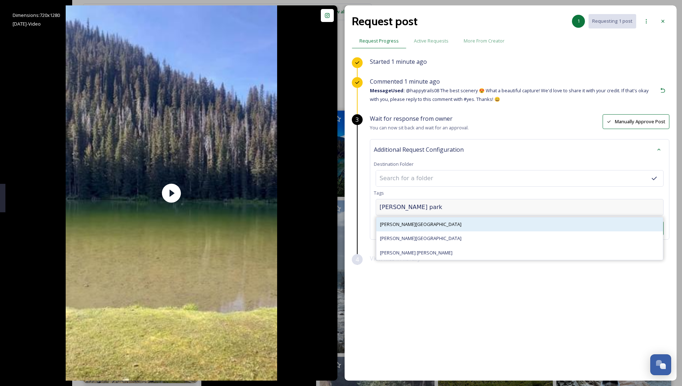
click at [386, 228] on div "[PERSON_NAME][GEOGRAPHIC_DATA]" at bounding box center [519, 225] width 286 height 14
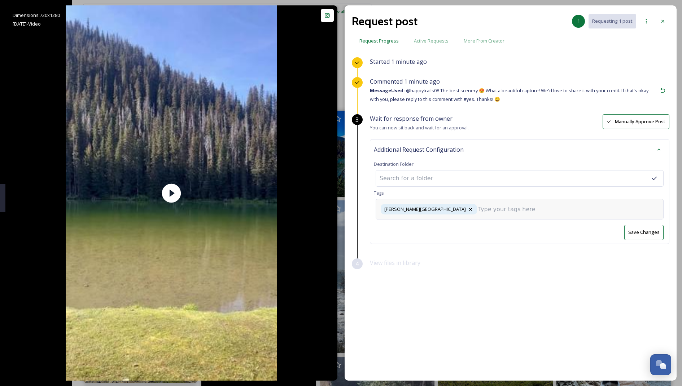
click at [478, 212] on input at bounding box center [514, 209] width 72 height 9
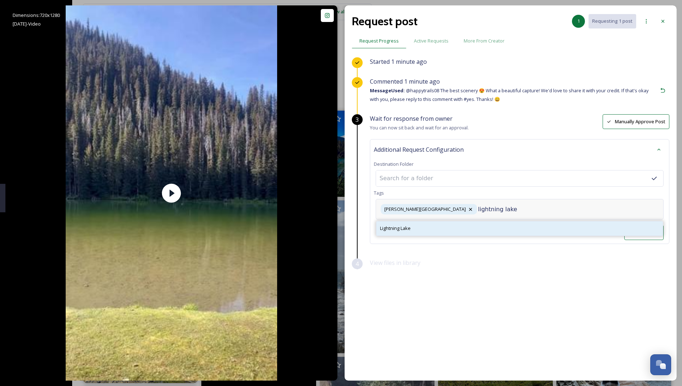
type input "lightning lake"
click at [453, 223] on div "Lightning Lake" at bounding box center [519, 229] width 286 height 14
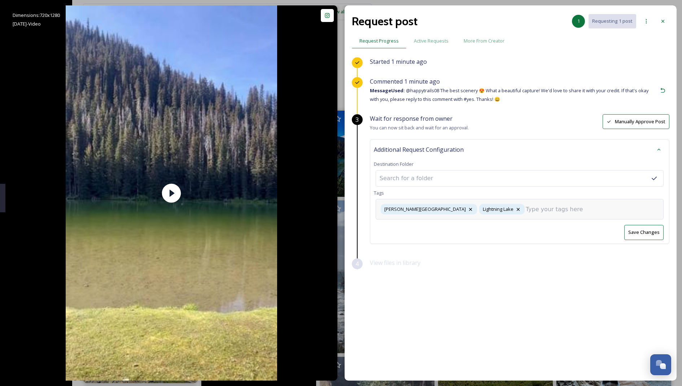
click at [636, 228] on button "Save Changes" at bounding box center [643, 232] width 39 height 15
click at [667, 20] on div at bounding box center [662, 21] width 13 height 13
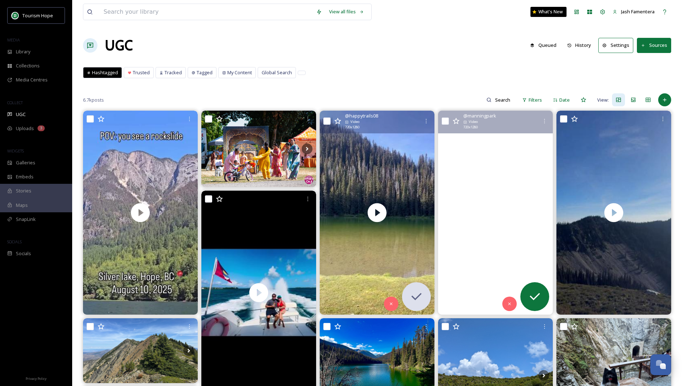
click at [517, 203] on video "In the still of the night, the Lantern Festival closed in a hush of glowing mag…" at bounding box center [495, 213] width 115 height 204
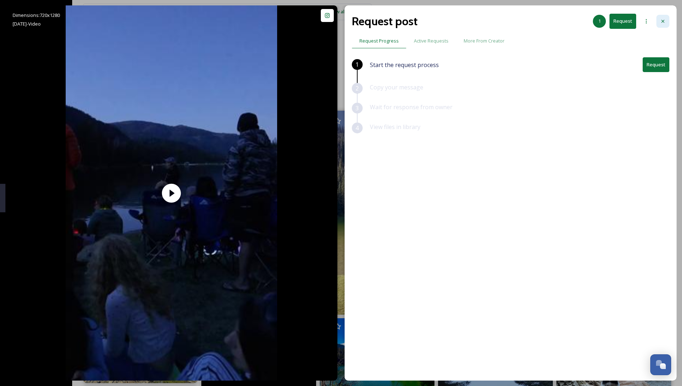
click at [665, 21] on icon at bounding box center [663, 21] width 6 height 6
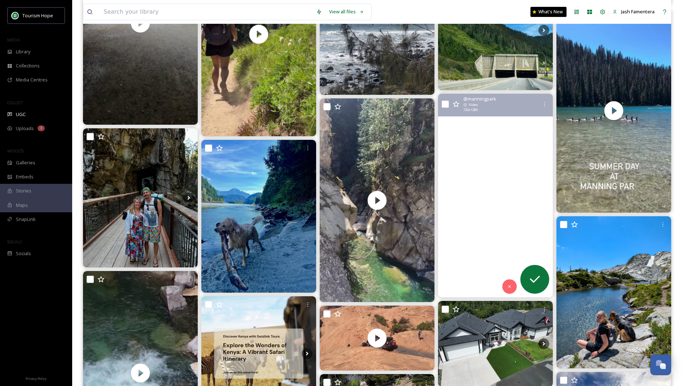
scroll to position [467, 0]
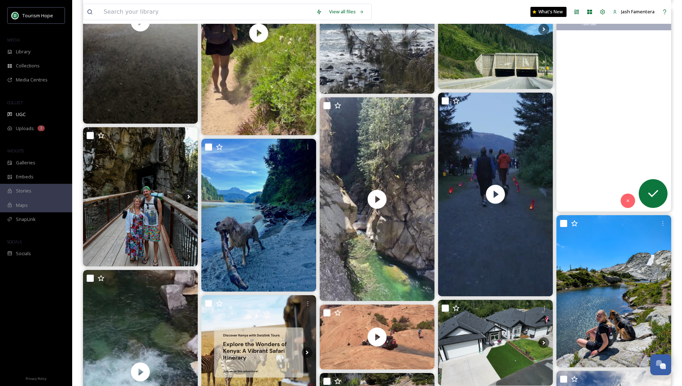
click at [583, 161] on video "Friends,lake and, summer, the perfect combo ☀️\a\a#canada #brasileirosnocanada …" at bounding box center [613, 110] width 115 height 204
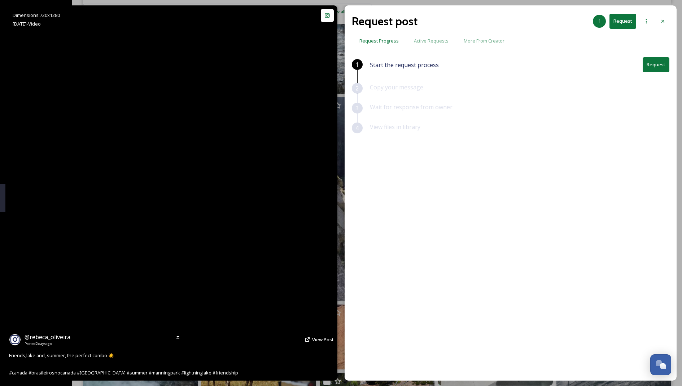
click at [233, 221] on video "Friends,lake and, summer, the perfect combo ☀️\a\a#canada #brasileirosnocanada …" at bounding box center [171, 193] width 211 height 376
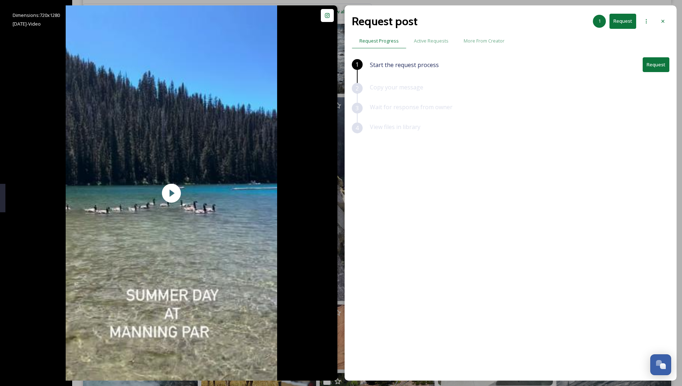
click at [649, 62] on button "Request" at bounding box center [656, 64] width 27 height 15
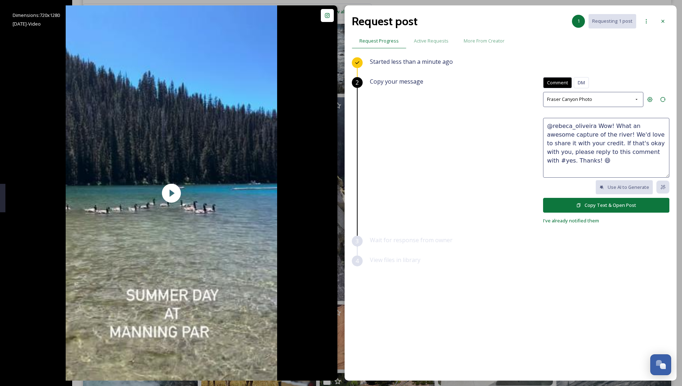
click at [599, 136] on textarea "@rebeca_oliveira Wow! What an awesome capture of the river! We'd love to share …" at bounding box center [606, 148] width 126 height 60
drag, startPoint x: 596, startPoint y: 124, endPoint x: 599, endPoint y: 133, distance: 8.8
click at [599, 133] on textarea "@rebeca_oliveira Wow! What an awesome capture of the river! We'd love to share …" at bounding box center [606, 148] width 126 height 60
click at [616, 126] on textarea "@rebeca_oliveira Beautiful 😍We'd love to share it with your credit. If that's o…" at bounding box center [606, 148] width 126 height 60
type textarea "@rebeca_oliveira Beautiful! 😍 We'd love to share it with your credit. If that's…"
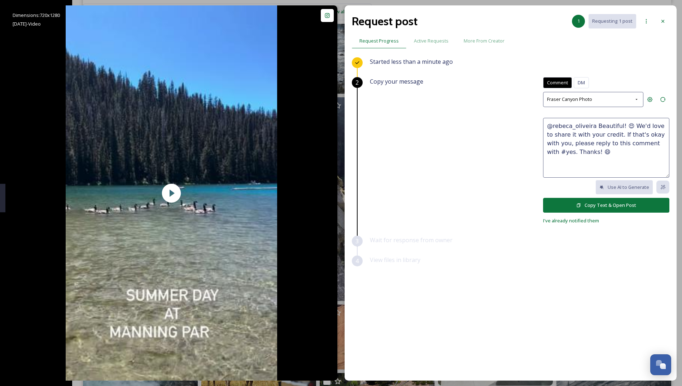
click at [593, 211] on div "Comment DM Comment DM Fraser Canyon Photo @rebeca_oliveira Beautiful! 😍 We'd lo…" at bounding box center [606, 151] width 126 height 148
click at [582, 203] on button "Copy Text & Open Post" at bounding box center [606, 205] width 126 height 15
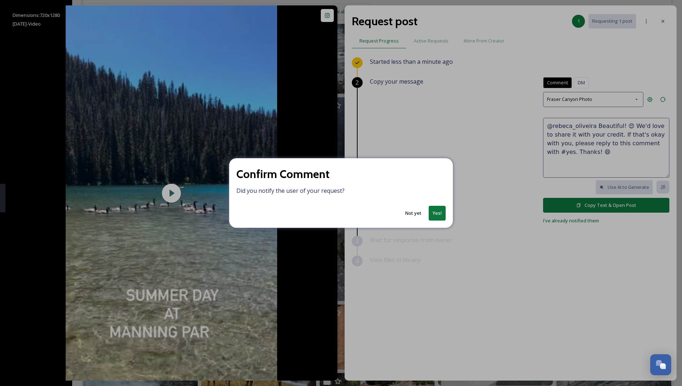
click at [439, 209] on button "Yes!" at bounding box center [437, 213] width 17 height 15
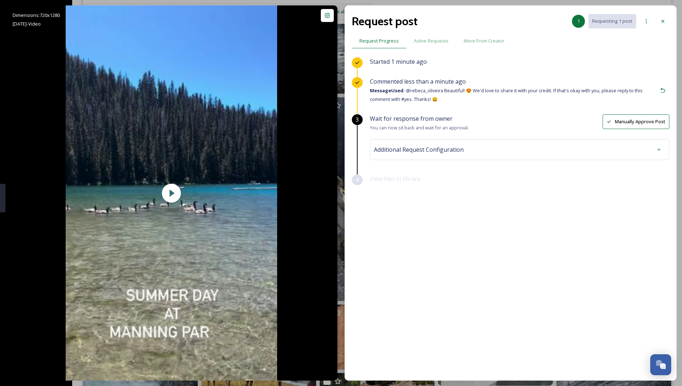
click at [490, 149] on div "Additional Request Configuration" at bounding box center [519, 149] width 291 height 13
click at [457, 203] on div "No tags" at bounding box center [520, 207] width 288 height 17
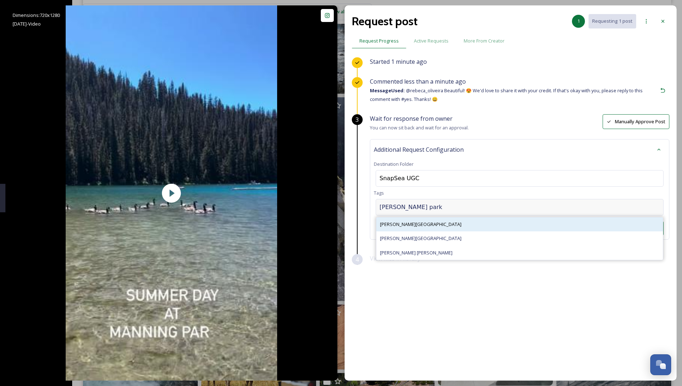
type input "manning park"
click at [451, 218] on div "[PERSON_NAME][GEOGRAPHIC_DATA]" at bounding box center [519, 225] width 286 height 14
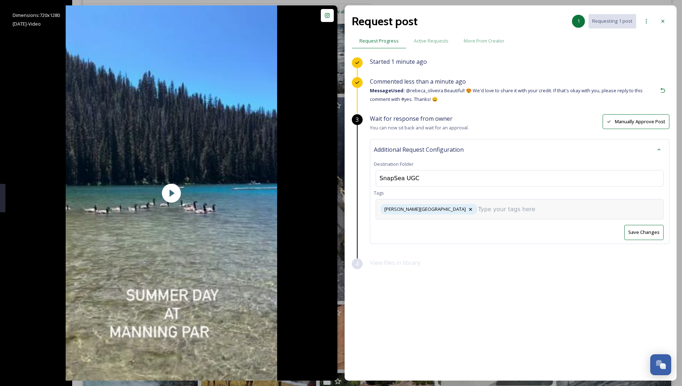
click at [478, 214] on div "[PERSON_NAME][GEOGRAPHIC_DATA]" at bounding box center [520, 209] width 288 height 21
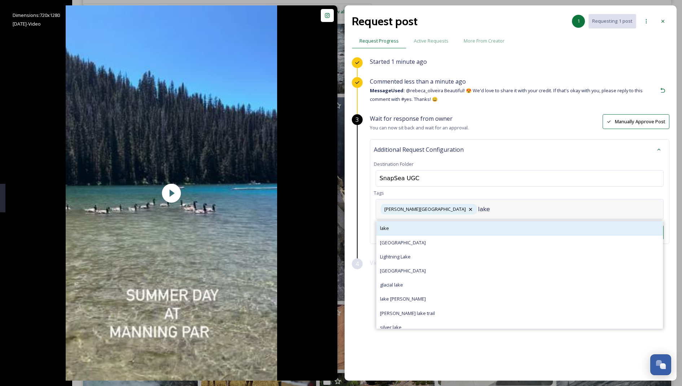
type input "lake"
click at [450, 227] on div "lake" at bounding box center [519, 229] width 286 height 14
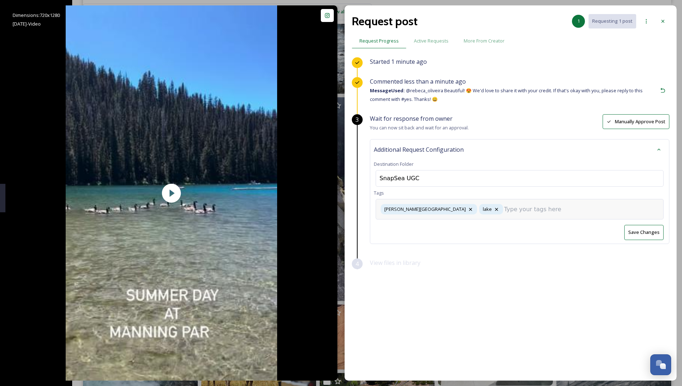
click at [636, 230] on button "Save Changes" at bounding box center [643, 232] width 39 height 15
click at [662, 24] on icon at bounding box center [663, 21] width 6 height 6
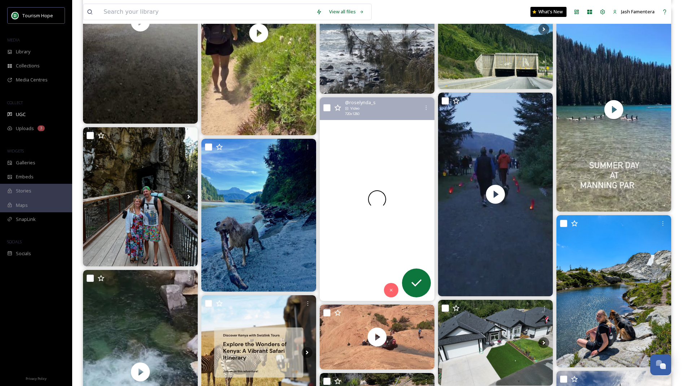
click at [400, 238] on div at bounding box center [377, 199] width 115 height 204
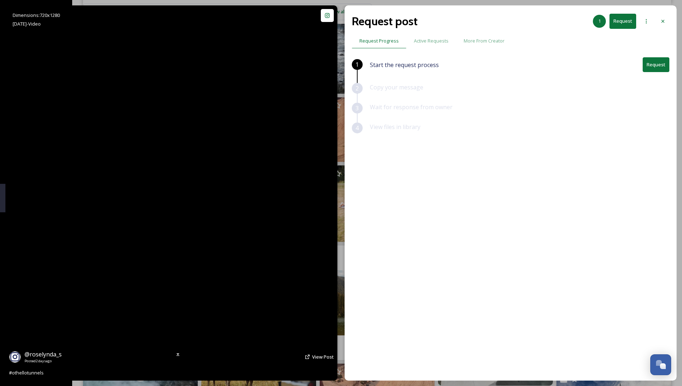
click at [229, 216] on video "#othellotunnels" at bounding box center [171, 193] width 211 height 376
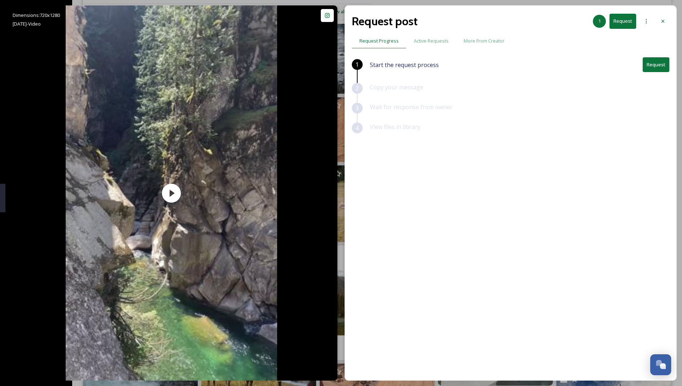
click at [618, 22] on button "Request" at bounding box center [622, 21] width 27 height 15
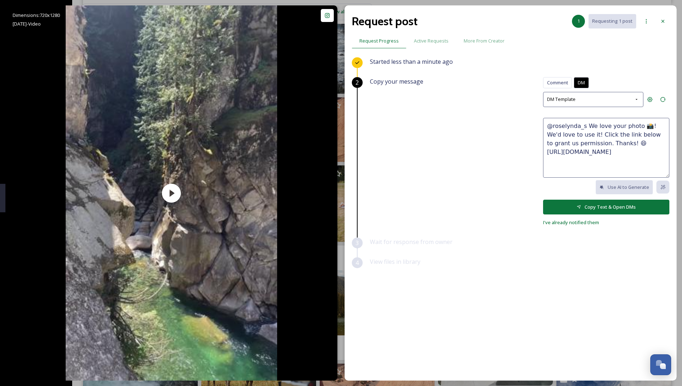
click at [587, 144] on textarea "@roselynda_s We love your photo 📸! We'd love to use it! Click the link below to…" at bounding box center [606, 148] width 126 height 60
click at [555, 79] on span "Comment" at bounding box center [557, 82] width 21 height 7
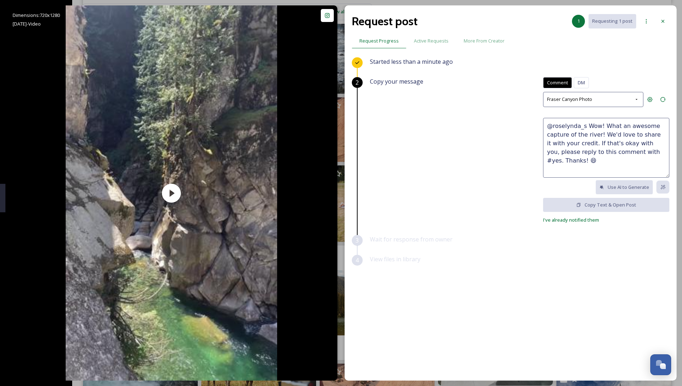
click at [578, 130] on textarea "@roselynda_s Wow! What an awesome capture of the river! We'd love to share it w…" at bounding box center [606, 148] width 126 height 60
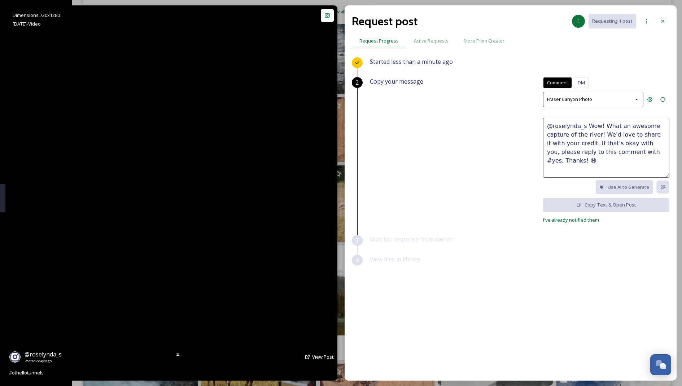
click at [243, 239] on video "#othellotunnels" at bounding box center [171, 193] width 211 height 376
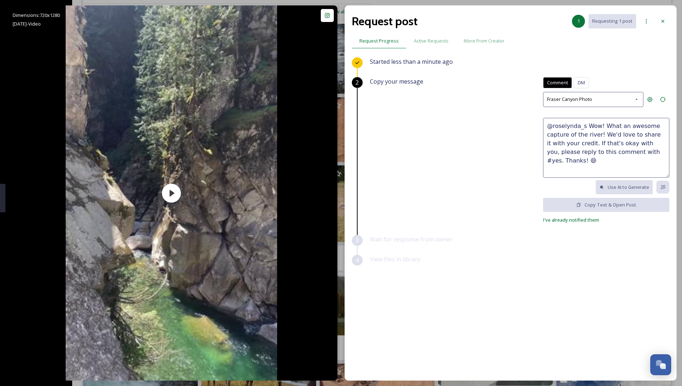
click at [634, 148] on textarea "@roselynda_s Wow! What an awesome capture of the river! We'd love to share it w…" at bounding box center [606, 148] width 126 height 60
drag, startPoint x: 602, startPoint y: 126, endPoint x: 600, endPoint y: 135, distance: 9.1
click at [600, 135] on textarea "@roselynda_s Wow! What an awesome capture of the river! We'd love to share it w…" at bounding box center [606, 148] width 126 height 60
click at [593, 125] on textarea "@roselynda_s Wow! Thanks for capturing this! We'd love to share it with your cr…" at bounding box center [606, 148] width 126 height 60
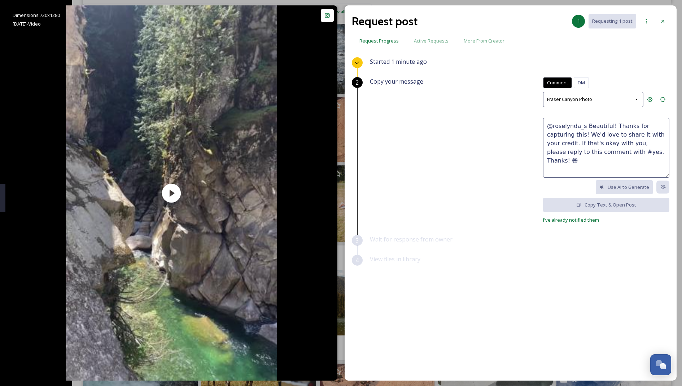
click at [611, 123] on textarea "@roselynda_s Beautiful! Thanks for capturing this! We'd love to share it with y…" at bounding box center [606, 148] width 126 height 60
type textarea "@roselynda_s Beautiful! 😍 Thanks for capturing this! We'd love to share it with…"
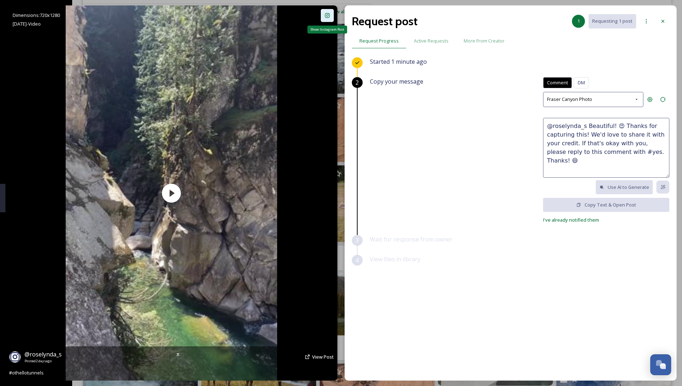
click at [328, 15] on icon at bounding box center [327, 16] width 6 height 6
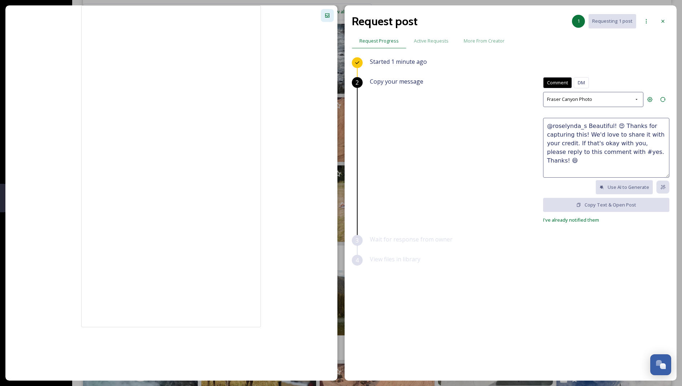
click at [595, 143] on textarea "@roselynda_s Beautiful! 😍 Thanks for capturing this! We'd love to share it with…" at bounding box center [606, 148] width 126 height 60
click at [481, 202] on div "Copy your message Comment DM Comment DM Fraser Canyon Photo @roselynda_s Beauti…" at bounding box center [519, 150] width 299 height 147
click at [606, 140] on textarea "@roselynda_s Beautiful! 😍 Thanks for capturing this! We'd love to share it with…" at bounding box center [606, 148] width 126 height 60
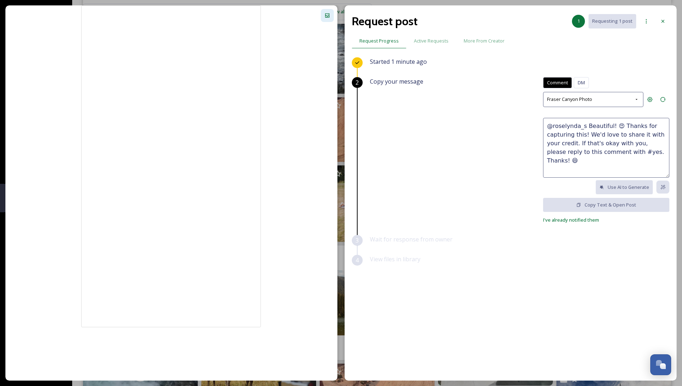
click at [606, 140] on textarea "@roselynda_s Beautiful! 😍 Thanks for capturing this! We'd love to share it with…" at bounding box center [606, 148] width 126 height 60
click at [581, 84] on span "DM" at bounding box center [581, 82] width 7 height 7
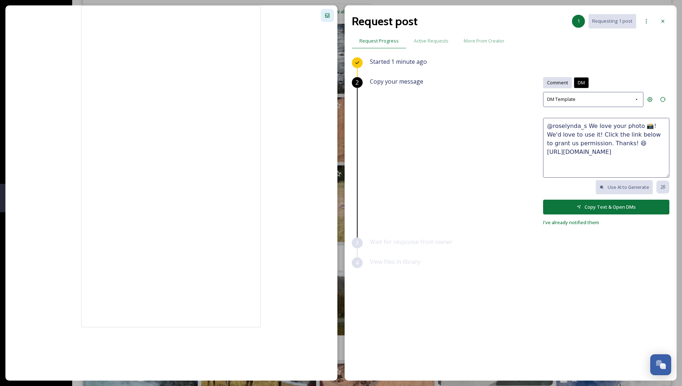
click at [557, 83] on span "Comment" at bounding box center [557, 82] width 21 height 7
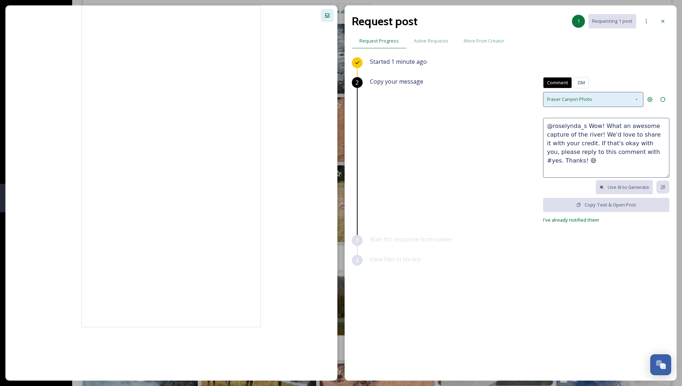
click at [555, 101] on span "Fraser Canyon Photo" at bounding box center [569, 99] width 45 height 7
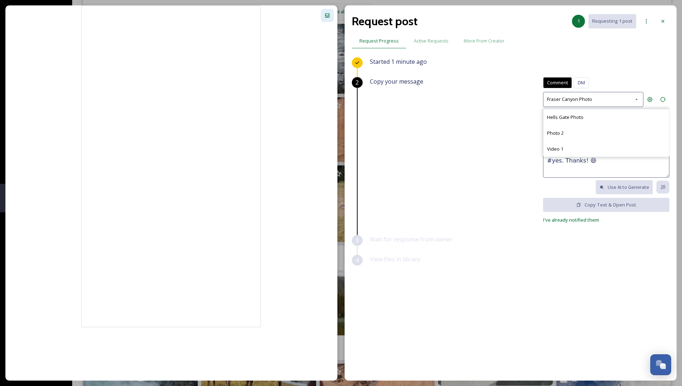
click at [493, 154] on div "Copy your message Comment DM Comment DM Fraser Canyon Photo Hells Gate Photo Ph…" at bounding box center [519, 150] width 299 height 147
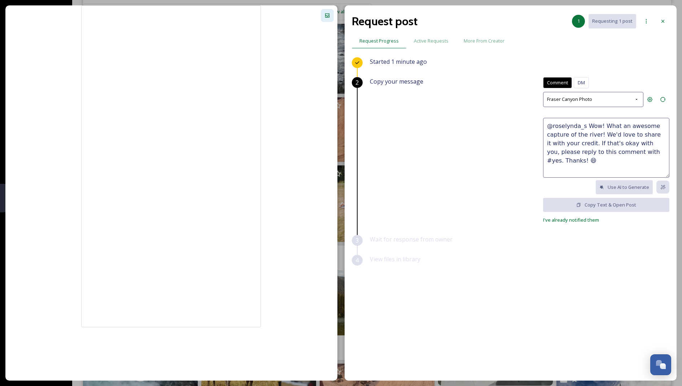
click at [586, 150] on textarea "@roselynda_s Wow! What an awesome capture of the river! We'd love to share it w…" at bounding box center [606, 148] width 126 height 60
click at [665, 24] on icon at bounding box center [663, 21] width 6 height 6
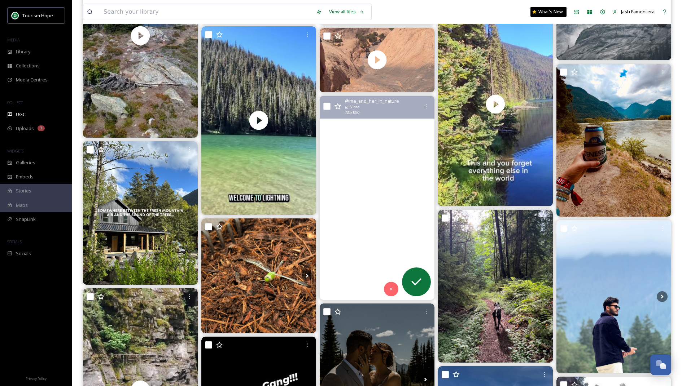
scroll to position [1005, 0]
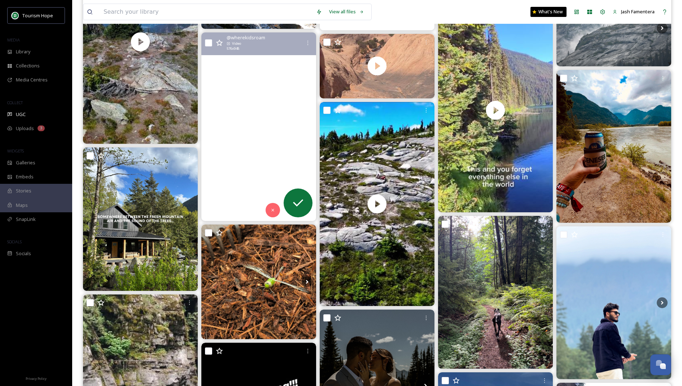
click at [268, 164] on video "📍 Lightning Lake, Manning Park BC \a\a#summerbucketlist #familyadventures #bcwi…" at bounding box center [258, 126] width 115 height 189
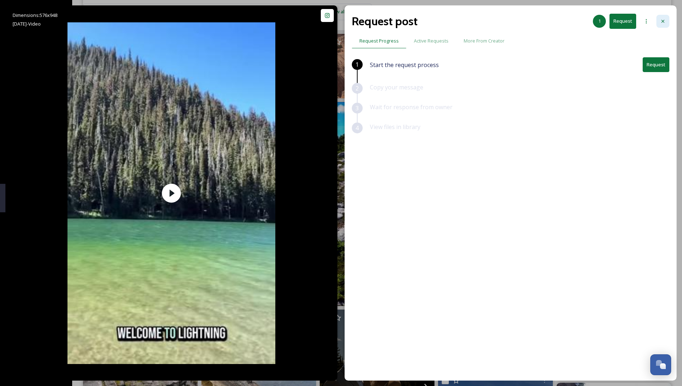
click at [663, 21] on icon at bounding box center [663, 21] width 6 height 6
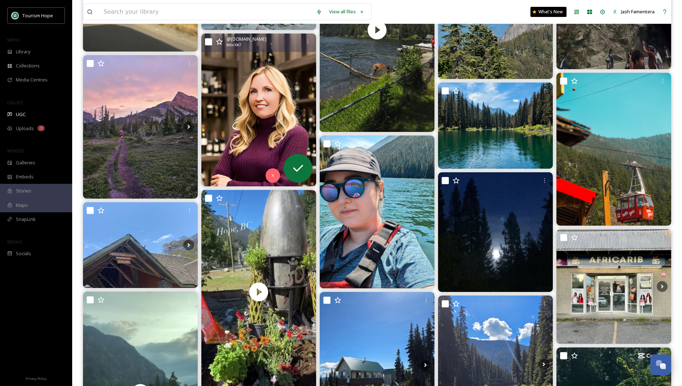
scroll to position [2504, 0]
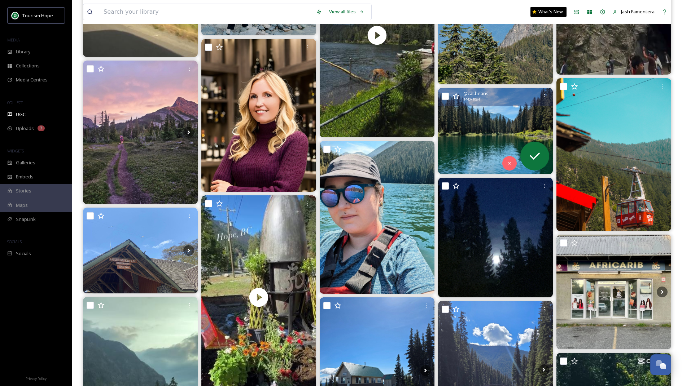
click at [505, 133] on img at bounding box center [495, 131] width 115 height 86
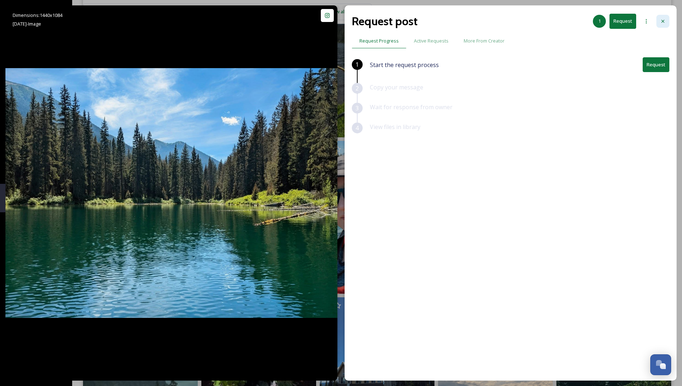
click at [661, 23] on icon at bounding box center [663, 21] width 6 height 6
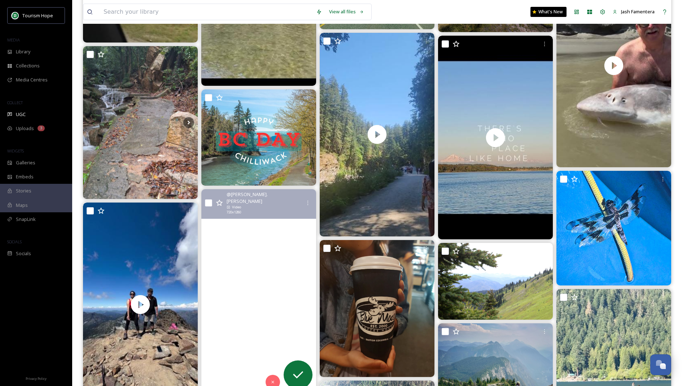
scroll to position [3345, 0]
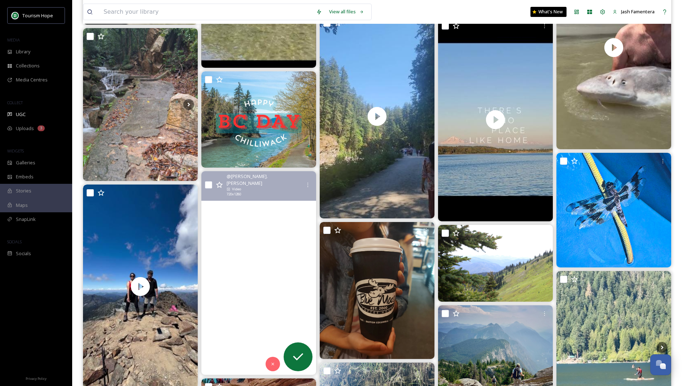
click at [273, 233] on video "#canada🇨🇦 #britishcolumbia #hopebc #flatironhike #hiking #adventure #mountains …" at bounding box center [258, 273] width 115 height 204
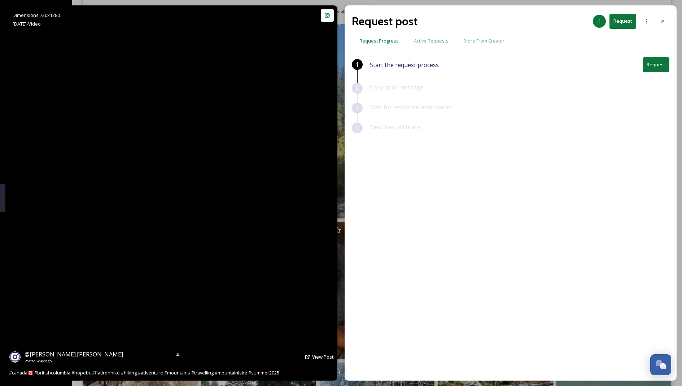
click at [238, 242] on video "#canada🇨🇦 #britishcolumbia #hopebc #flatironhike #hiking #adventure #mountains …" at bounding box center [171, 193] width 211 height 376
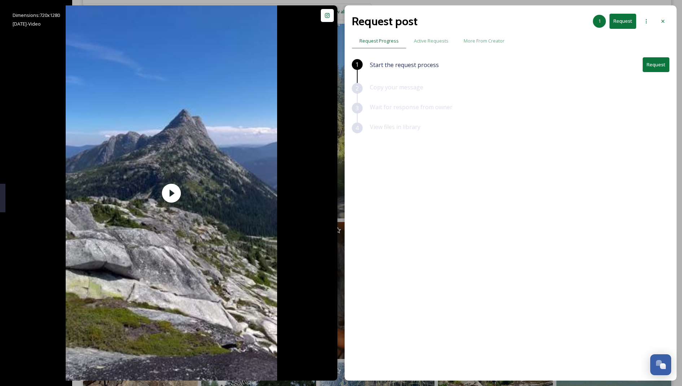
click at [656, 59] on button "Request" at bounding box center [656, 64] width 27 height 15
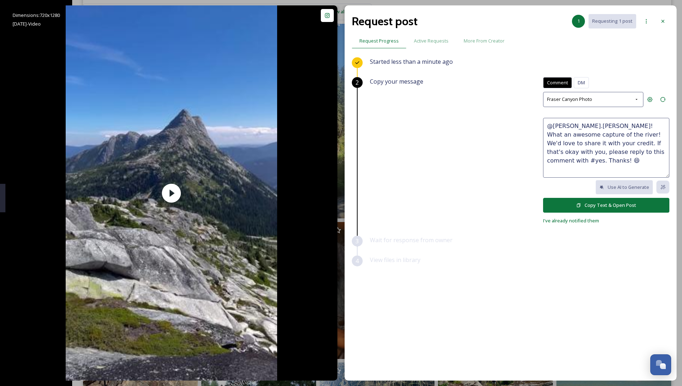
click at [603, 128] on textarea "@cermak.petr Wow! What an awesome capture of the river! We'd love to share it w…" at bounding box center [606, 148] width 126 height 60
click at [607, 122] on textarea "@cermak.petr Wow! What an awesome capture of the river! We'd love to share it w…" at bounding box center [606, 148] width 126 height 60
drag, startPoint x: 597, startPoint y: 135, endPoint x: 582, endPoint y: 135, distance: 14.4
click at [582, 135] on textarea "@cermak.petr Wow! What an awesome capture of the river! We'd love to share it w…" at bounding box center [606, 148] width 126 height 60
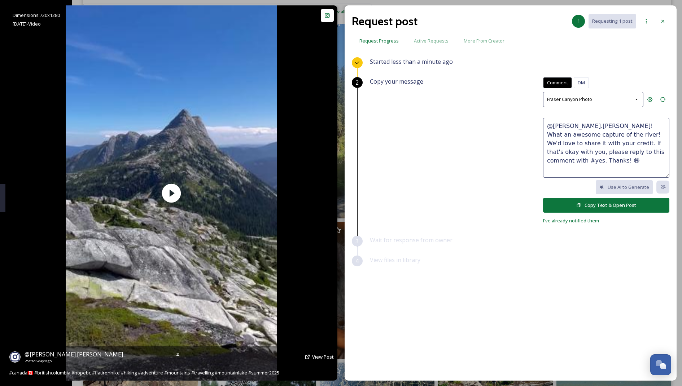
click at [280, 306] on div "Dimensions: 720 x 1280 Aug 03 - Video @ cermak.petr Posted 8 days ago View Post…" at bounding box center [171, 193] width 332 height 376
click at [312, 358] on span "View Post" at bounding box center [323, 357] width 22 height 6
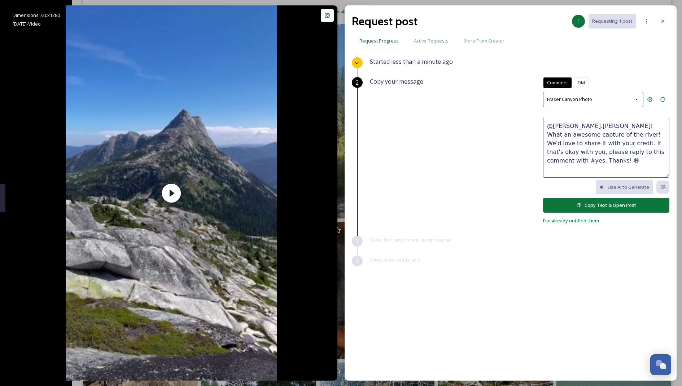
click at [615, 138] on textarea "@cermak.petr Wow! What an awesome capture of the river! We'd love to share it w…" at bounding box center [606, 148] width 126 height 60
drag, startPoint x: 566, startPoint y: 134, endPoint x: 596, endPoint y: 132, distance: 30.4
click at [596, 132] on textarea "@cermak.petr Wow! What an awesome capture of the river! We'd love to share it w…" at bounding box center [606, 148] width 126 height 60
click at [624, 135] on textarea "@cermak.petr Wow! What an awesome capture of the mountain view! We'd love to sh…" at bounding box center [606, 148] width 126 height 60
type textarea "@cermak.petr Wow! What an awesome capture of the mountain view! 😍 We'd love to …"
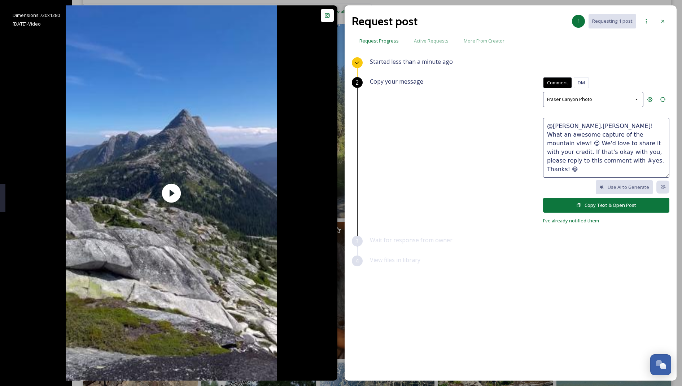
click at [578, 206] on button "Copy Text & Open Post" at bounding box center [606, 205] width 126 height 15
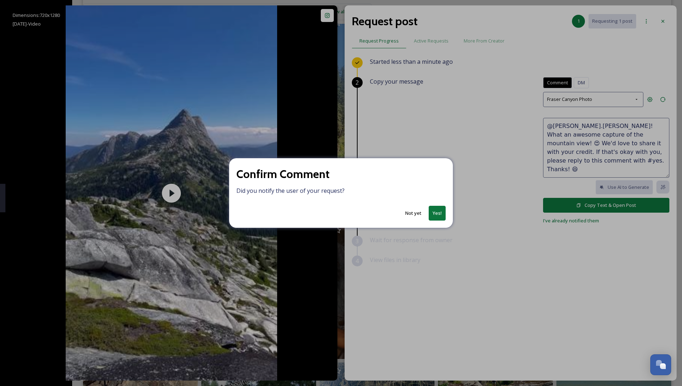
click at [417, 214] on button "Not yet" at bounding box center [413, 213] width 23 height 14
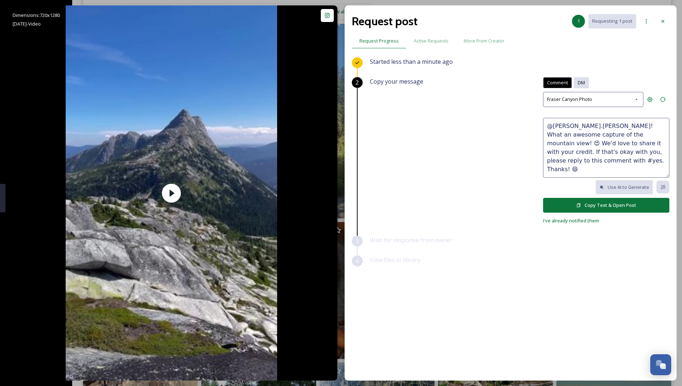
click at [586, 87] on div "DM" at bounding box center [581, 82] width 15 height 11
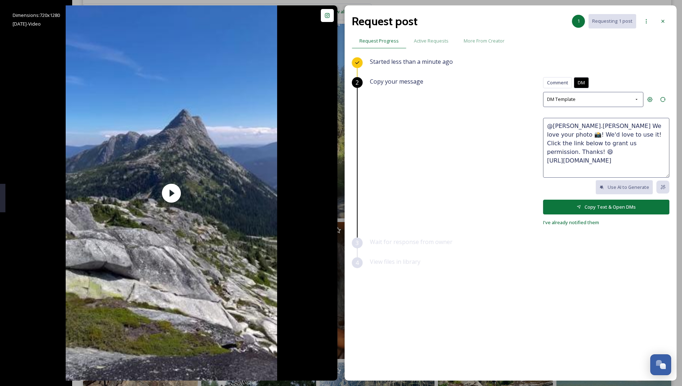
click at [589, 125] on textarea "@cermak.petr We love your photo 📸! We'd love to use it! Click the link below to…" at bounding box center [606, 148] width 126 height 60
click at [587, 126] on textarea "@cermak.petr We love your photo 📸! We'd love to use it! Click the link below to…" at bounding box center [606, 148] width 126 height 60
drag, startPoint x: 587, startPoint y: 124, endPoint x: 609, endPoint y: 139, distance: 26.6
click at [610, 139] on textarea "@cermak.petr We love your photo 📸! We'd love to use it! Click the link below to…" at bounding box center [606, 148] width 126 height 60
click at [620, 122] on textarea "@cermak.petr We love your photo 📸! We'd love to use it! Click the link below to…" at bounding box center [606, 148] width 126 height 60
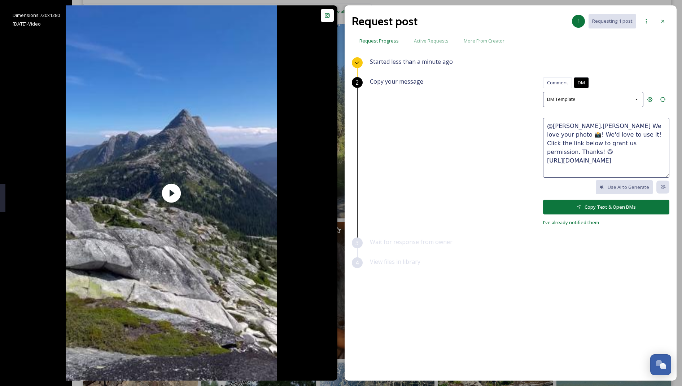
click at [628, 123] on textarea "@cermak.petr We love your photo 📸! We'd love to use it! Click the link below to…" at bounding box center [606, 148] width 126 height 60
click at [637, 126] on textarea "@cermak.petr We love your video 📸! We'd love to use it! Click the link below to…" at bounding box center [606, 148] width 126 height 60
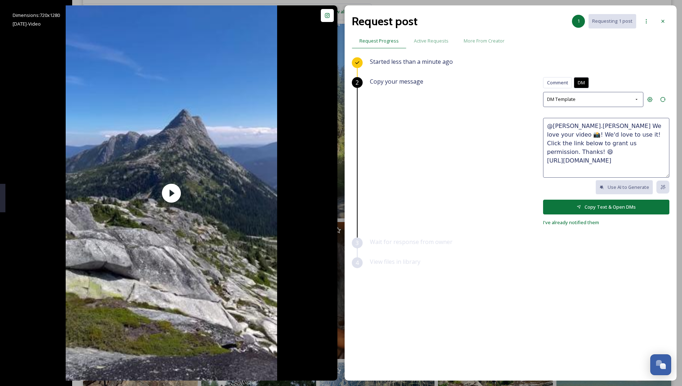
click at [640, 127] on textarea "@cermak.petr We love your video 📸! We'd love to use it! Click the link below to…" at bounding box center [606, 148] width 126 height 60
click at [545, 126] on textarea "@cermak.petr We love your video 📸! We'd love to use it! Click the link below to…" at bounding box center [606, 148] width 126 height 60
click at [594, 126] on textarea "Hey @cermak.petr We love your video 📸! We'd love to use it! Click the link belo…" at bounding box center [606, 148] width 126 height 60
click at [595, 127] on textarea "Hey @cermak.petr We love your video 📸! We'd love to use it! Click the link belo…" at bounding box center [606, 148] width 126 height 60
click at [653, 128] on textarea "Hey @cermak.petr, we love your video 📸! We'd love to use it! Click the link bel…" at bounding box center [606, 148] width 126 height 60
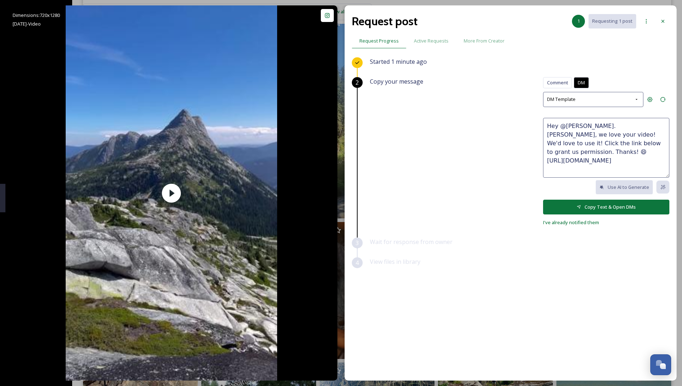
click at [650, 126] on textarea "Hey @cermak.petr, we love your video! We'd love to use it! Click the link below…" at bounding box center [606, 148] width 126 height 60
click at [593, 135] on textarea "Hey @cermak.petr, we love your video! 🎥We'd love to use it! Click the link belo…" at bounding box center [606, 148] width 126 height 60
click at [609, 133] on textarea "Hey @cermak.petr, we love your video! 🎥We'd love to use it with credits! Click …" at bounding box center [606, 148] width 126 height 60
type textarea "Hey @cermak.petr, we love your video! 🎥We'd love to use it with your credits! C…"
click at [604, 207] on button "Copy Text & Open DMs" at bounding box center [606, 207] width 126 height 15
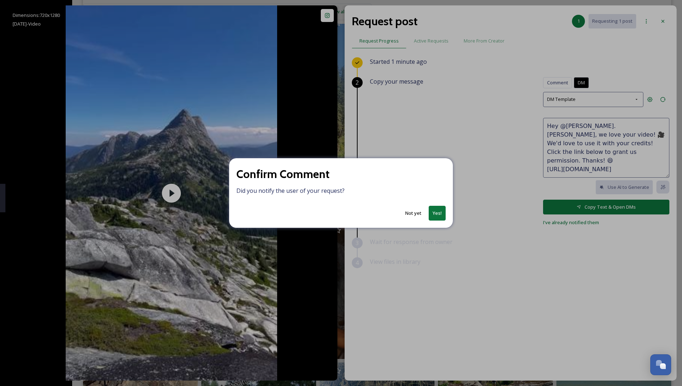
click at [435, 212] on button "Yes!" at bounding box center [437, 213] width 17 height 15
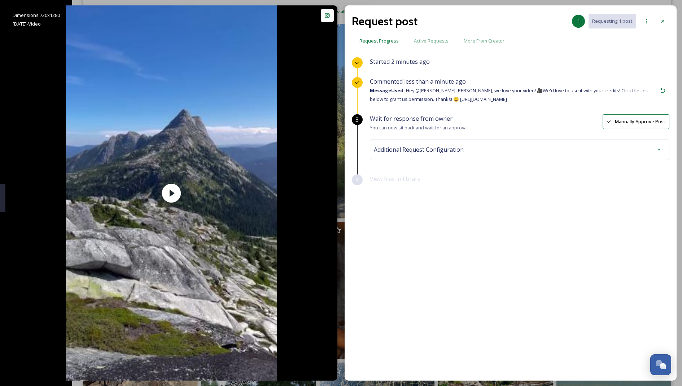
click at [516, 151] on div "Additional Request Configuration" at bounding box center [519, 149] width 291 height 13
click at [431, 207] on div "No tags" at bounding box center [520, 207] width 288 height 17
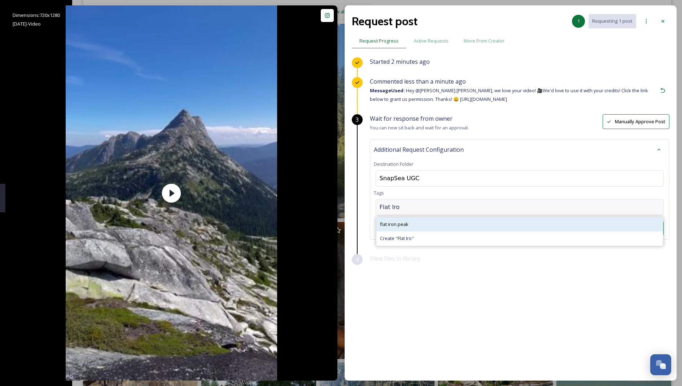
type input "Flat Iro"
click at [398, 224] on span "flat iron peak" at bounding box center [394, 224] width 29 height 7
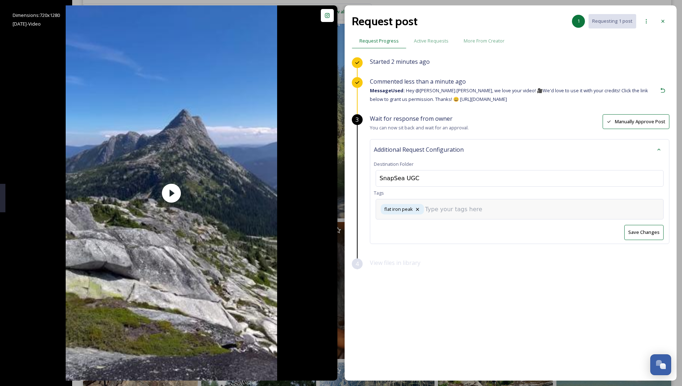
click at [443, 207] on input at bounding box center [461, 209] width 72 height 9
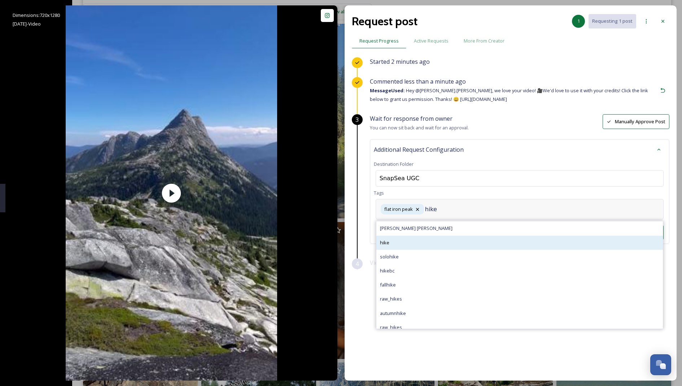
type input "hike"
click at [403, 239] on div "hike" at bounding box center [519, 243] width 286 height 14
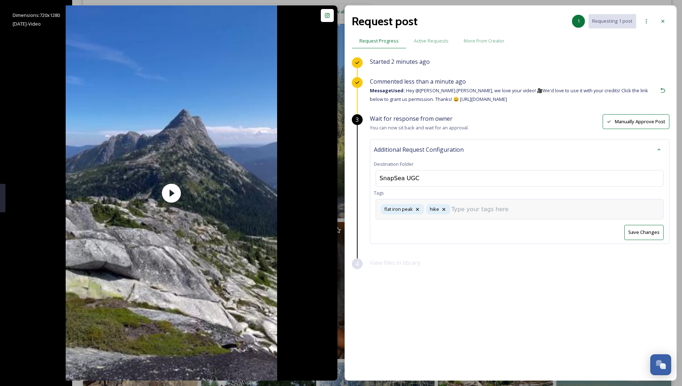
click at [403, 239] on div "Additional Request Configuration Destination Folder SnapSea UGC Tags flat iron …" at bounding box center [519, 191] width 299 height 105
click at [474, 205] on div "flat iron peak hike" at bounding box center [520, 209] width 288 height 21
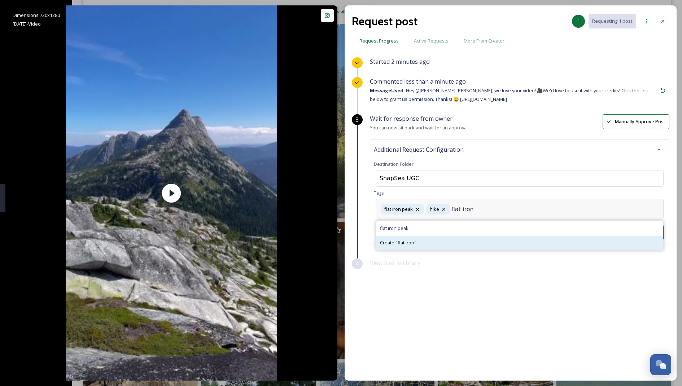
type input "flat iron"
click at [451, 241] on div "Create " flat iron "" at bounding box center [519, 243] width 286 height 14
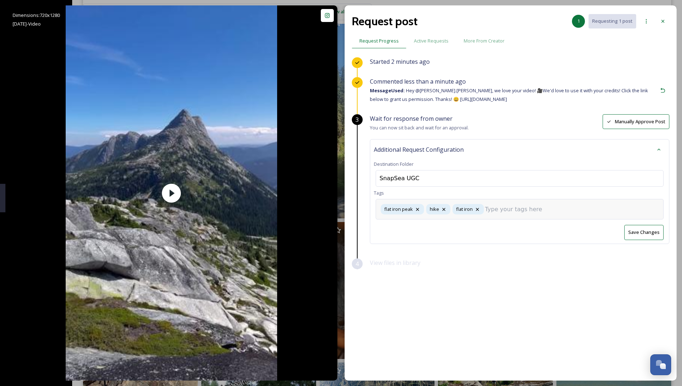
click at [653, 228] on button "Save Changes" at bounding box center [643, 232] width 39 height 15
click at [658, 18] on div at bounding box center [662, 21] width 13 height 13
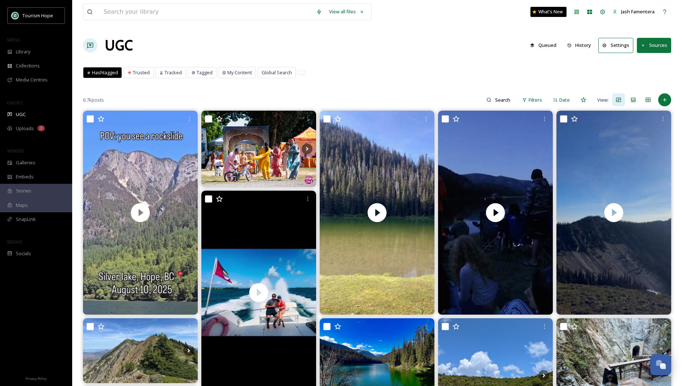
click at [583, 45] on button "History" at bounding box center [579, 45] width 31 height 14
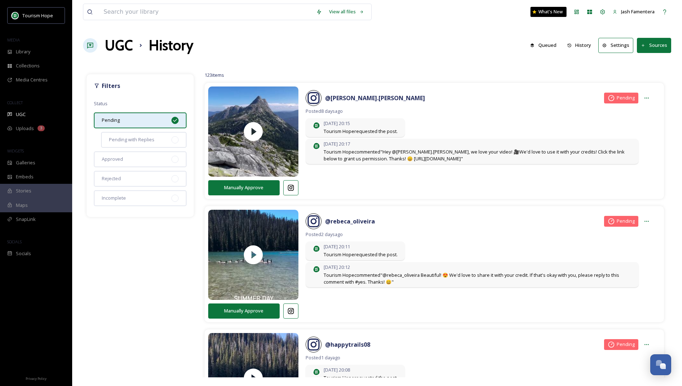
click at [174, 118] on icon at bounding box center [175, 121] width 6 height 6
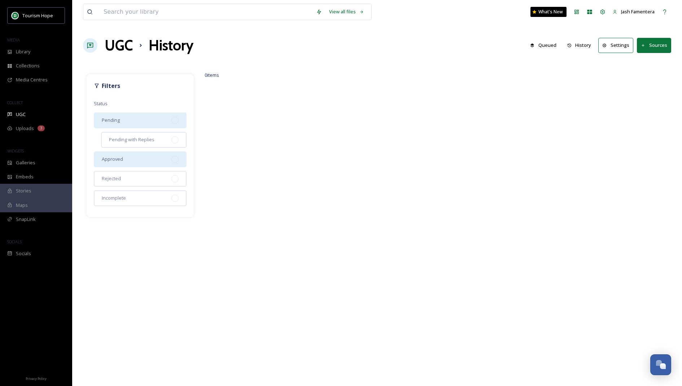
click at [165, 159] on div "Approved" at bounding box center [140, 160] width 93 height 16
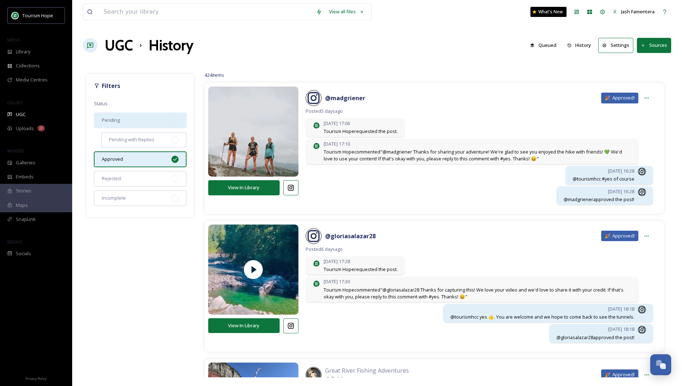
click at [160, 159] on div "Approved" at bounding box center [140, 160] width 93 height 16
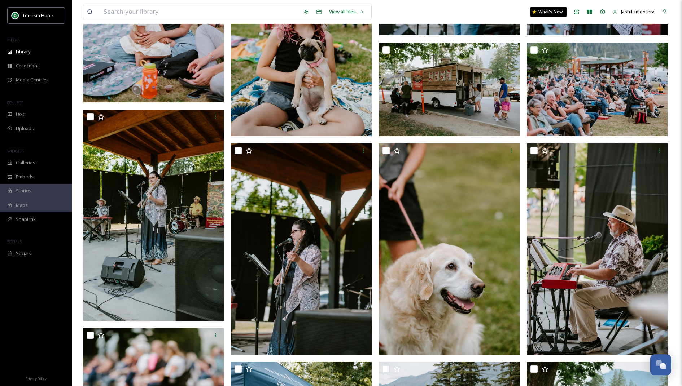
scroll to position [496, 0]
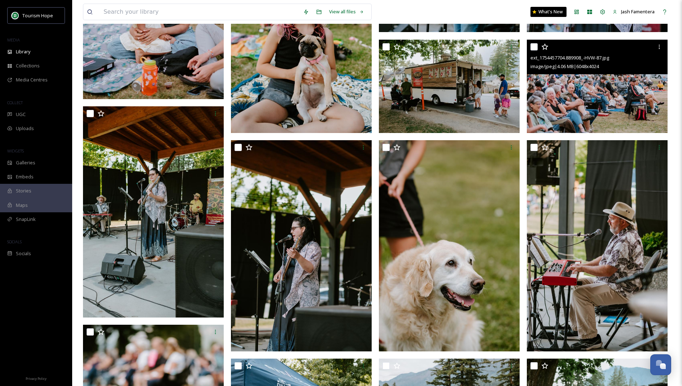
click at [565, 91] on img at bounding box center [597, 86] width 141 height 94
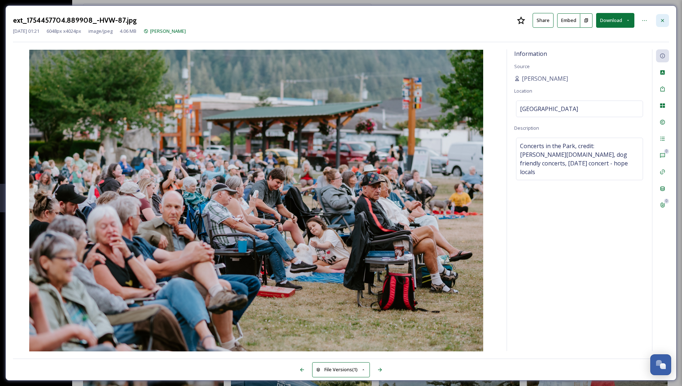
click at [666, 17] on div at bounding box center [662, 20] width 13 height 13
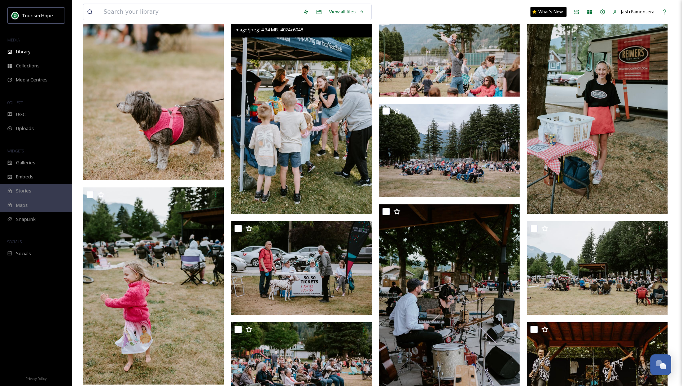
scroll to position [852, 0]
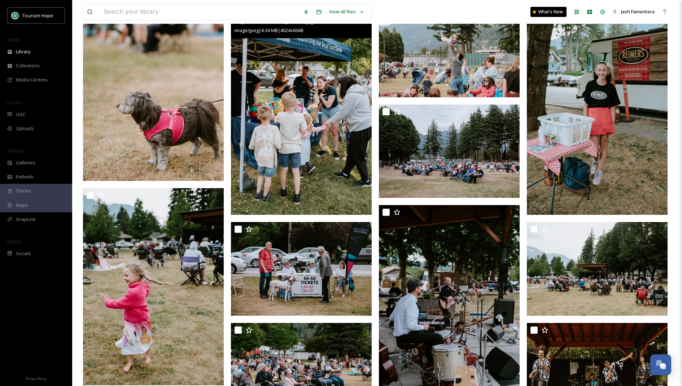
click at [306, 140] on img at bounding box center [301, 109] width 141 height 211
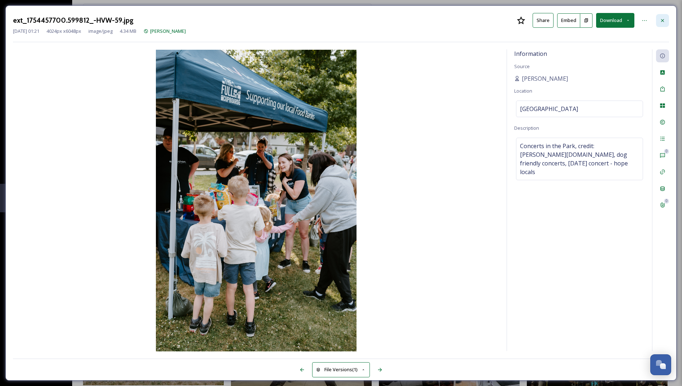
click at [663, 21] on icon at bounding box center [662, 20] width 3 height 3
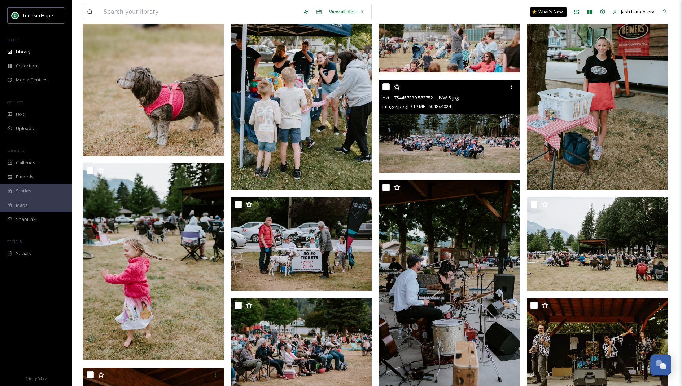
scroll to position [878, 0]
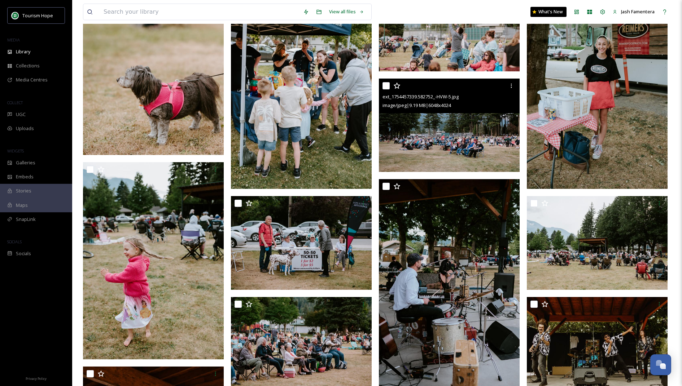
click at [446, 141] on img at bounding box center [449, 126] width 141 height 94
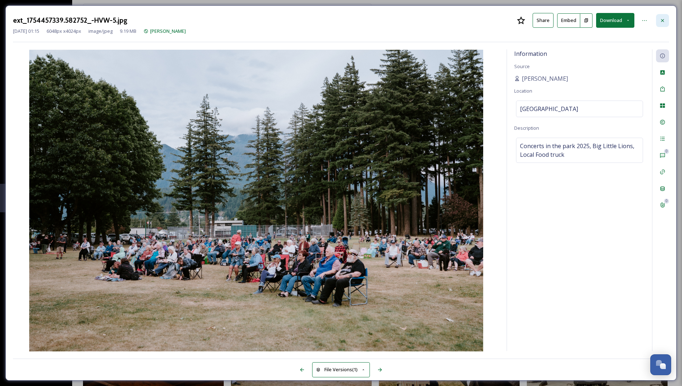
click at [660, 22] on icon at bounding box center [662, 21] width 6 height 6
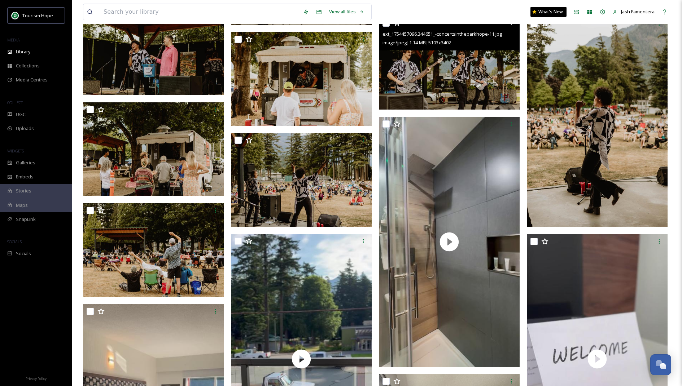
scroll to position [1462, 0]
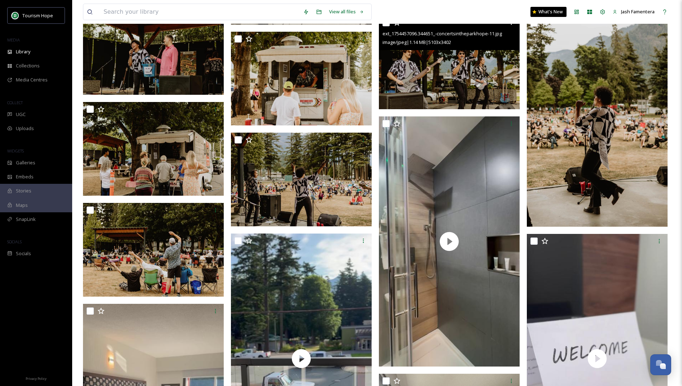
click at [450, 84] on img at bounding box center [449, 63] width 141 height 94
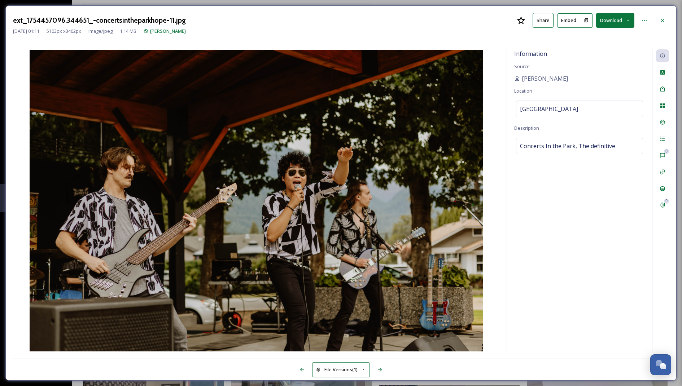
click at [617, 23] on button "Download" at bounding box center [615, 20] width 38 height 15
click at [608, 37] on span "Download Original (5103 x 3402)" at bounding box center [596, 37] width 68 height 7
click at [660, 20] on icon at bounding box center [662, 21] width 6 height 6
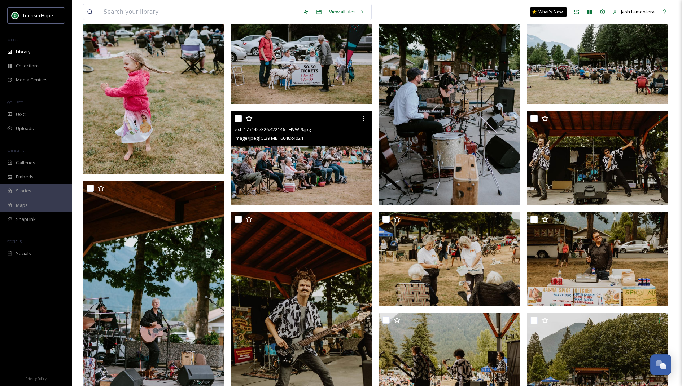
scroll to position [1065, 0]
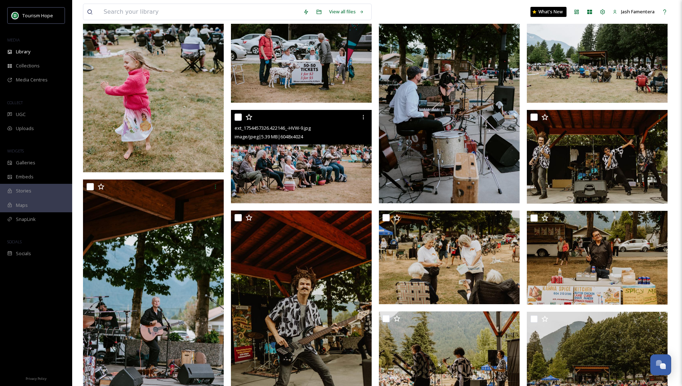
click at [334, 165] on img at bounding box center [301, 157] width 141 height 94
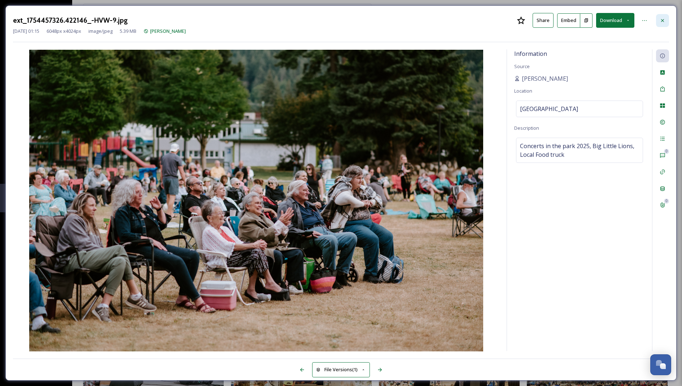
click at [656, 19] on div at bounding box center [662, 20] width 13 height 13
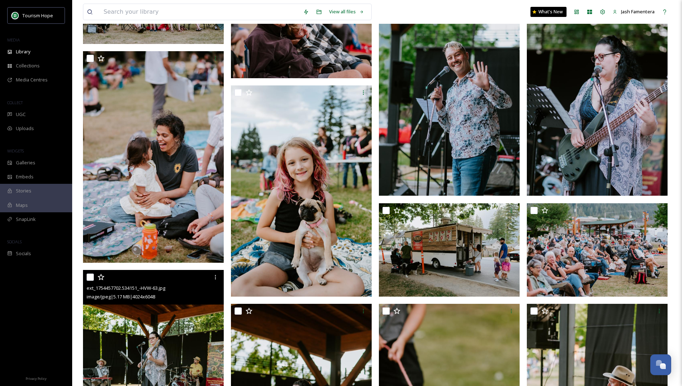
scroll to position [332, 0]
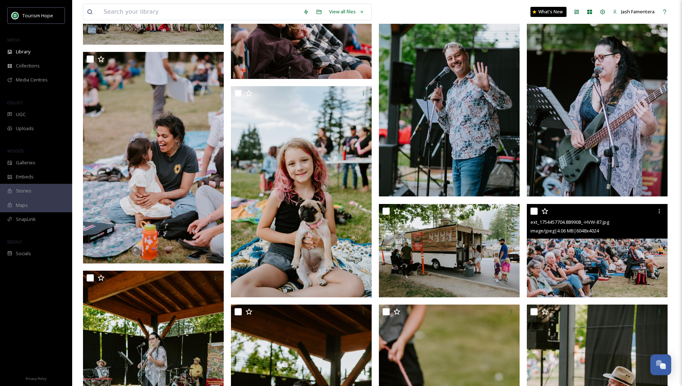
click at [586, 255] on img at bounding box center [597, 251] width 141 height 94
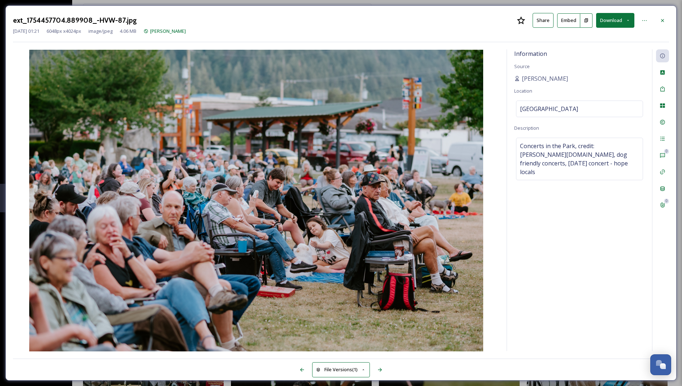
click at [613, 24] on button "Download" at bounding box center [615, 20] width 38 height 15
click at [601, 36] on span "Download Original (6048 x 4024)" at bounding box center [596, 37] width 68 height 7
click at [662, 18] on icon at bounding box center [662, 21] width 6 height 6
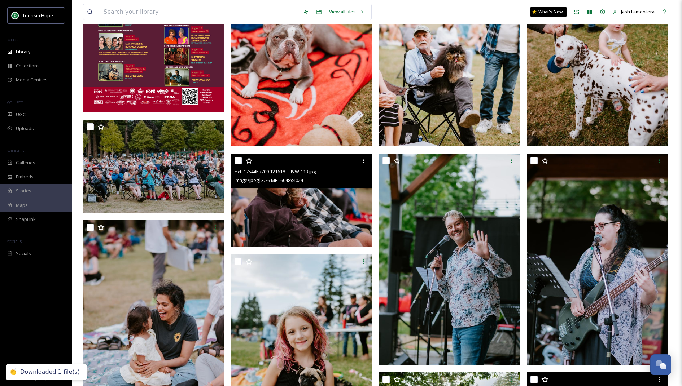
scroll to position [153, 0]
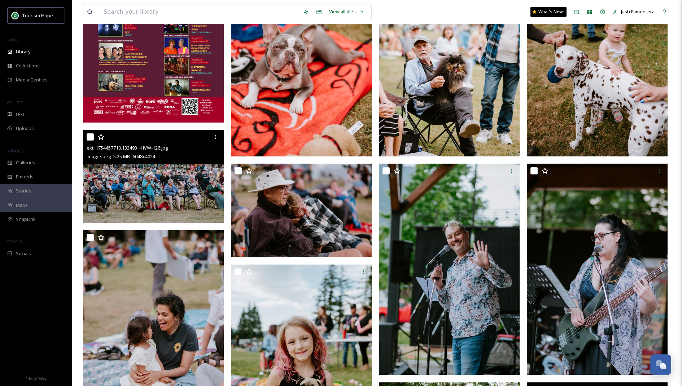
click at [127, 188] on img at bounding box center [153, 177] width 141 height 94
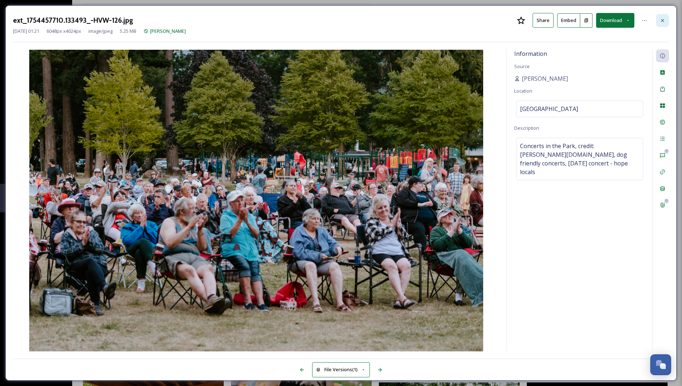
click at [666, 22] on div at bounding box center [662, 20] width 13 height 13
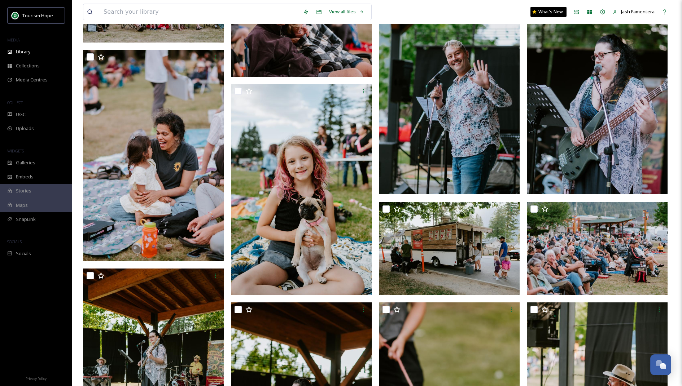
scroll to position [334, 0]
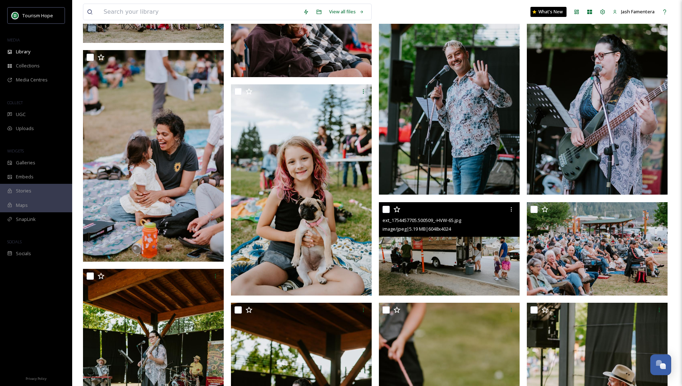
click at [453, 268] on img at bounding box center [449, 249] width 141 height 94
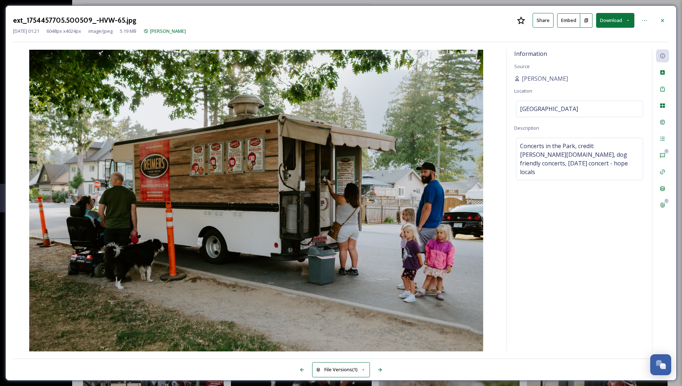
click at [613, 16] on button "Download" at bounding box center [615, 20] width 38 height 15
click at [583, 37] on span "Download Original (6048 x 4024)" at bounding box center [596, 37] width 68 height 7
click at [661, 18] on icon at bounding box center [662, 21] width 6 height 6
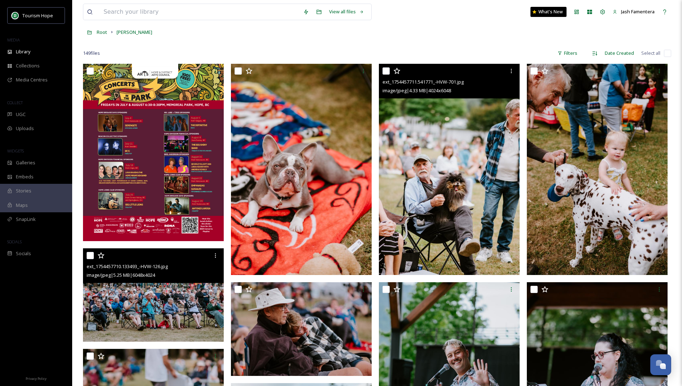
scroll to position [12, 0]
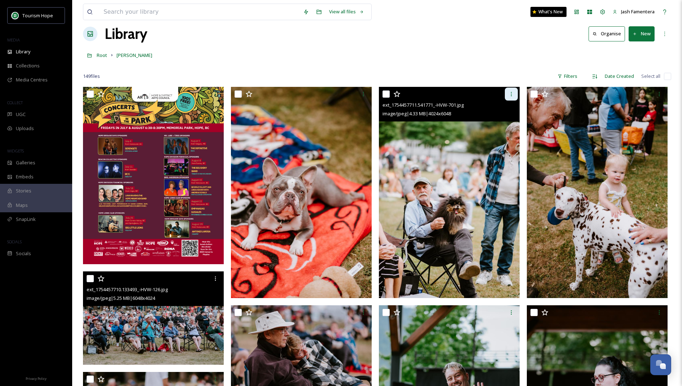
click at [510, 91] on icon at bounding box center [511, 94] width 6 height 6
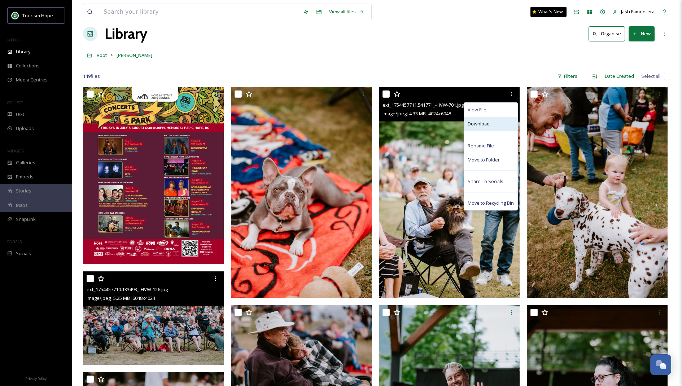
click at [485, 126] on span "Download" at bounding box center [479, 123] width 22 height 7
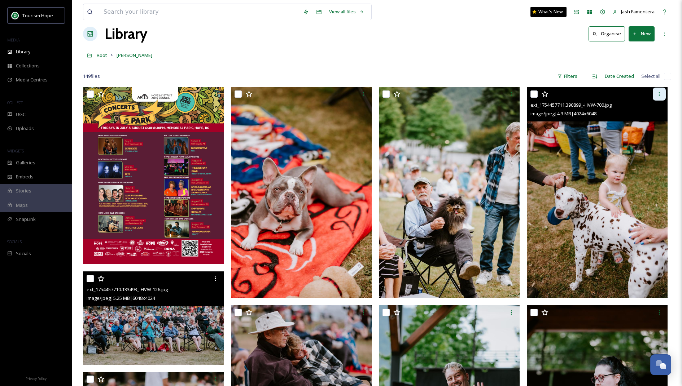
click at [658, 93] on icon at bounding box center [659, 94] width 6 height 6
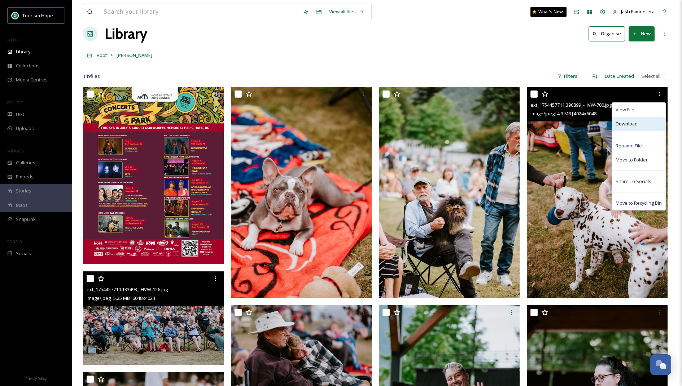
click at [640, 121] on div "Download" at bounding box center [638, 124] width 53 height 14
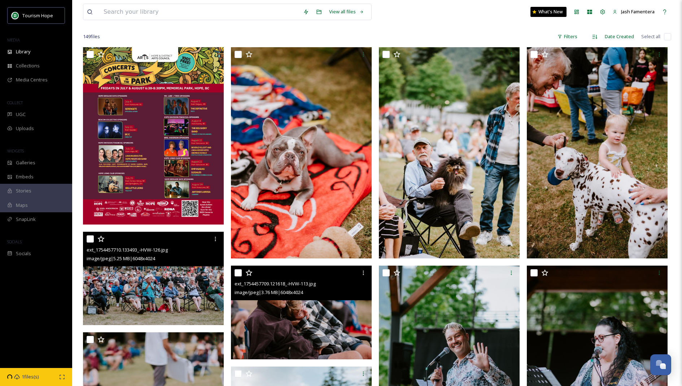
scroll to position [72, 0]
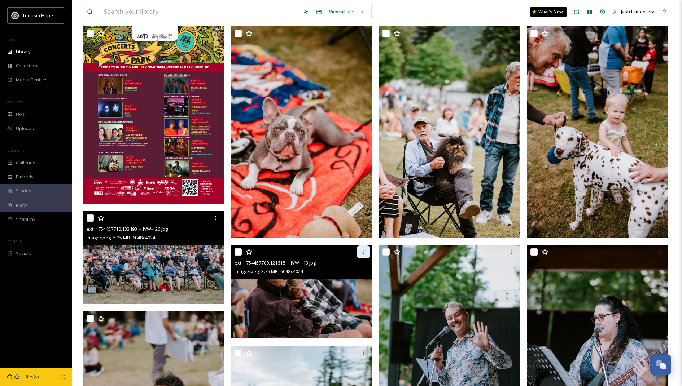
click at [360, 253] on icon at bounding box center [363, 252] width 6 height 6
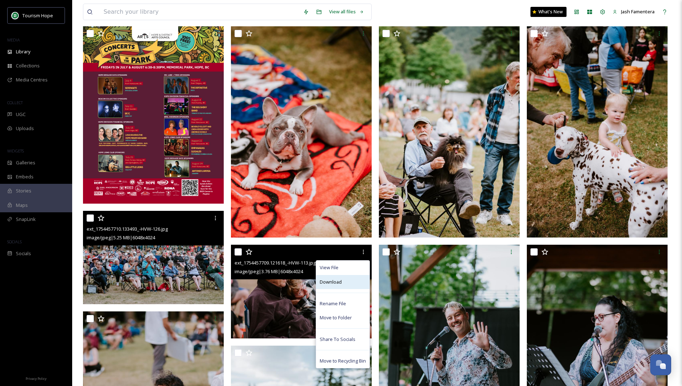
click at [348, 283] on div "Download" at bounding box center [342, 282] width 53 height 14
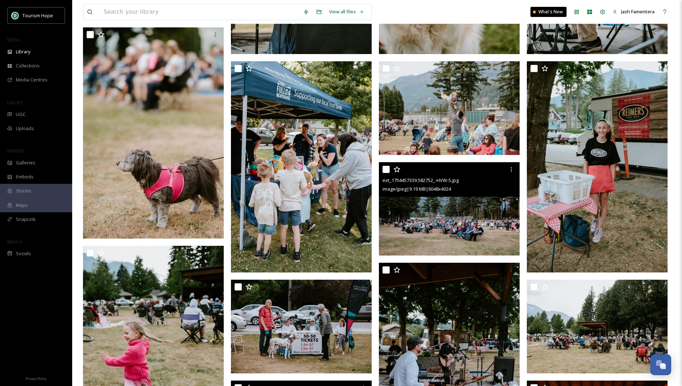
scroll to position [807, 0]
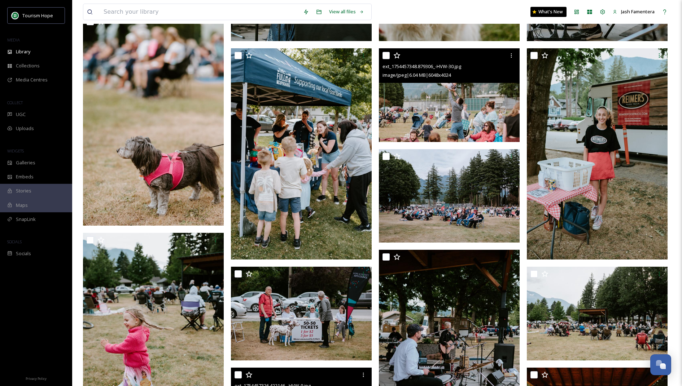
click at [426, 92] on img at bounding box center [449, 95] width 141 height 94
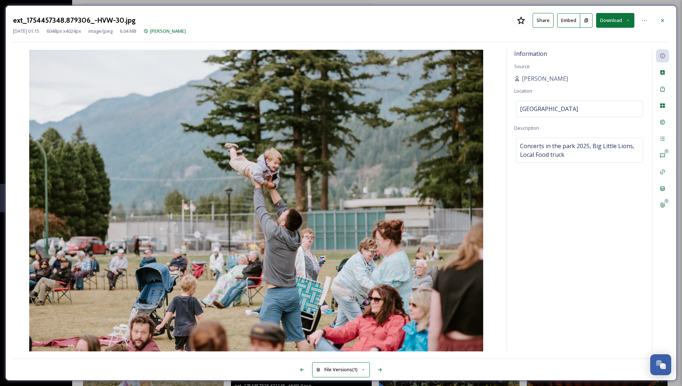
click at [609, 17] on button "Download" at bounding box center [615, 20] width 38 height 15
click at [584, 37] on span "Download Original (6048 x 4024)" at bounding box center [596, 37] width 68 height 7
click at [663, 17] on div at bounding box center [662, 20] width 13 height 13
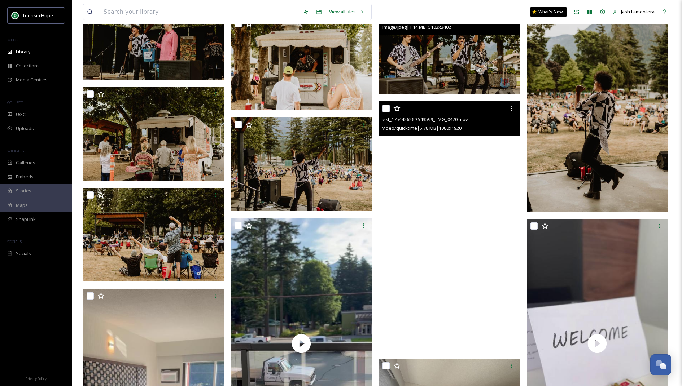
scroll to position [1482, 0]
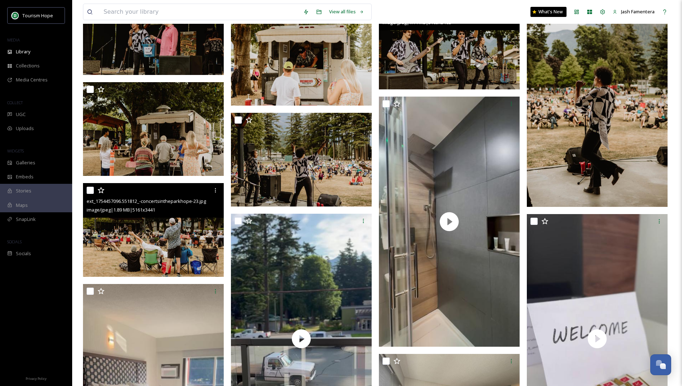
click at [144, 254] on img at bounding box center [153, 230] width 141 height 94
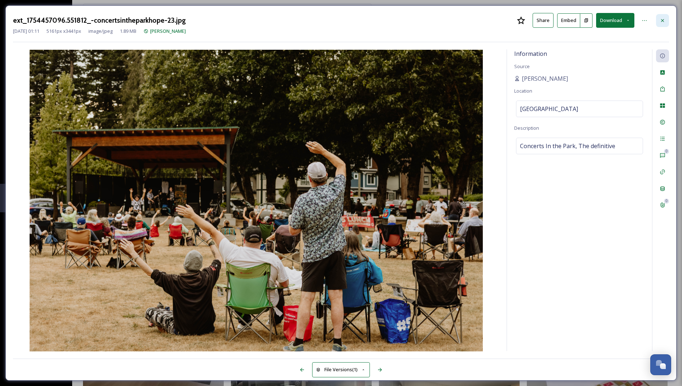
click at [664, 21] on icon at bounding box center [662, 21] width 6 height 6
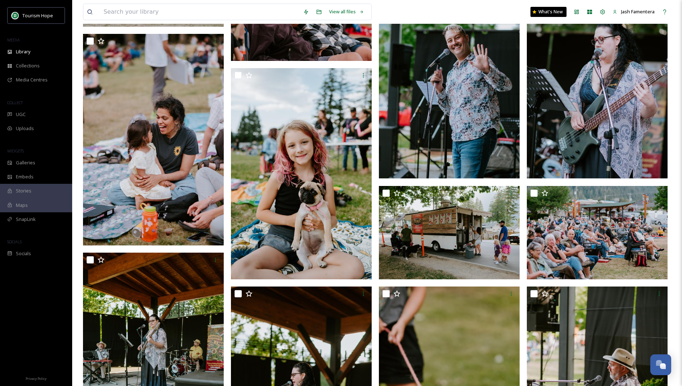
scroll to position [347, 0]
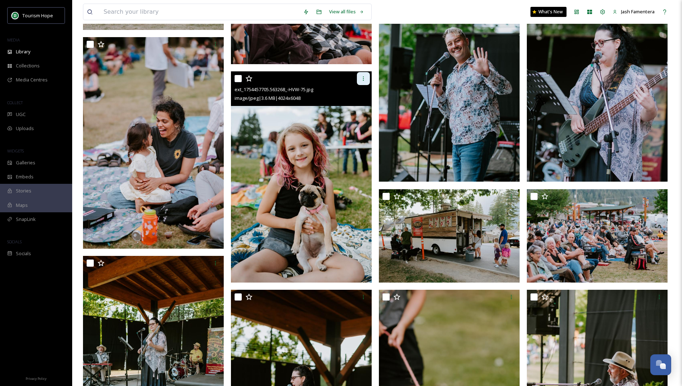
click at [367, 74] on div at bounding box center [363, 78] width 13 height 13
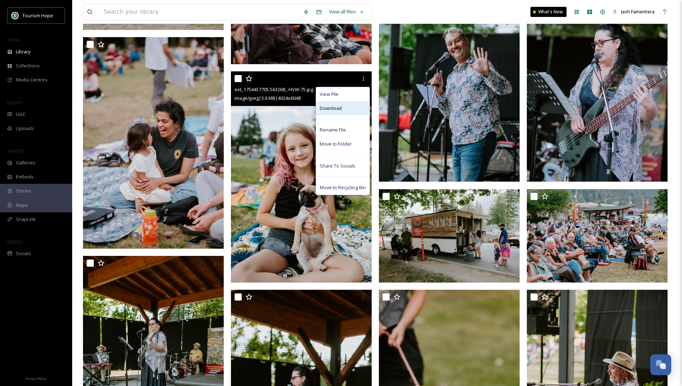
click at [351, 101] on div "Download" at bounding box center [342, 108] width 53 height 14
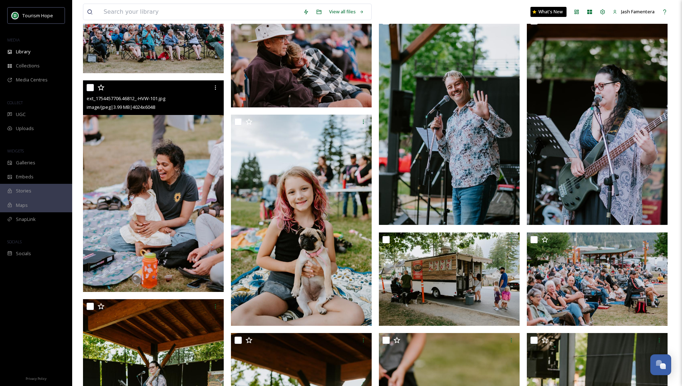
scroll to position [295, 0]
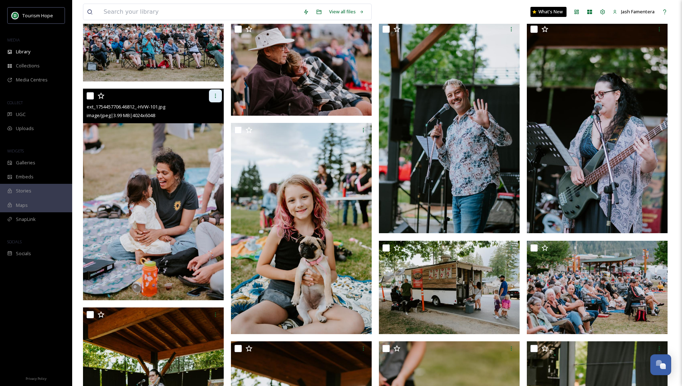
click at [210, 96] on div at bounding box center [215, 95] width 13 height 13
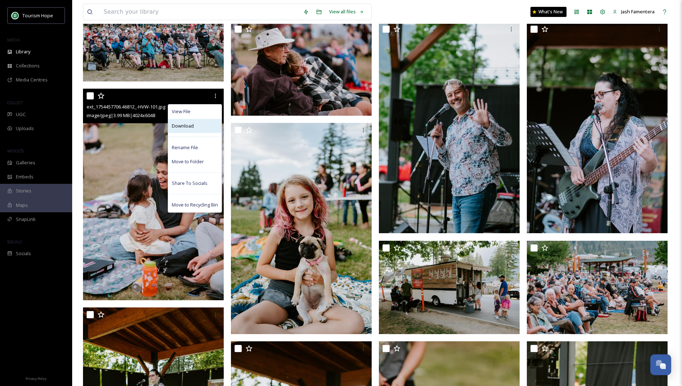
click at [197, 127] on div "Download" at bounding box center [194, 126] width 53 height 14
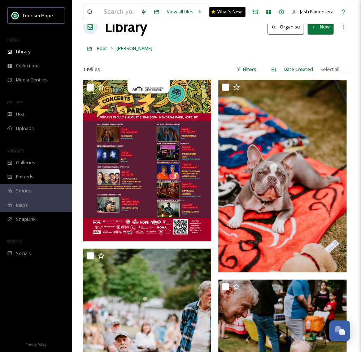
scroll to position [5, 0]
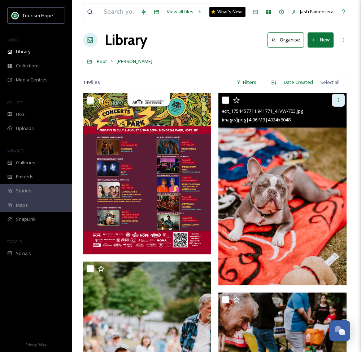
click at [338, 100] on icon at bounding box center [338, 100] width 1 height 4
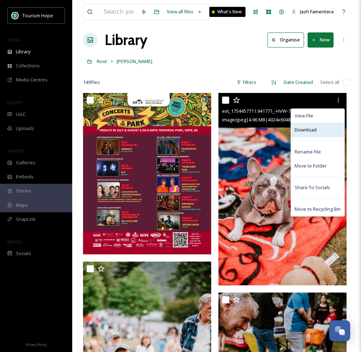
click at [310, 134] on div "Download" at bounding box center [317, 130] width 53 height 14
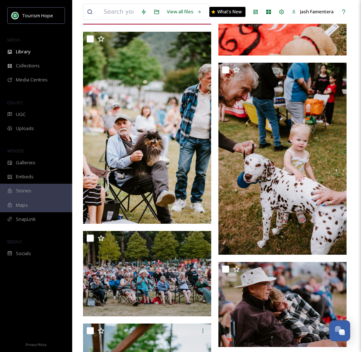
scroll to position [254, 0]
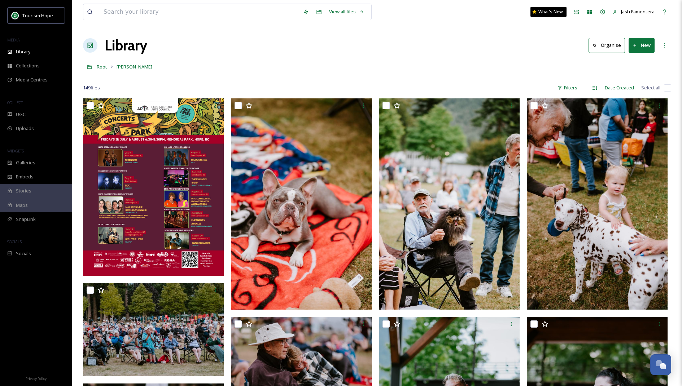
scroll to position [254, 0]
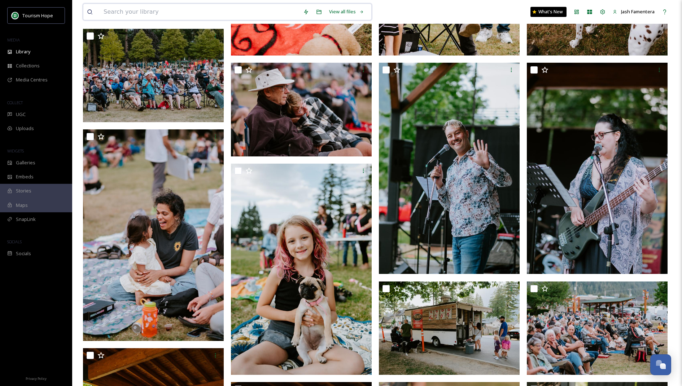
click at [173, 5] on input at bounding box center [200, 12] width 200 height 16
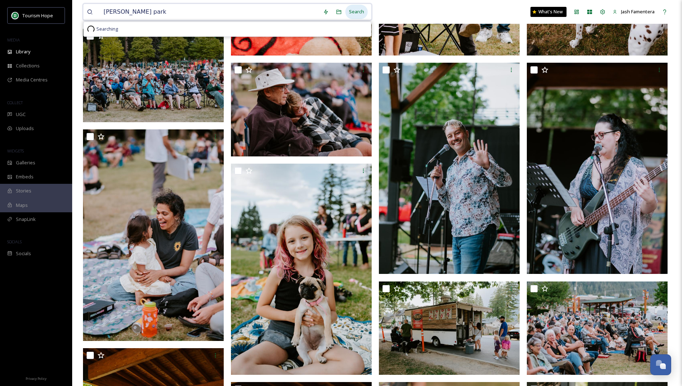
type input "[PERSON_NAME] park"
click at [360, 13] on div "Search" at bounding box center [356, 12] width 22 height 14
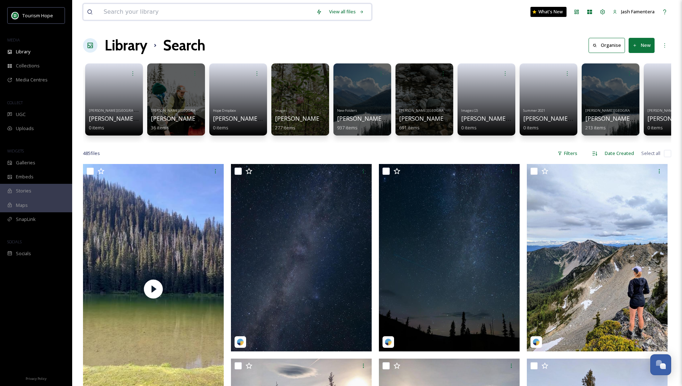
click at [279, 18] on input at bounding box center [206, 12] width 212 height 16
type input "kite"
click at [349, 12] on div "Search" at bounding box center [356, 12] width 22 height 14
